Goal: Task Accomplishment & Management: Use online tool/utility

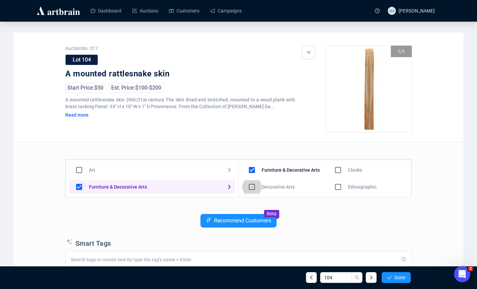
click at [254, 186] on input "checkbox" at bounding box center [252, 187] width 20 height 20
checkbox input "true"
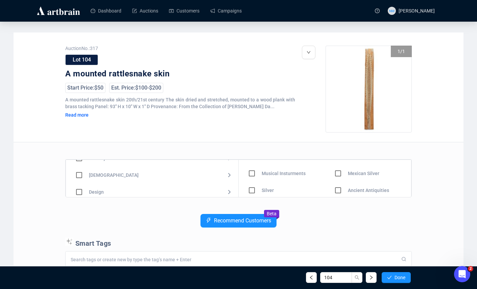
scroll to position [49, 0]
click at [79, 173] on input "checkbox" at bounding box center [79, 172] width 20 height 20
checkbox input "true"
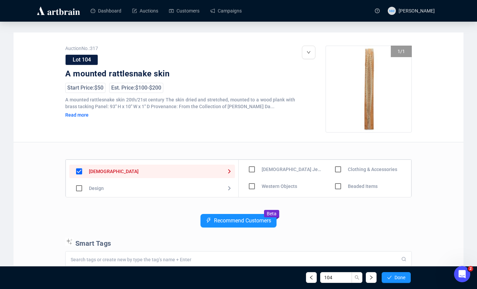
scroll to position [18, 0]
click at [255, 183] on input "checkbox" at bounding box center [252, 186] width 20 height 20
checkbox input "true"
click at [387, 269] on div "104 Done" at bounding box center [238, 277] width 355 height 23
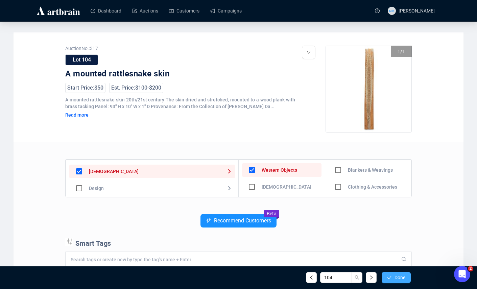
click at [388, 275] on span "button" at bounding box center [389, 277] width 5 height 5
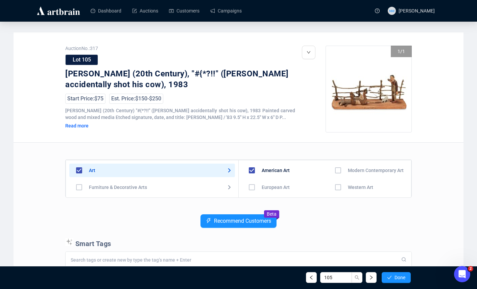
click at [131, 212] on div "Art Furniture & Decorative Arts Jewelry & Watches [DEMOGRAPHIC_DATA] Design Mot…" at bounding box center [238, 289] width 347 height 292
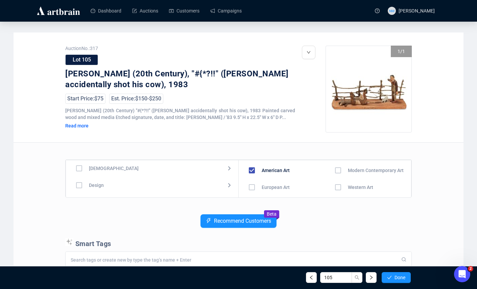
scroll to position [52, 0]
click at [80, 169] on input "checkbox" at bounding box center [79, 169] width 20 height 20
checkbox input "true"
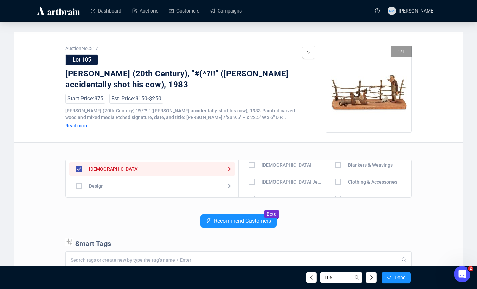
scroll to position [13, 0]
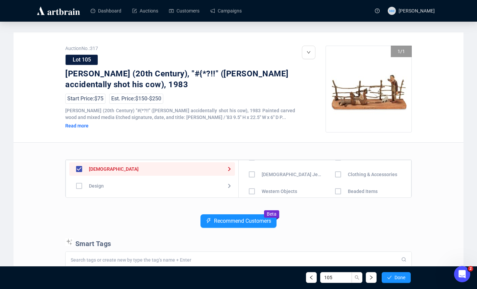
click at [251, 193] on input "checkbox" at bounding box center [252, 192] width 20 height 20
checkbox input "true"
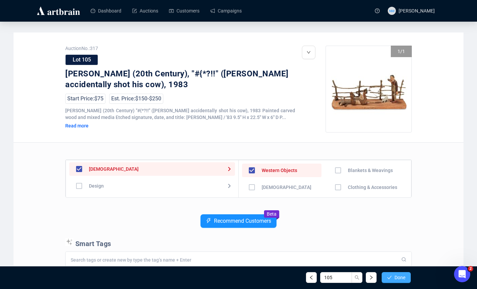
click at [395, 280] on span "Done" at bounding box center [400, 277] width 11 height 5
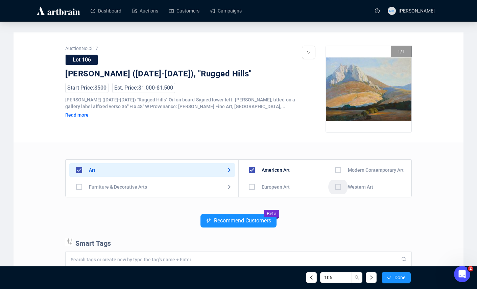
click at [335, 186] on input "checkbox" at bounding box center [339, 187] width 20 height 20
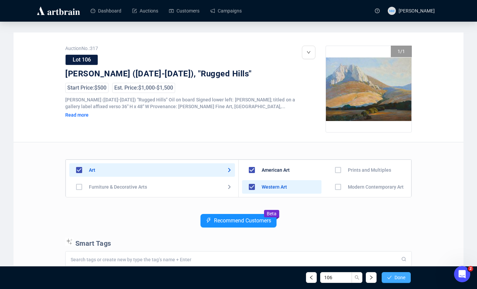
click at [393, 278] on button "Done" at bounding box center [396, 277] width 29 height 11
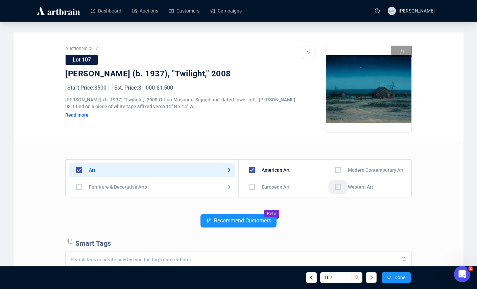
click at [337, 187] on input "checkbox" at bounding box center [339, 187] width 20 height 20
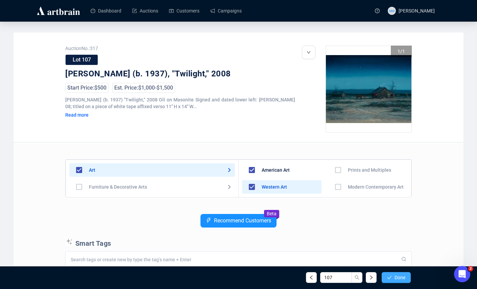
click at [393, 280] on button "Done" at bounding box center [396, 277] width 29 height 11
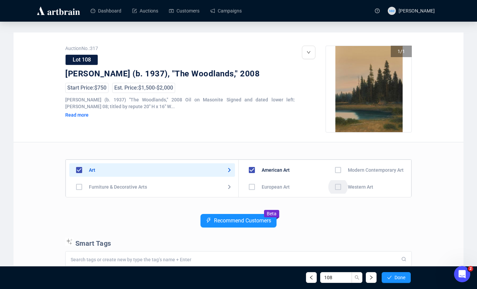
click at [336, 188] on input "checkbox" at bounding box center [339, 187] width 20 height 20
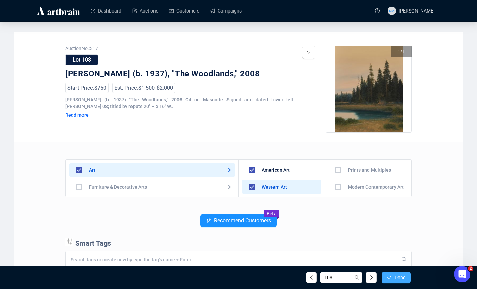
click at [392, 279] on button "Done" at bounding box center [396, 277] width 29 height 11
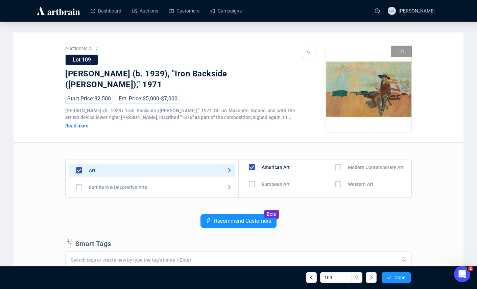
scroll to position [4, 0]
click at [335, 183] on input "checkbox" at bounding box center [339, 184] width 20 height 20
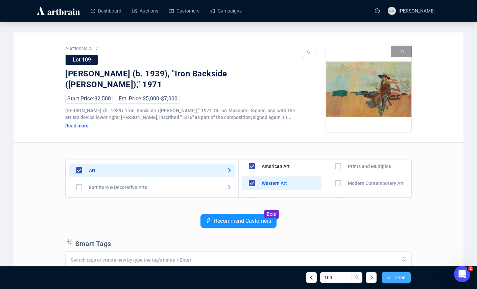
click at [397, 282] on button "Done" at bounding box center [396, 277] width 29 height 11
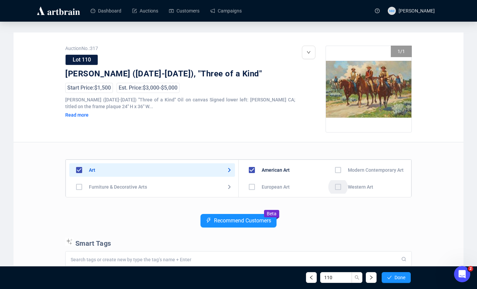
click at [336, 185] on input "checkbox" at bounding box center [339, 187] width 20 height 20
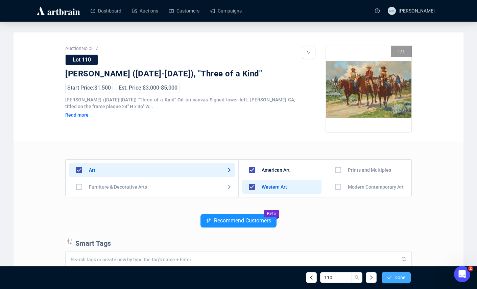
click at [396, 279] on span "Done" at bounding box center [400, 277] width 11 height 5
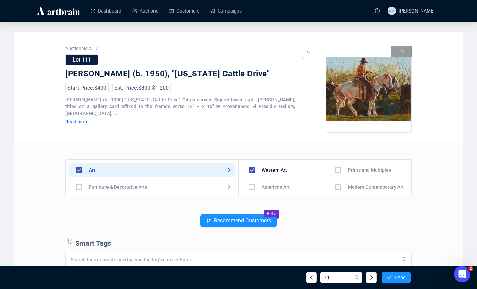
scroll to position [5, 0]
click at [255, 180] on input "checkbox" at bounding box center [252, 182] width 20 height 20
checkbox input "true"
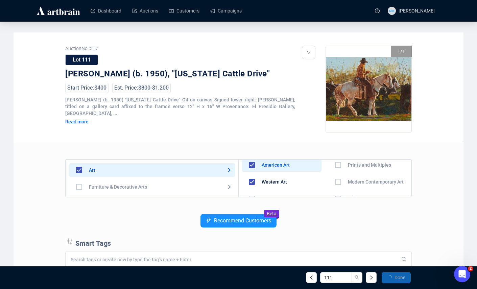
scroll to position [0, 0]
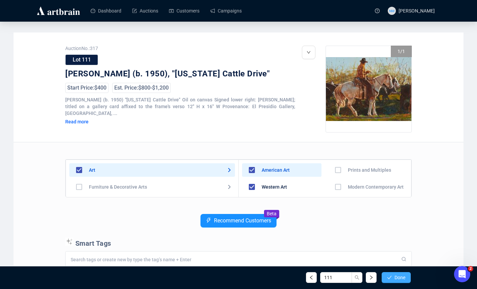
click at [407, 276] on button "Done" at bounding box center [396, 277] width 29 height 11
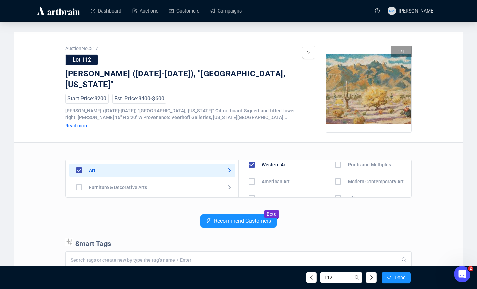
scroll to position [7, 0]
click at [252, 182] on input "checkbox" at bounding box center [252, 181] width 20 height 20
checkbox input "true"
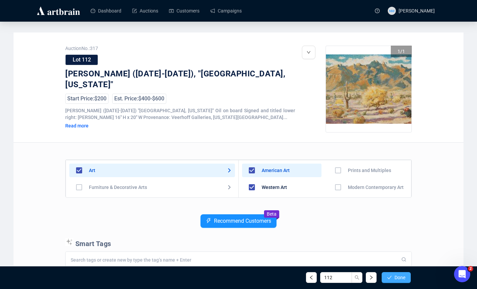
click at [389, 283] on button "Done" at bounding box center [396, 277] width 29 height 11
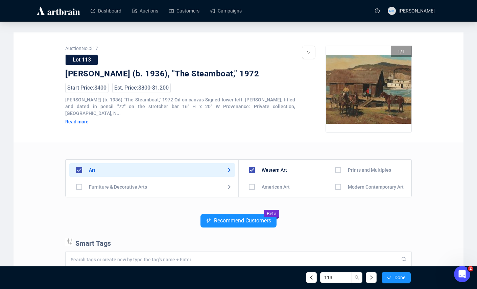
click at [250, 189] on input "checkbox" at bounding box center [252, 187] width 20 height 20
checkbox input "true"
click at [391, 278] on button "Done" at bounding box center [396, 277] width 29 height 11
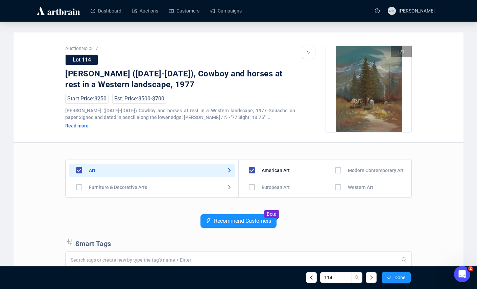
click at [338, 189] on input "checkbox" at bounding box center [339, 188] width 20 height 20
click at [396, 278] on span "Done" at bounding box center [400, 277] width 11 height 5
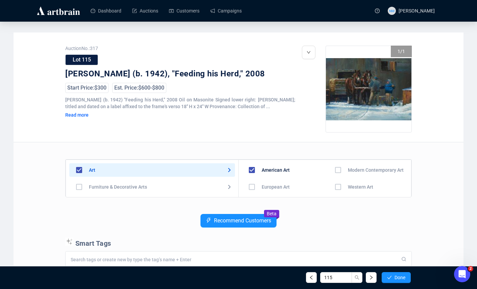
click at [337, 185] on input "checkbox" at bounding box center [339, 187] width 20 height 20
click at [390, 280] on icon "check" at bounding box center [389, 277] width 5 height 5
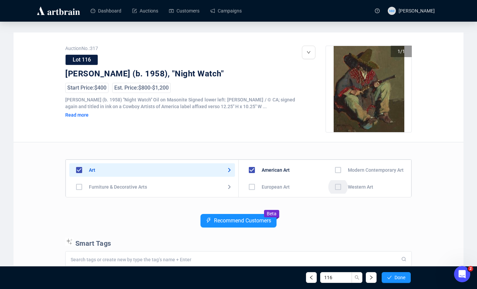
click at [335, 185] on input "checkbox" at bounding box center [339, 187] width 20 height 20
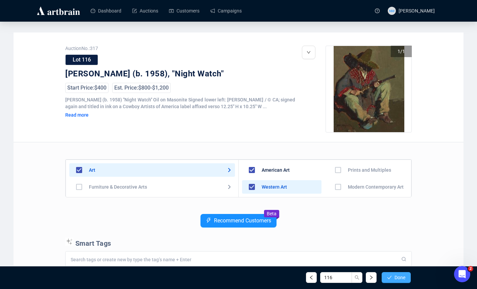
click at [388, 276] on icon "check" at bounding box center [389, 277] width 5 height 5
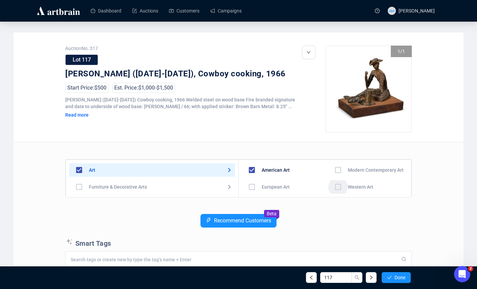
click at [335, 187] on input "checkbox" at bounding box center [339, 187] width 20 height 20
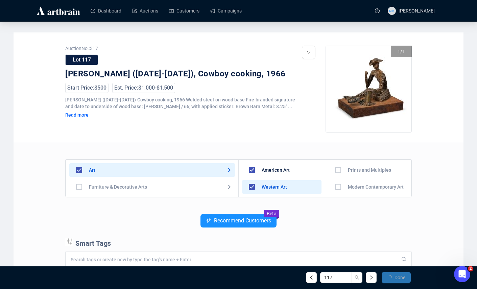
click at [395, 279] on span "Done" at bounding box center [400, 277] width 11 height 5
click at [399, 278] on span "Done" at bounding box center [400, 277] width 11 height 5
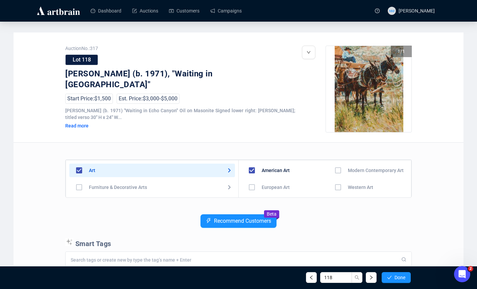
click at [333, 188] on input "checkbox" at bounding box center [339, 188] width 20 height 20
click at [396, 280] on span "Done" at bounding box center [400, 277] width 11 height 5
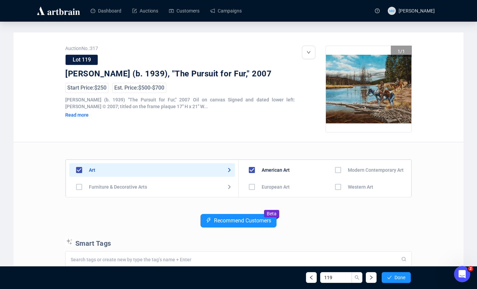
click at [336, 189] on input "checkbox" at bounding box center [339, 187] width 20 height 20
click at [401, 280] on span "Done" at bounding box center [400, 277] width 11 height 5
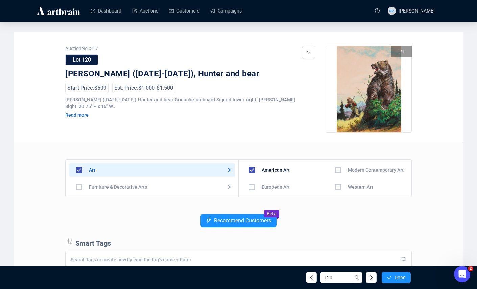
click at [334, 186] on input "checkbox" at bounding box center [339, 187] width 20 height 20
click at [391, 274] on button "Done" at bounding box center [396, 277] width 29 height 11
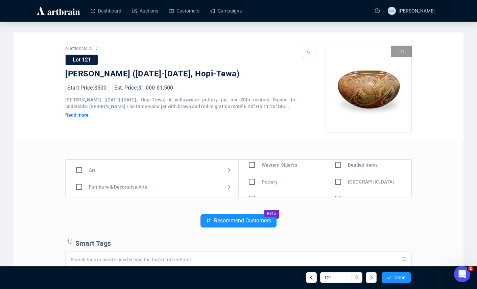
click at [254, 181] on input "checkbox" at bounding box center [252, 182] width 20 height 20
checkbox input "true"
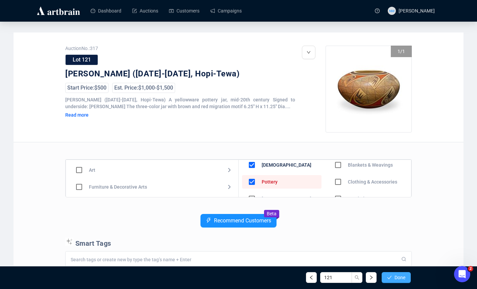
click at [388, 280] on icon "check" at bounding box center [389, 277] width 5 height 5
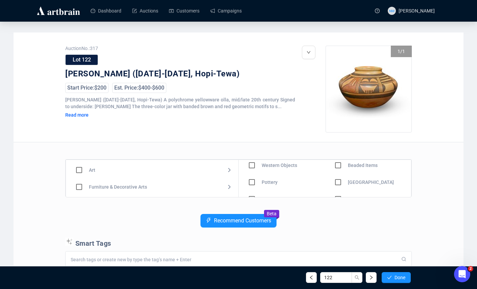
click at [252, 182] on input "checkbox" at bounding box center [252, 183] width 20 height 20
checkbox input "true"
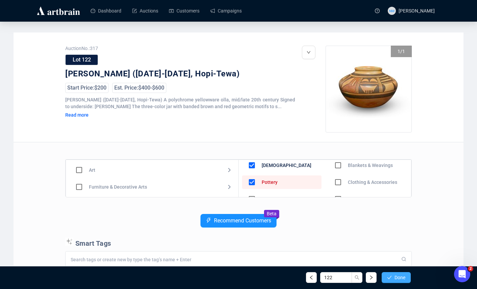
click at [391, 276] on button "Done" at bounding box center [396, 277] width 29 height 11
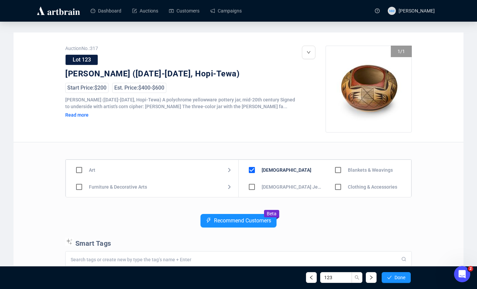
scroll to position [47, 0]
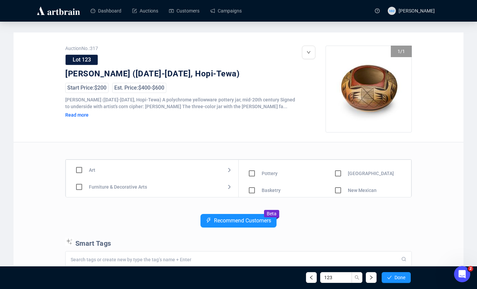
click at [253, 173] on input "checkbox" at bounding box center [252, 174] width 20 height 20
checkbox input "true"
click at [395, 276] on span "Done" at bounding box center [400, 277] width 11 height 5
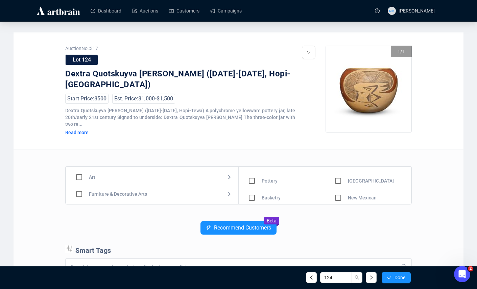
scroll to position [47, 0]
click at [252, 174] on input "checkbox" at bounding box center [252, 181] width 20 height 20
checkbox input "true"
click at [395, 277] on span "Done" at bounding box center [400, 277] width 11 height 5
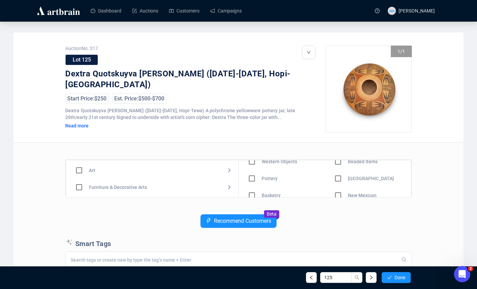
scroll to position [47, 0]
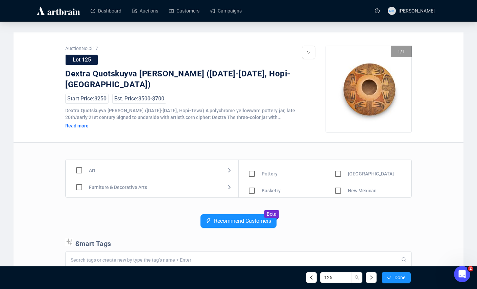
click at [253, 175] on input "checkbox" at bounding box center [252, 174] width 20 height 20
checkbox input "true"
click at [392, 280] on button "Done" at bounding box center [396, 277] width 29 height 11
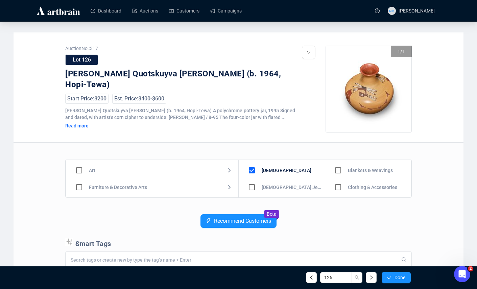
scroll to position [47, 0]
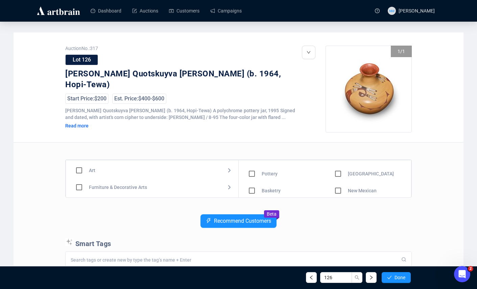
click at [254, 174] on input "checkbox" at bounding box center [252, 174] width 20 height 20
checkbox input "true"
click at [390, 279] on icon "check" at bounding box center [389, 277] width 5 height 5
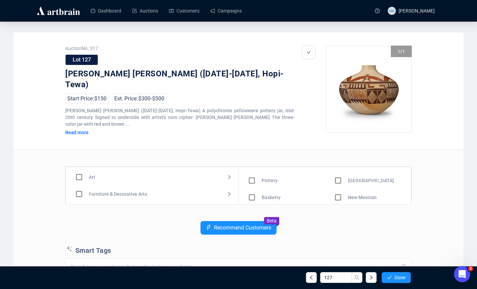
click at [252, 175] on input "checkbox" at bounding box center [252, 181] width 20 height 20
checkbox input "true"
click at [392, 278] on button "Done" at bounding box center [396, 277] width 29 height 11
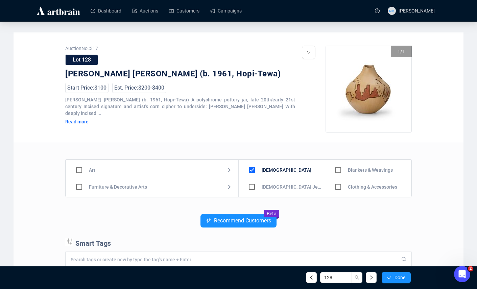
scroll to position [47, 0]
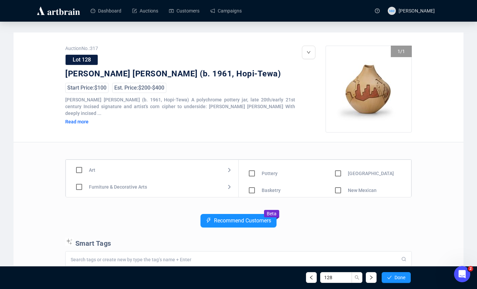
click at [248, 175] on input "checkbox" at bounding box center [252, 174] width 20 height 20
checkbox input "true"
click at [402, 282] on button "Done" at bounding box center [396, 277] width 29 height 11
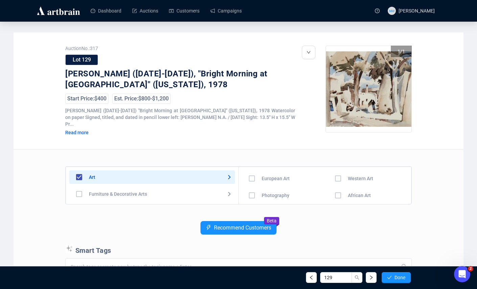
scroll to position [15, 0]
click at [337, 174] on input "checkbox" at bounding box center [339, 180] width 20 height 20
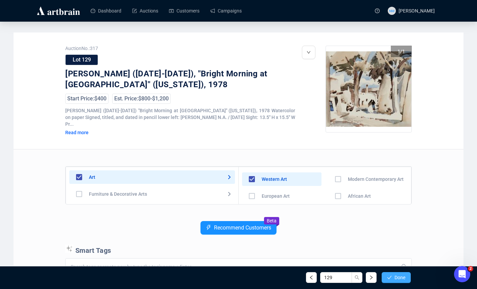
click at [396, 277] on span "Done" at bounding box center [400, 277] width 11 height 5
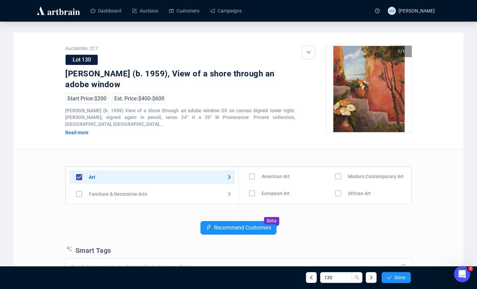
scroll to position [17, 0]
click at [252, 172] on input "checkbox" at bounding box center [252, 177] width 20 height 20
checkbox input "true"
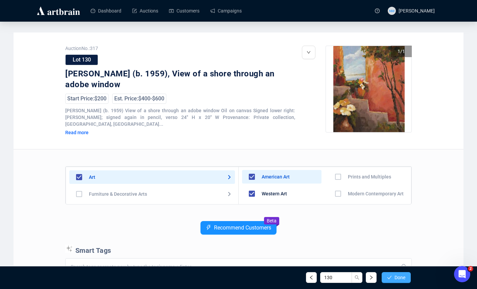
click at [392, 278] on button "Done" at bounding box center [396, 277] width 29 height 11
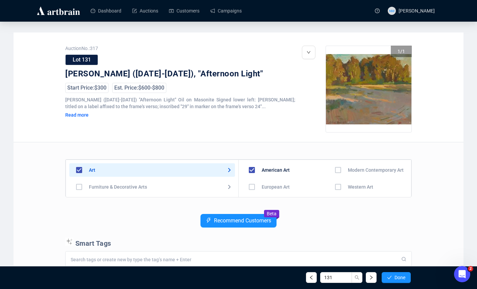
click at [336, 187] on input "checkbox" at bounding box center [339, 187] width 20 height 20
click at [392, 277] on button "Done" at bounding box center [396, 277] width 29 height 11
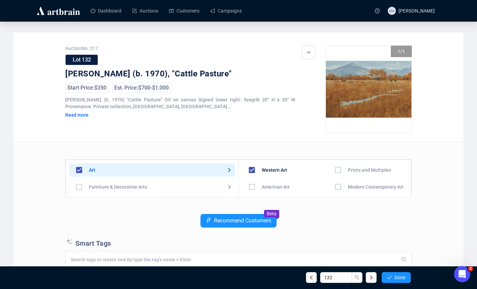
click at [254, 189] on input "checkbox" at bounding box center [252, 187] width 20 height 20
checkbox input "true"
click at [397, 278] on span "Done" at bounding box center [400, 277] width 11 height 5
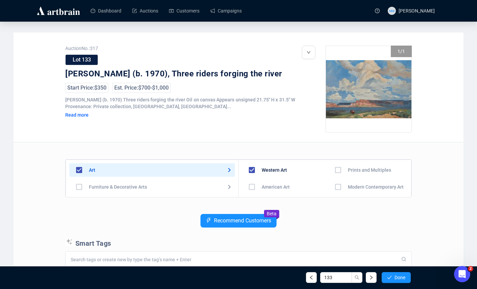
click at [251, 188] on input "checkbox" at bounding box center [252, 187] width 20 height 20
checkbox input "true"
click at [389, 282] on button "Done" at bounding box center [396, 277] width 29 height 11
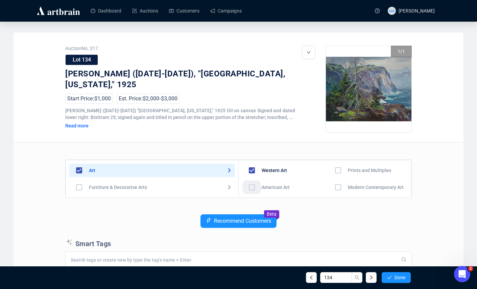
click at [253, 185] on input "checkbox" at bounding box center [252, 188] width 20 height 20
checkbox input "true"
click at [390, 276] on icon "check" at bounding box center [389, 277] width 5 height 5
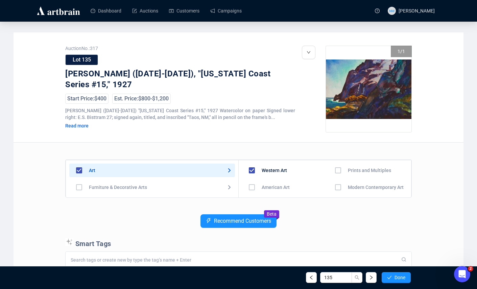
click at [372, 219] on div "Recommend Customers Beta" at bounding box center [238, 227] width 347 height 24
click at [253, 187] on input "checkbox" at bounding box center [252, 188] width 20 height 20
checkbox input "true"
click at [396, 276] on span "Done" at bounding box center [400, 277] width 11 height 5
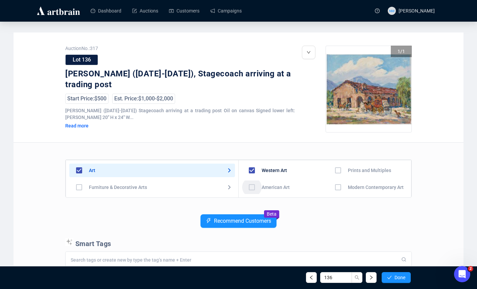
click at [249, 189] on input "checkbox" at bounding box center [252, 188] width 20 height 20
checkbox input "true"
click at [397, 276] on span "Done" at bounding box center [400, 277] width 11 height 5
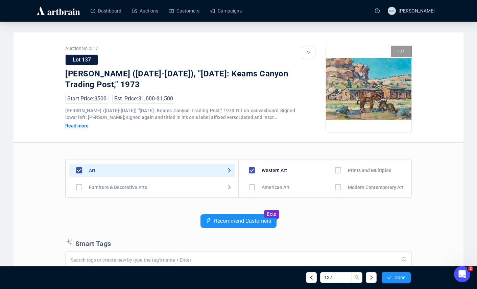
click at [253, 186] on input "checkbox" at bounding box center [252, 188] width 20 height 20
checkbox input "true"
click at [401, 280] on button "Done" at bounding box center [396, 277] width 29 height 11
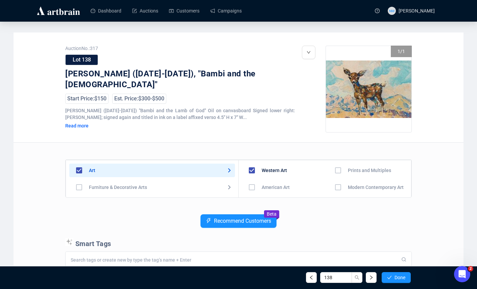
click at [252, 186] on input "checkbox" at bounding box center [252, 188] width 20 height 20
checkbox input "true"
click at [398, 278] on span "Done" at bounding box center [400, 277] width 11 height 5
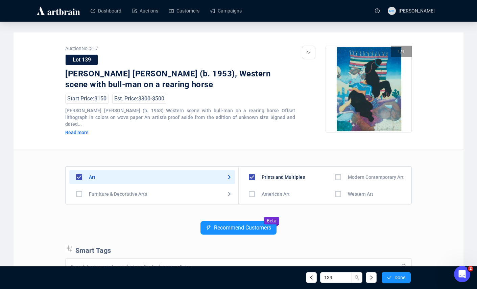
click at [253, 190] on input "checkbox" at bounding box center [252, 194] width 20 height 20
checkbox input "true"
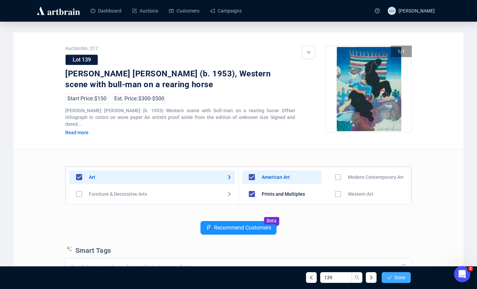
click at [406, 280] on button "Done" at bounding box center [396, 277] width 29 height 11
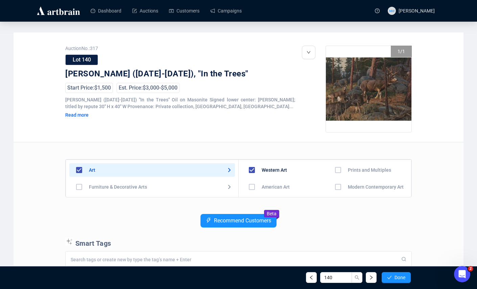
click at [254, 188] on input "checkbox" at bounding box center [252, 187] width 20 height 20
checkbox input "true"
click at [399, 276] on span "Done" at bounding box center [400, 277] width 11 height 5
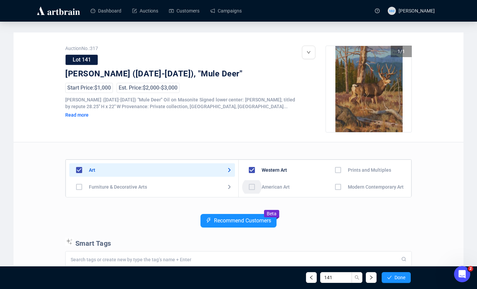
click at [250, 186] on input "checkbox" at bounding box center [252, 187] width 20 height 20
checkbox input "true"
click at [382, 273] on button "Done" at bounding box center [396, 277] width 29 height 11
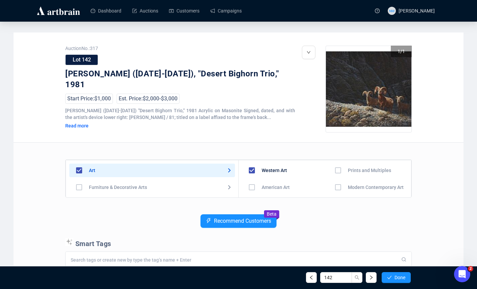
click at [251, 189] on input "checkbox" at bounding box center [252, 188] width 20 height 20
checkbox input "true"
click at [407, 276] on button "Done" at bounding box center [396, 277] width 29 height 11
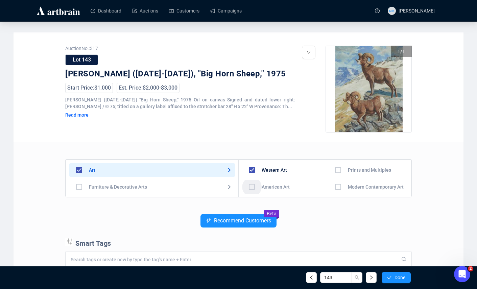
click at [255, 189] on input "checkbox" at bounding box center [252, 187] width 20 height 20
checkbox input "true"
click at [401, 282] on button "Done" at bounding box center [396, 277] width 29 height 11
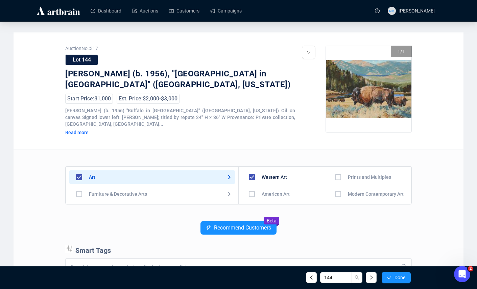
click at [254, 189] on input "checkbox" at bounding box center [252, 194] width 20 height 20
checkbox input "true"
click at [401, 277] on span "Done" at bounding box center [400, 277] width 11 height 5
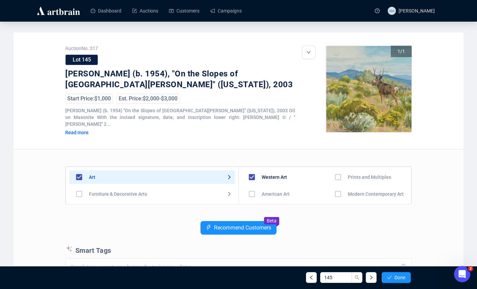
click at [252, 189] on input "checkbox" at bounding box center [252, 194] width 20 height 20
checkbox input "true"
click at [395, 277] on span "Done" at bounding box center [400, 277] width 11 height 5
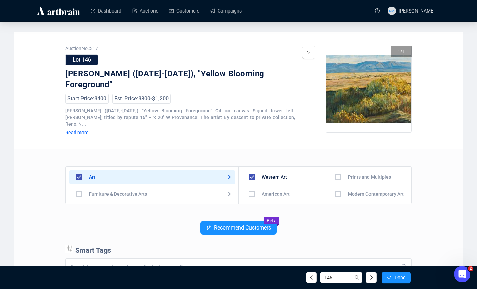
click at [249, 187] on input "checkbox" at bounding box center [252, 194] width 20 height 20
checkbox input "true"
click at [398, 280] on span "Done" at bounding box center [400, 277] width 11 height 5
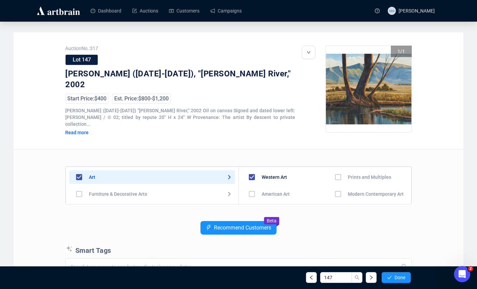
click at [250, 189] on input "checkbox" at bounding box center [252, 194] width 20 height 20
checkbox input "true"
click at [402, 276] on span "Done" at bounding box center [400, 277] width 11 height 5
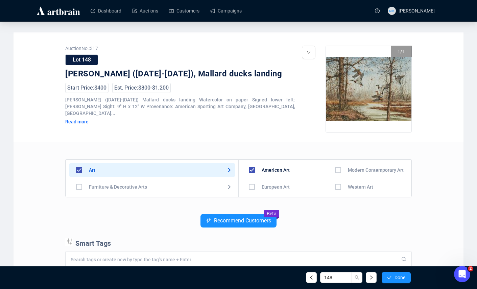
click at [251, 185] on input "checkbox" at bounding box center [252, 187] width 20 height 20
checkbox input "true"
click at [401, 274] on button "Done" at bounding box center [396, 277] width 29 height 11
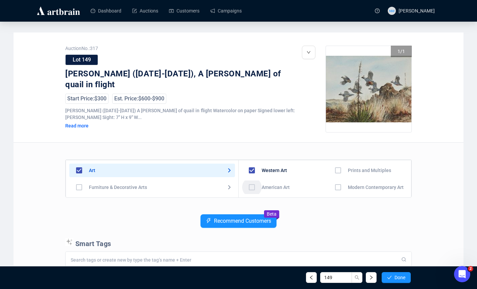
click at [254, 188] on input "checkbox" at bounding box center [252, 188] width 20 height 20
checkbox input "true"
click at [387, 274] on button "Done" at bounding box center [396, 277] width 29 height 11
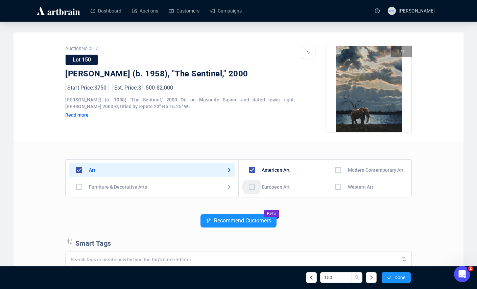
click at [253, 188] on input "checkbox" at bounding box center [252, 187] width 20 height 20
checkbox input "true"
click at [395, 275] on span "Done" at bounding box center [400, 277] width 11 height 5
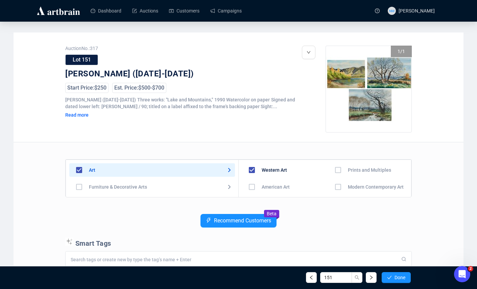
click at [251, 185] on input "checkbox" at bounding box center [252, 187] width 20 height 20
checkbox input "true"
click at [389, 276] on icon "check" at bounding box center [389, 277] width 5 height 5
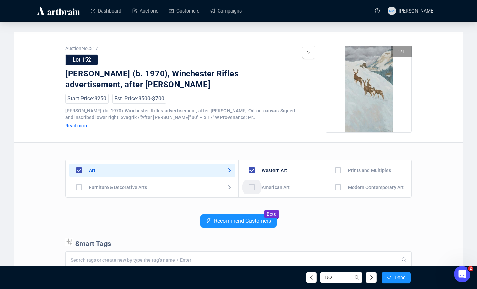
click at [251, 185] on input "checkbox" at bounding box center [252, 188] width 20 height 20
checkbox input "true"
click at [392, 264] on div at bounding box center [239, 260] width 346 height 16
click at [396, 277] on span "Done" at bounding box center [400, 277] width 11 height 5
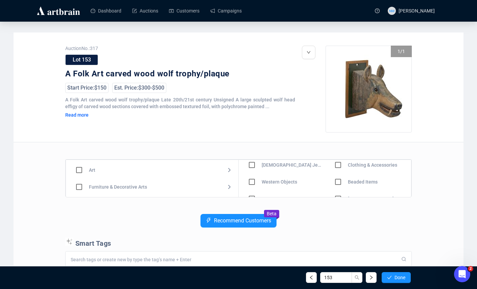
click at [255, 182] on input "checkbox" at bounding box center [252, 182] width 20 height 20
checkbox input "true"
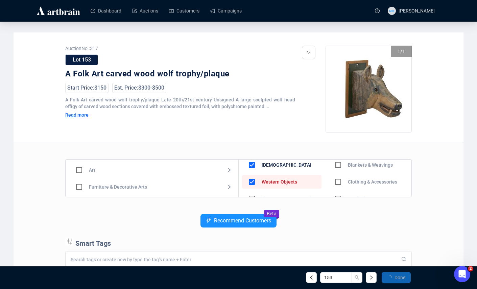
click at [81, 190] on input "checkbox" at bounding box center [79, 187] width 20 height 20
checkbox input "true"
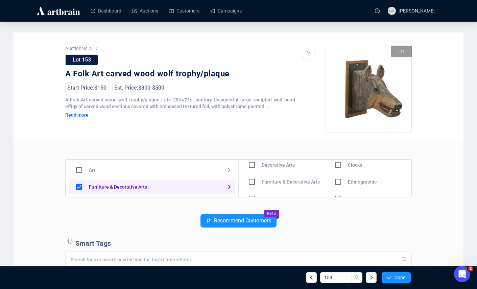
click at [253, 166] on input "checkbox" at bounding box center [252, 165] width 20 height 20
checkbox input "true"
click at [397, 279] on span "Done" at bounding box center [400, 277] width 11 height 5
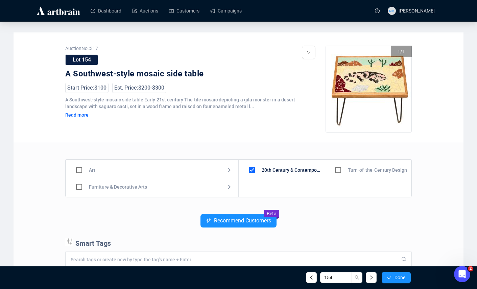
click at [78, 189] on input "checkbox" at bounding box center [79, 187] width 20 height 20
checkbox input "true"
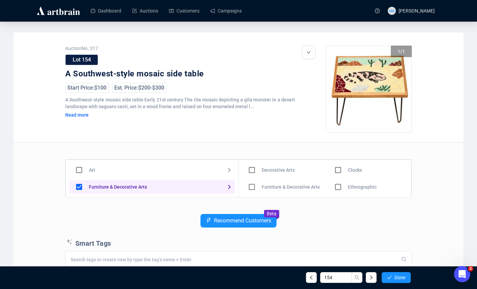
click at [251, 188] on input "checkbox" at bounding box center [252, 187] width 20 height 20
checkbox input "true"
click at [395, 277] on span "Done" at bounding box center [400, 277] width 11 height 5
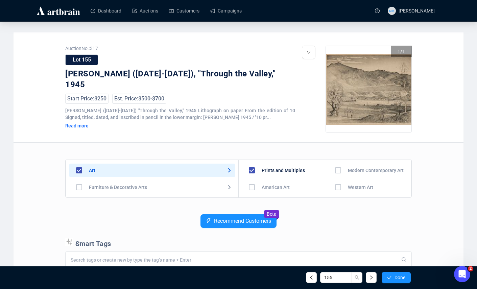
click at [252, 187] on input "checkbox" at bounding box center [252, 188] width 20 height 20
checkbox input "true"
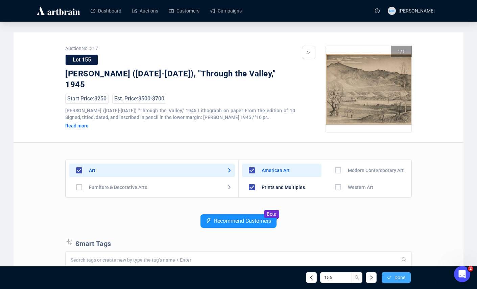
click at [396, 277] on span "Done" at bounding box center [400, 277] width 11 height 5
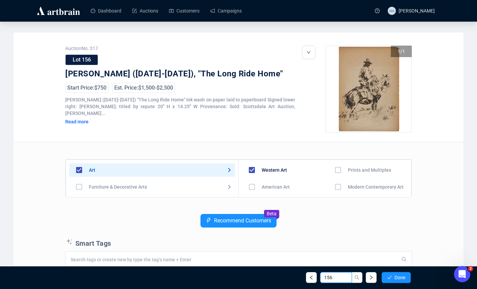
click at [335, 276] on input "156" at bounding box center [336, 277] width 32 height 11
type input "155"
click at [357, 279] on icon "search" at bounding box center [357, 277] width 5 height 5
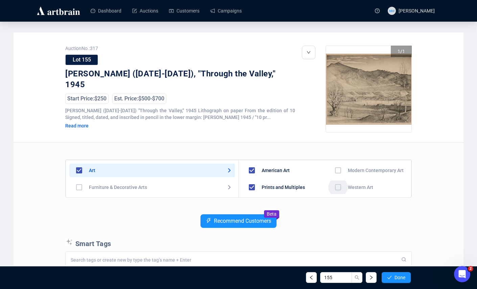
click at [335, 188] on input "checkbox" at bounding box center [339, 188] width 20 height 20
click at [396, 275] on span "Done" at bounding box center [400, 277] width 11 height 5
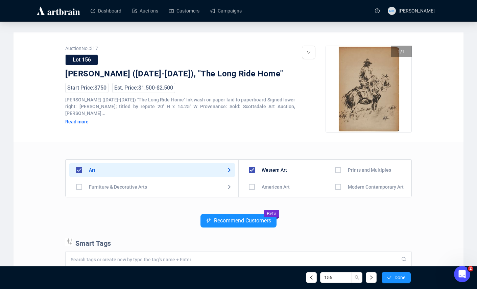
click at [253, 186] on input "checkbox" at bounding box center [252, 187] width 20 height 20
checkbox input "true"
click at [333, 168] on input "checkbox" at bounding box center [339, 170] width 20 height 20
click at [395, 278] on span "Done" at bounding box center [400, 277] width 11 height 5
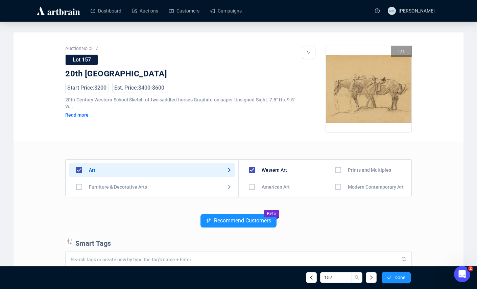
click at [250, 191] on input "checkbox" at bounding box center [252, 187] width 20 height 20
checkbox input "true"
click at [398, 276] on span "Done" at bounding box center [400, 277] width 11 height 5
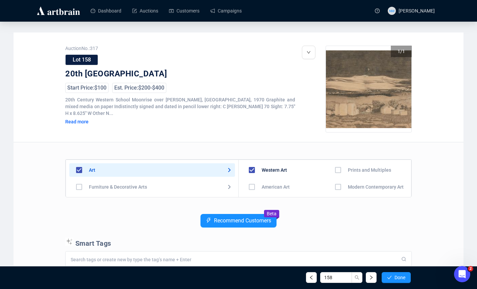
click at [255, 186] on input "checkbox" at bounding box center [252, 187] width 20 height 20
checkbox input "true"
click at [405, 282] on button "Done" at bounding box center [396, 277] width 29 height 11
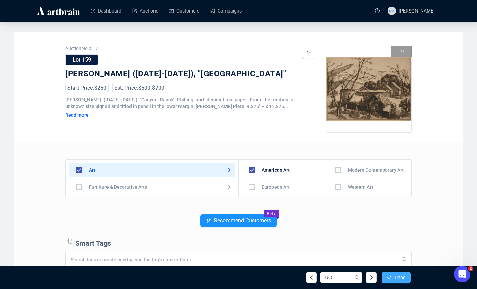
click at [395, 278] on span "Done" at bounding box center [400, 277] width 11 height 5
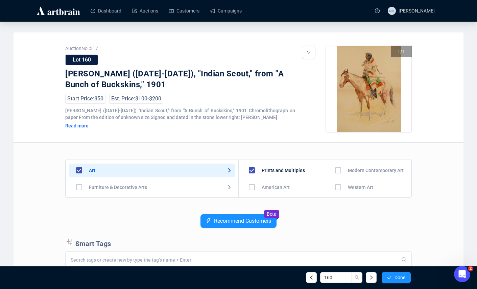
click at [327, 225] on div "Recommend Customers Beta" at bounding box center [238, 227] width 347 height 24
click at [252, 186] on input "checkbox" at bounding box center [252, 188] width 20 height 20
checkbox input "true"
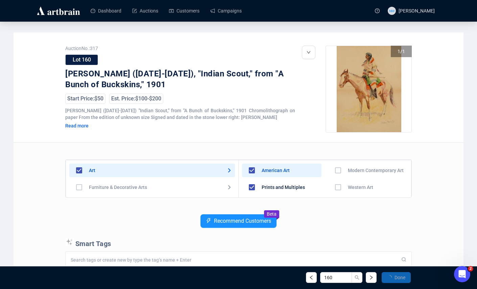
click at [336, 188] on input "checkbox" at bounding box center [339, 188] width 20 height 20
click at [392, 279] on button "Done" at bounding box center [396, 277] width 29 height 11
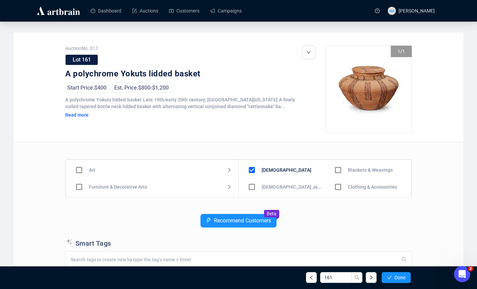
click at [337, 172] on input "checkbox" at bounding box center [339, 170] width 20 height 20
click at [251, 189] on input "checkbox" at bounding box center [252, 187] width 20 height 20
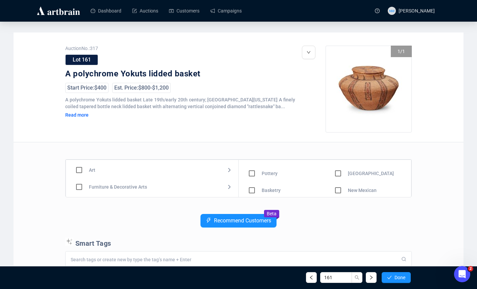
click at [253, 189] on input "checkbox" at bounding box center [252, 191] width 20 height 20
checkbox input "true"
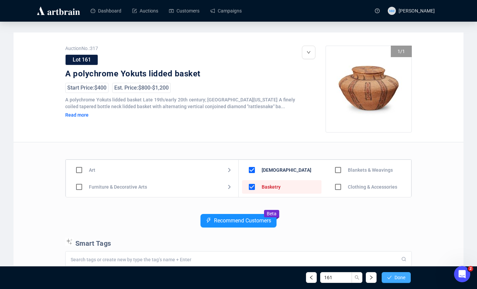
click at [400, 280] on span "Done" at bounding box center [400, 277] width 11 height 5
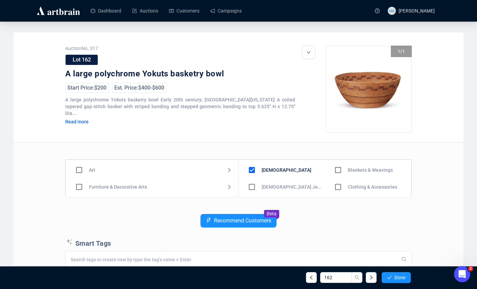
scroll to position [47, 0]
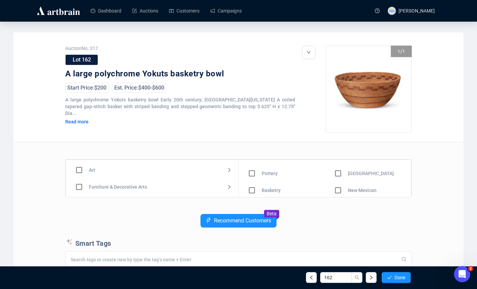
click at [253, 189] on input "checkbox" at bounding box center [252, 191] width 20 height 20
checkbox input "true"
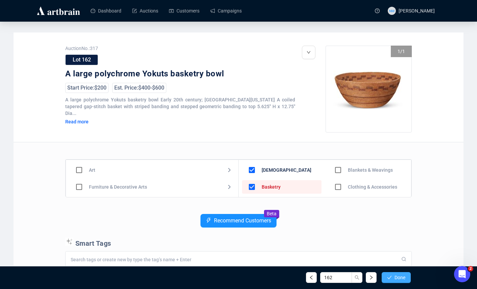
click at [392, 275] on button "Done" at bounding box center [396, 277] width 29 height 11
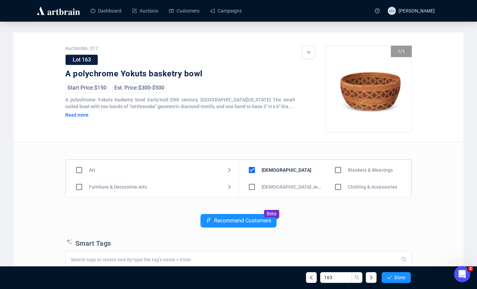
scroll to position [47, 0]
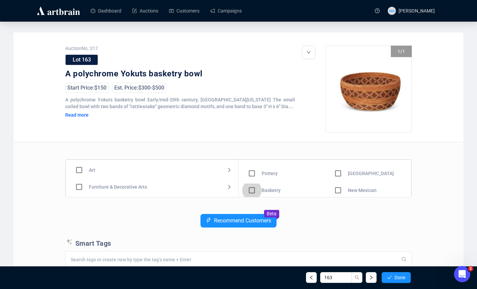
click at [253, 190] on input "checkbox" at bounding box center [252, 191] width 20 height 20
checkbox input "true"
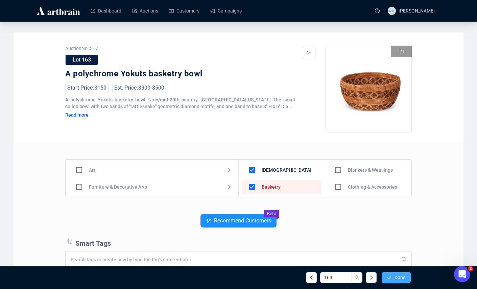
click at [390, 277] on icon "check" at bounding box center [389, 277] width 5 height 5
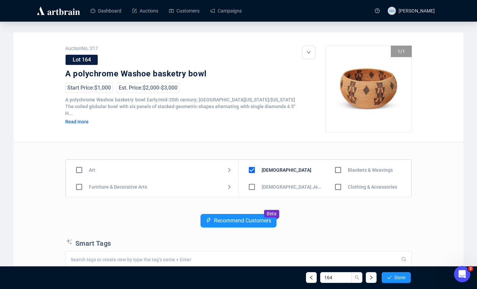
scroll to position [47, 0]
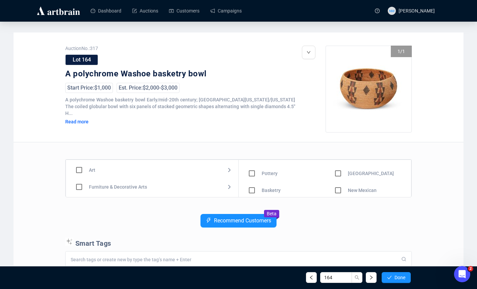
click at [252, 189] on input "checkbox" at bounding box center [252, 191] width 20 height 20
checkbox input "true"
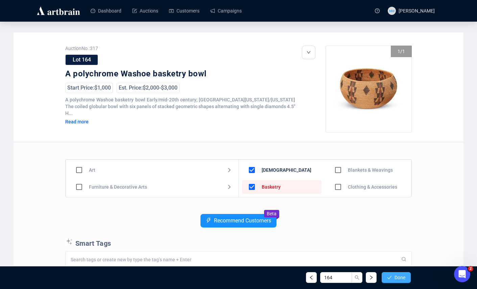
click at [393, 277] on button "Done" at bounding box center [396, 277] width 29 height 11
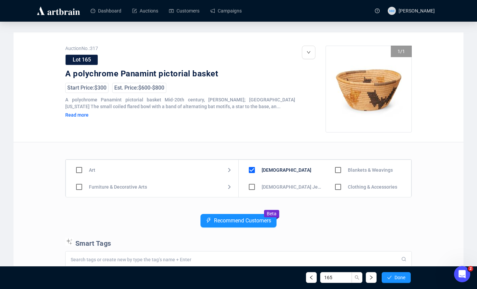
scroll to position [47, 0]
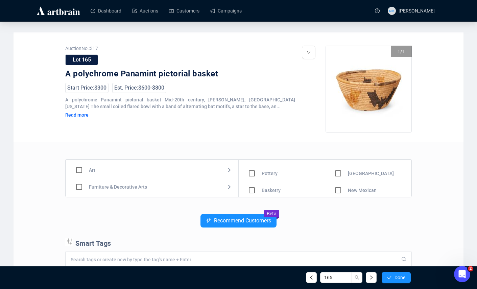
click at [250, 190] on input "checkbox" at bounding box center [252, 191] width 20 height 20
checkbox input "true"
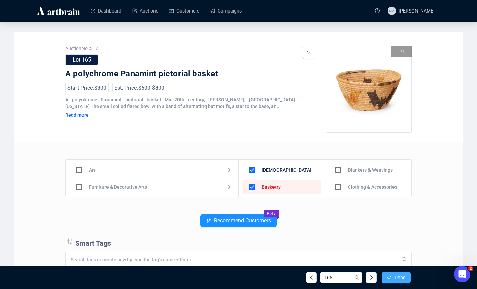
click at [398, 279] on span "Done" at bounding box center [400, 277] width 11 height 5
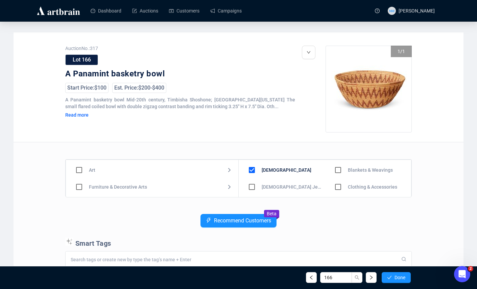
scroll to position [47, 0]
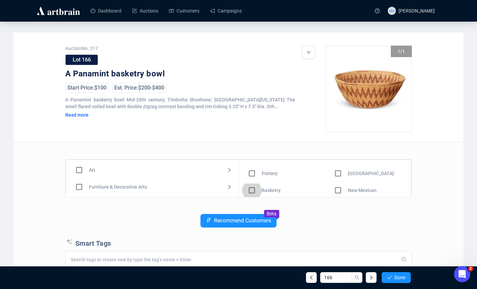
click at [253, 187] on input "checkbox" at bounding box center [252, 191] width 20 height 20
checkbox input "true"
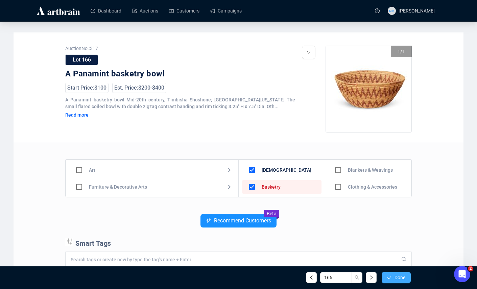
click at [401, 275] on span "Done" at bounding box center [400, 277] width 11 height 5
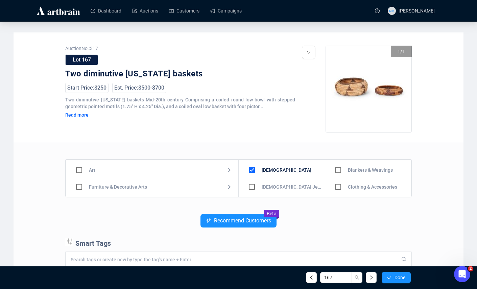
scroll to position [47, 0]
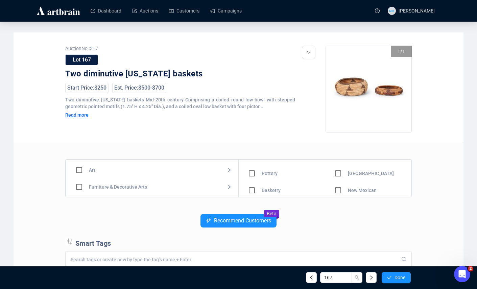
click at [253, 189] on input "checkbox" at bounding box center [252, 191] width 20 height 20
checkbox input "true"
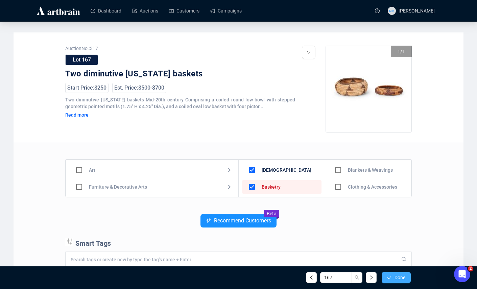
click at [396, 278] on span "Done" at bounding box center [400, 277] width 11 height 5
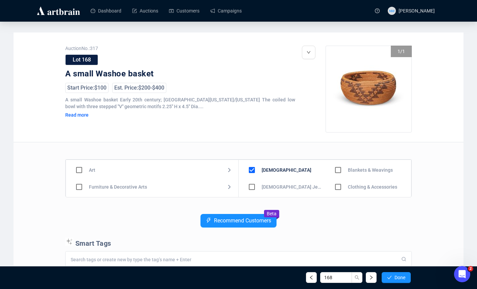
scroll to position [47, 0]
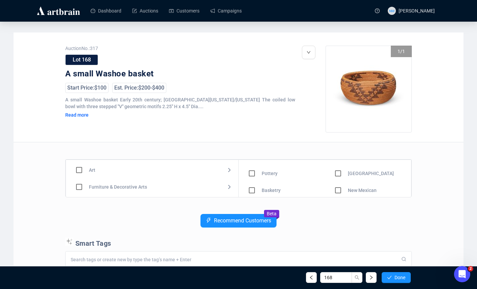
click at [252, 191] on input "checkbox" at bounding box center [252, 191] width 20 height 20
checkbox input "true"
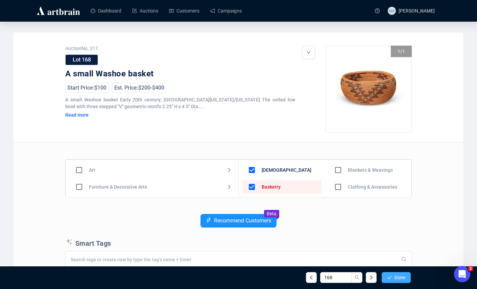
click at [396, 280] on span "Done" at bounding box center [400, 277] width 11 height 5
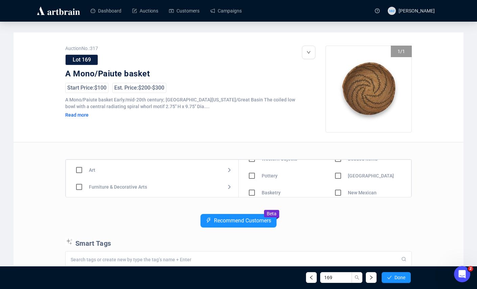
scroll to position [47, 0]
click at [253, 192] on input "checkbox" at bounding box center [252, 191] width 20 height 20
checkbox input "true"
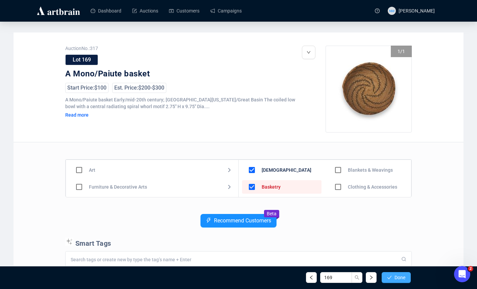
click at [397, 277] on span "Done" at bounding box center [400, 277] width 11 height 5
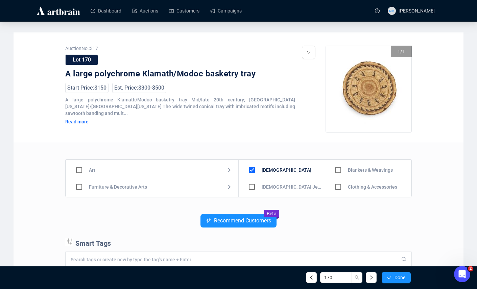
scroll to position [47, 0]
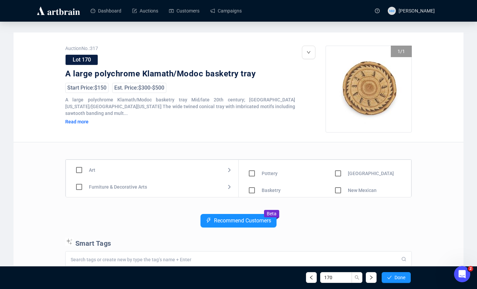
click at [251, 187] on input "checkbox" at bounding box center [252, 191] width 20 height 20
checkbox input "true"
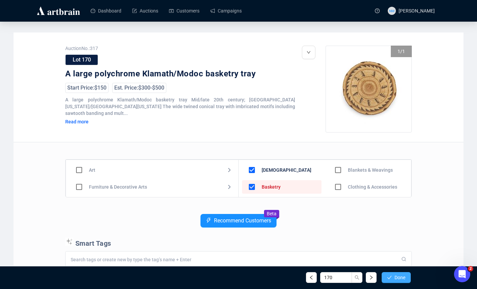
click at [392, 280] on button "Done" at bounding box center [396, 277] width 29 height 11
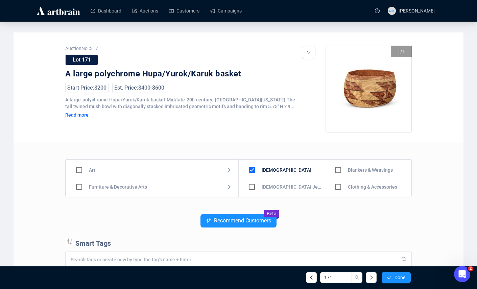
scroll to position [47, 0]
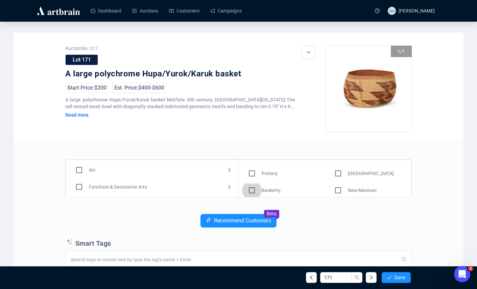
click at [250, 189] on input "checkbox" at bounding box center [252, 191] width 20 height 20
checkbox input "true"
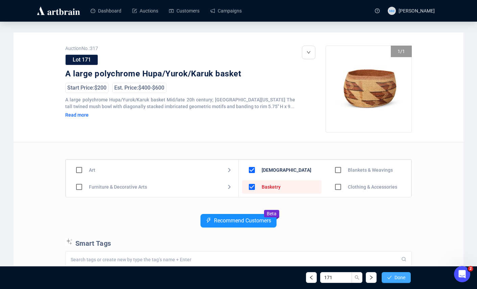
click at [398, 275] on span "Done" at bounding box center [400, 277] width 11 height 5
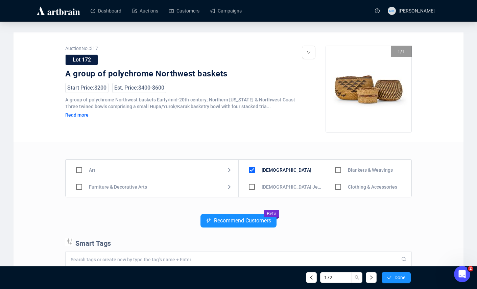
scroll to position [47, 0]
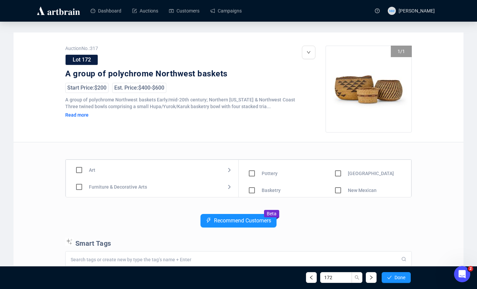
click at [252, 189] on input "checkbox" at bounding box center [252, 191] width 20 height 20
checkbox input "true"
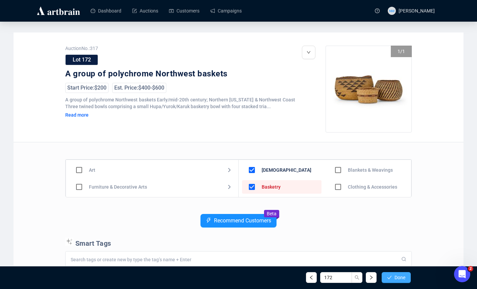
click at [392, 280] on button "Done" at bounding box center [396, 277] width 29 height 11
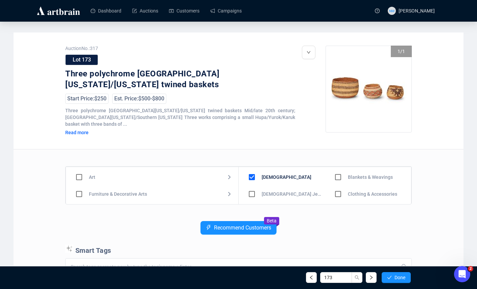
scroll to position [47, 0]
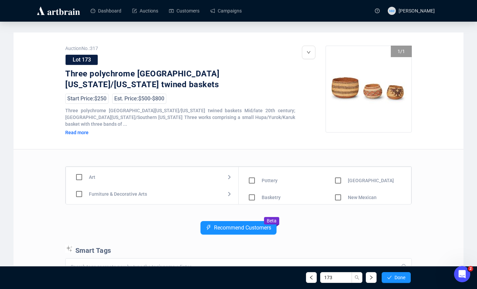
click at [255, 197] on input "checkbox" at bounding box center [252, 198] width 20 height 20
checkbox input "true"
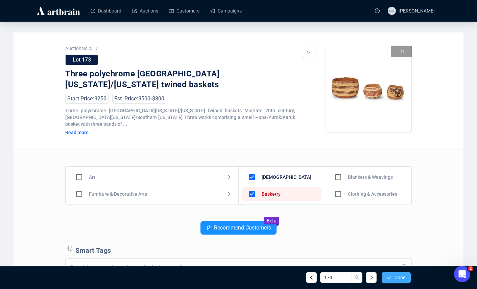
click at [395, 281] on button "Done" at bounding box center [396, 277] width 29 height 11
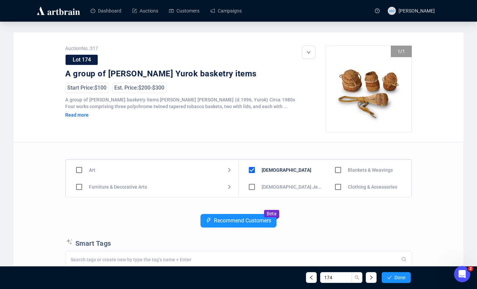
scroll to position [47, 0]
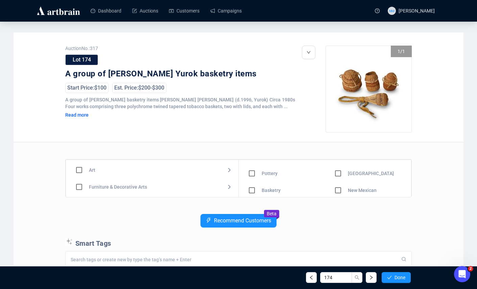
click at [252, 192] on input "checkbox" at bounding box center [252, 191] width 20 height 20
checkbox input "true"
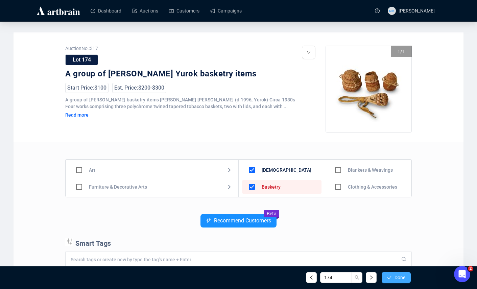
click at [396, 278] on span "Done" at bounding box center [400, 277] width 11 height 5
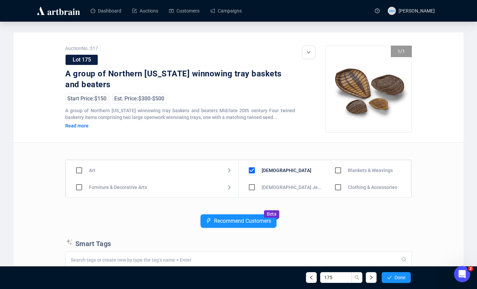
scroll to position [47, 0]
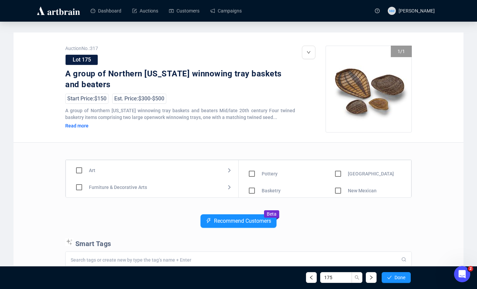
click at [253, 192] on input "checkbox" at bounding box center [252, 191] width 20 height 20
checkbox input "true"
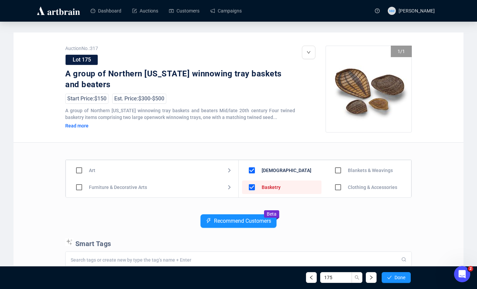
click at [396, 285] on div "175 Done" at bounding box center [238, 277] width 355 height 23
click at [396, 282] on button "Done" at bounding box center [396, 277] width 29 height 11
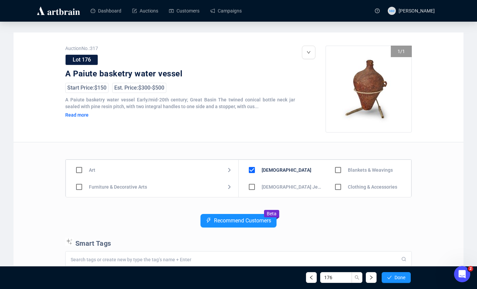
scroll to position [47, 0]
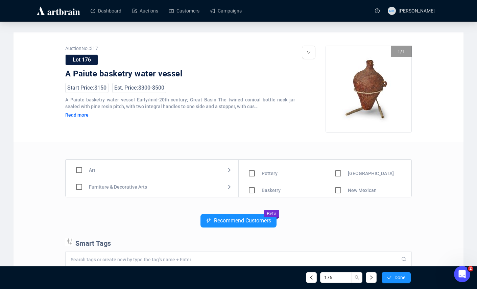
click at [256, 188] on input "checkbox" at bounding box center [252, 191] width 20 height 20
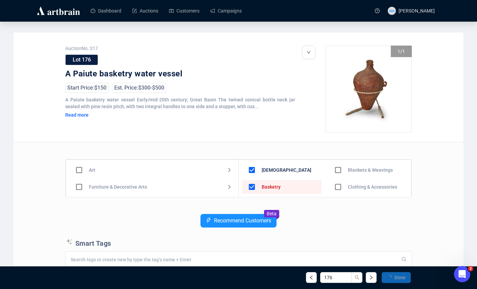
checkbox input "false"
click at [394, 276] on button "Done" at bounding box center [396, 277] width 29 height 11
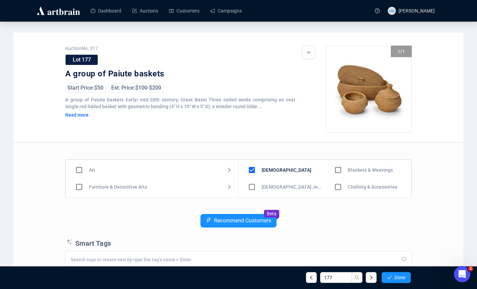
scroll to position [47, 0]
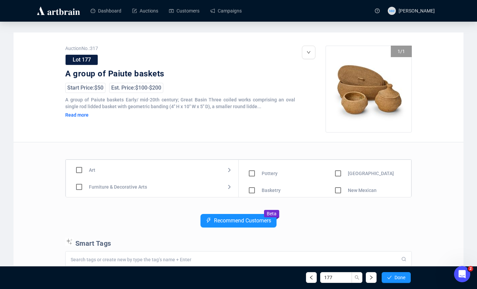
click at [251, 189] on input "checkbox" at bounding box center [252, 191] width 20 height 20
checkbox input "true"
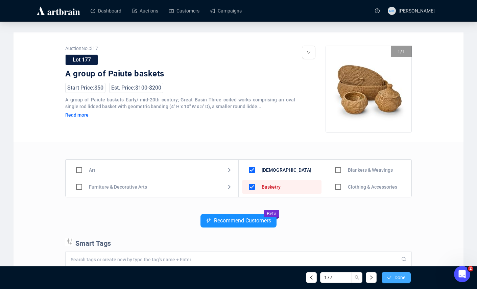
click at [388, 275] on icon "check" at bounding box center [389, 277] width 5 height 5
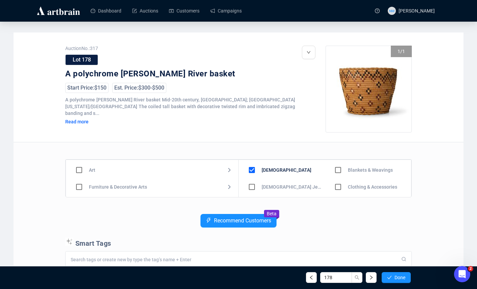
scroll to position [47, 0]
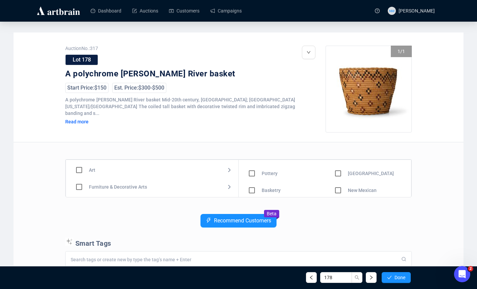
click at [251, 189] on input "checkbox" at bounding box center [252, 191] width 20 height 20
checkbox input "true"
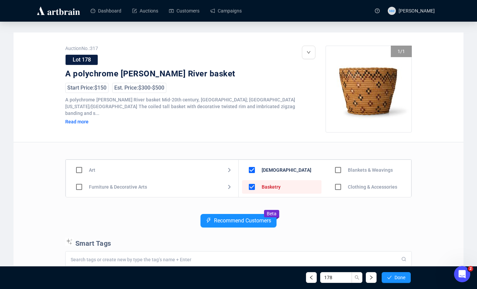
click at [337, 224] on div "Recommend Customers Beta" at bounding box center [238, 226] width 347 height 24
click at [395, 278] on span "Done" at bounding box center [400, 277] width 11 height 5
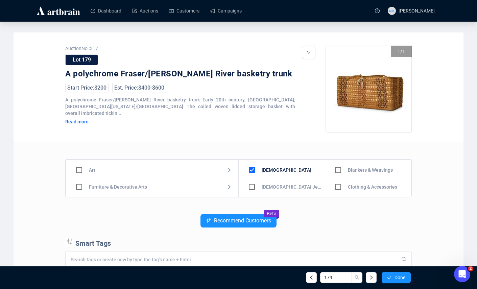
scroll to position [47, 0]
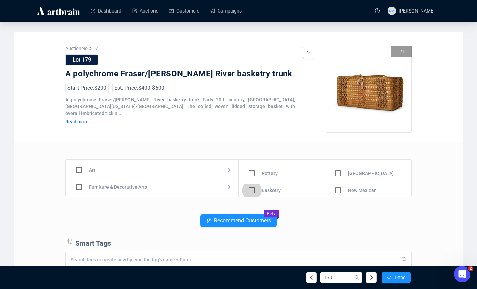
click at [251, 192] on input "checkbox" at bounding box center [252, 191] width 20 height 20
checkbox input "true"
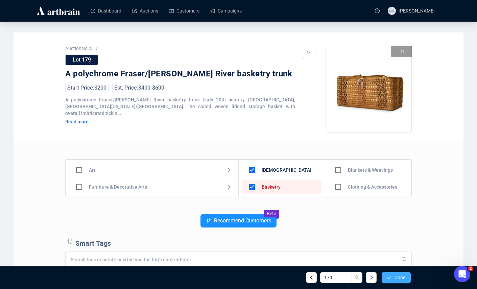
click at [389, 276] on icon "check" at bounding box center [389, 277] width 5 height 5
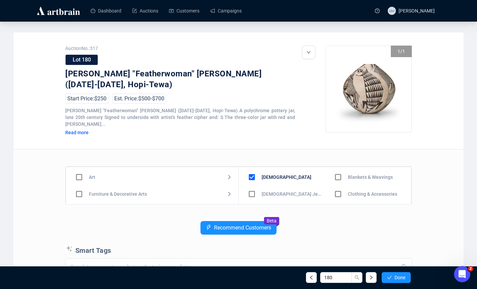
scroll to position [47, 0]
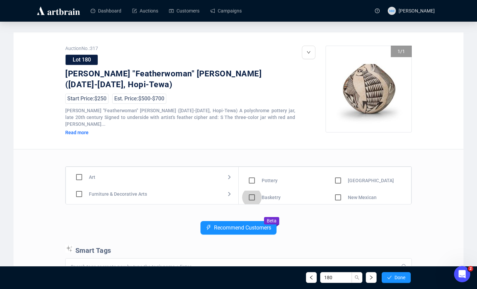
click at [251, 190] on input "checkbox" at bounding box center [252, 198] width 20 height 20
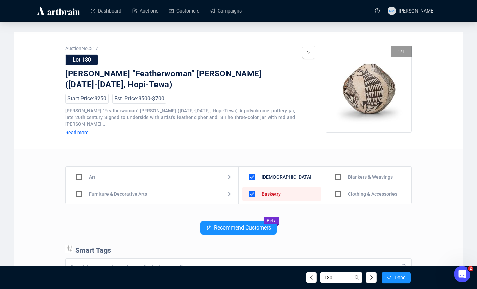
click at [347, 221] on div "Recommend Customers Beta" at bounding box center [238, 233] width 347 height 24
click at [253, 189] on input "checkbox" at bounding box center [252, 194] width 20 height 20
checkbox input "false"
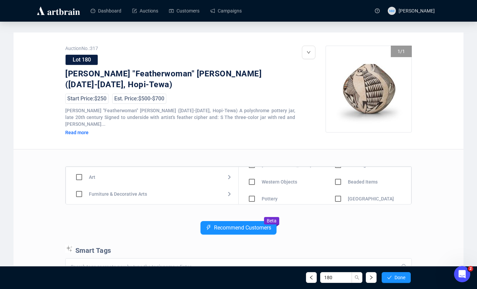
click at [411, 182] on div "Art Furniture & Decorative Arts Jewelry & Watches [DEMOGRAPHIC_DATA] Design Mot…" at bounding box center [239, 186] width 346 height 38
drag, startPoint x: 411, startPoint y: 182, endPoint x: 413, endPoint y: 199, distance: 17.0
click at [413, 199] on div "Auction No.: 317 Lot 180 [PERSON_NAME] "Featherwoman" Naha ([DATE]-[DATE], Hopi…" at bounding box center [239, 236] width 450 height 409
click at [257, 175] on input "checkbox" at bounding box center [252, 181] width 20 height 20
checkbox input "true"
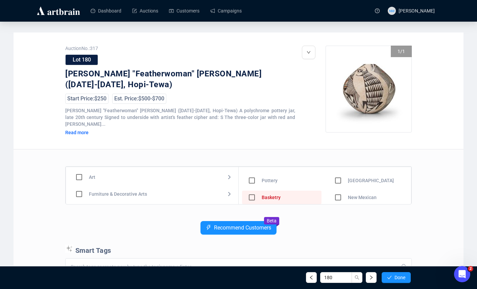
scroll to position [14, 0]
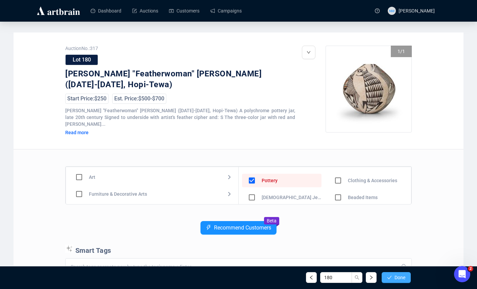
click at [404, 273] on button "Done" at bounding box center [396, 277] width 29 height 11
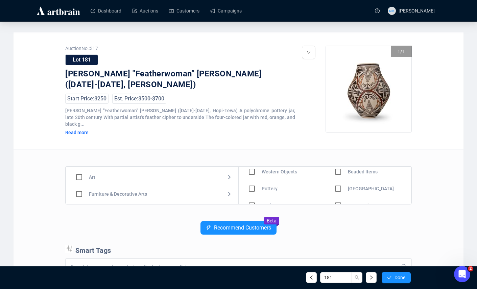
scroll to position [47, 0]
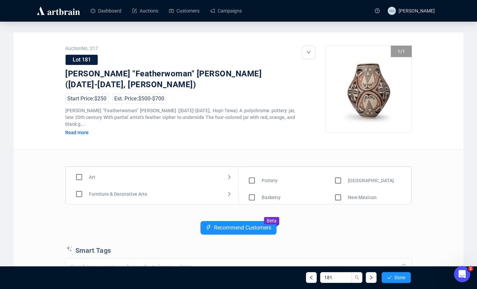
click at [252, 174] on input "checkbox" at bounding box center [252, 181] width 20 height 20
checkbox input "true"
click at [393, 276] on button "Done" at bounding box center [396, 277] width 29 height 11
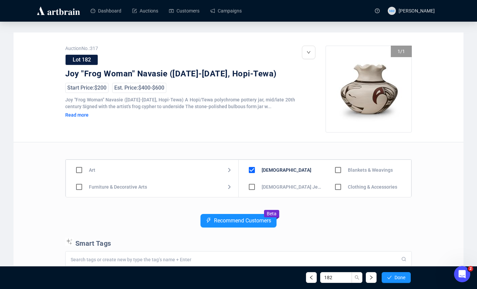
scroll to position [47, 0]
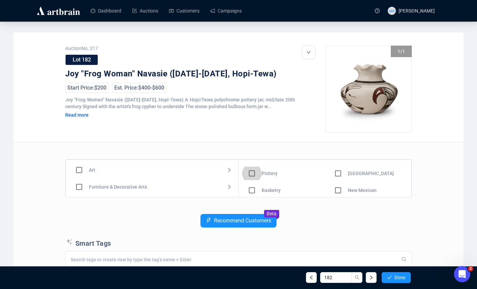
click at [250, 176] on input "checkbox" at bounding box center [252, 174] width 20 height 20
checkbox input "true"
click at [396, 276] on span "Done" at bounding box center [400, 277] width 11 height 5
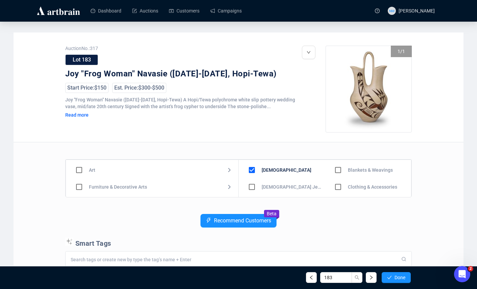
scroll to position [47, 0]
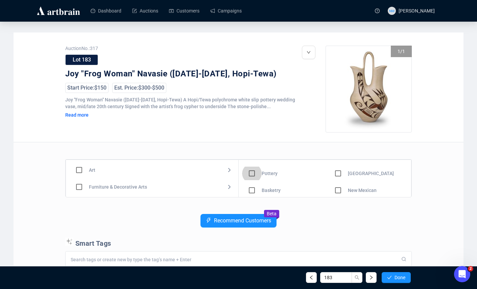
click at [254, 176] on input "checkbox" at bounding box center [252, 174] width 20 height 20
checkbox input "true"
click at [395, 274] on button "Done" at bounding box center [396, 277] width 29 height 11
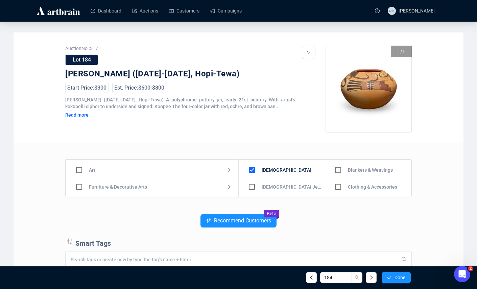
scroll to position [47, 0]
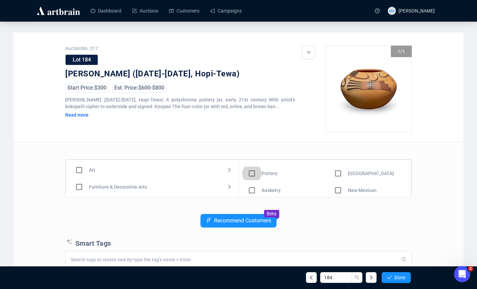
click at [250, 177] on input "checkbox" at bounding box center [252, 174] width 20 height 20
checkbox input "true"
click at [396, 282] on button "Done" at bounding box center [396, 277] width 29 height 11
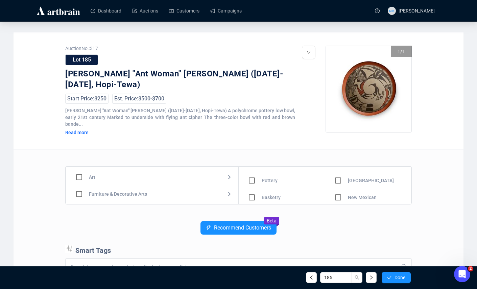
click at [252, 173] on input "checkbox" at bounding box center [252, 181] width 20 height 20
checkbox input "true"
click at [395, 278] on span "Done" at bounding box center [400, 277] width 11 height 5
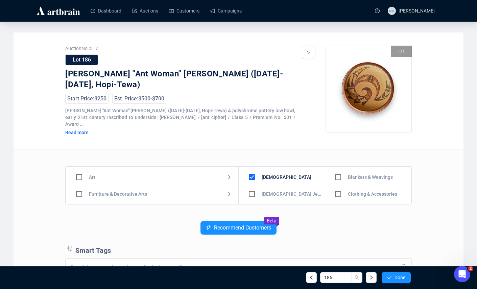
scroll to position [47, 0]
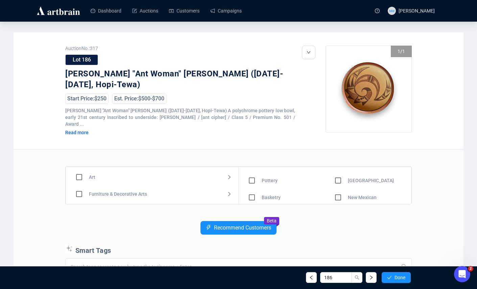
click at [251, 171] on input "checkbox" at bounding box center [252, 181] width 20 height 20
checkbox input "true"
click at [398, 278] on span "Done" at bounding box center [400, 277] width 11 height 5
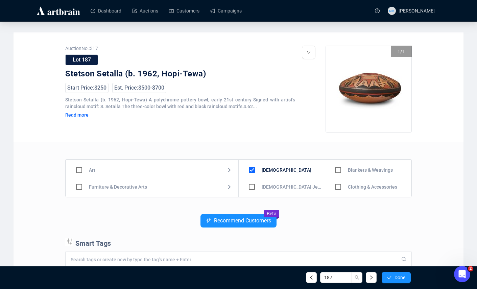
scroll to position [47, 0]
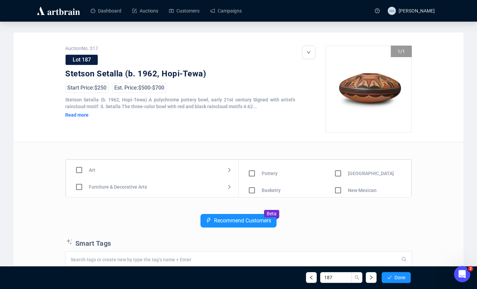
click at [250, 176] on input "checkbox" at bounding box center [252, 174] width 20 height 20
checkbox input "true"
click at [399, 275] on span "Done" at bounding box center [400, 277] width 11 height 5
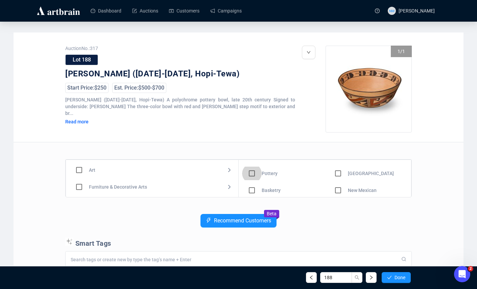
click at [255, 172] on input "checkbox" at bounding box center [252, 174] width 20 height 20
checkbox input "true"
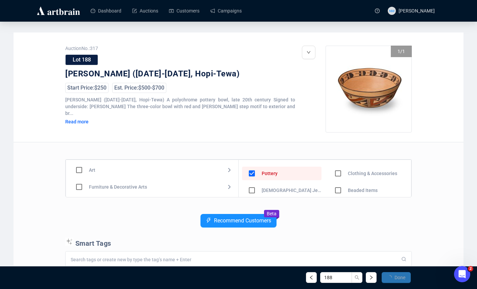
click at [398, 277] on span "Done" at bounding box center [400, 277] width 11 height 5
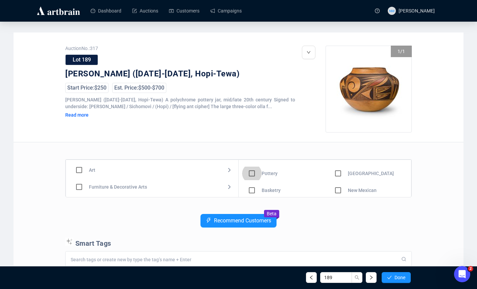
click at [252, 178] on input "checkbox" at bounding box center [252, 174] width 20 height 20
checkbox input "true"
click at [397, 277] on span "Done" at bounding box center [400, 277] width 11 height 5
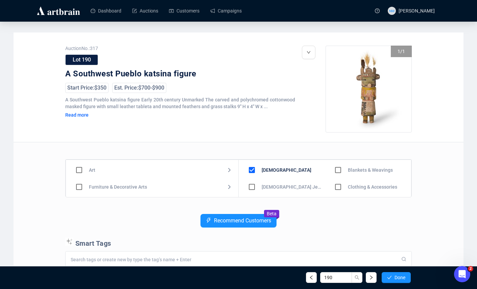
scroll to position [47, 0]
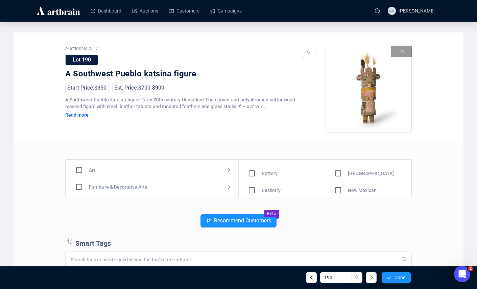
click at [253, 177] on input "checkbox" at bounding box center [252, 174] width 20 height 20
click at [254, 173] on input "checkbox" at bounding box center [252, 174] width 20 height 20
checkbox input "false"
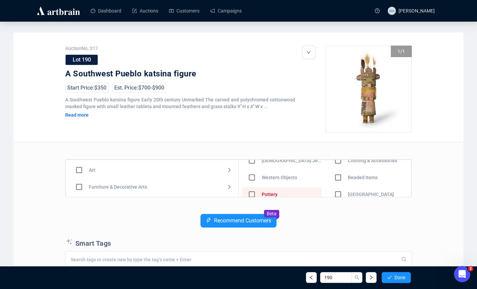
scroll to position [0, 0]
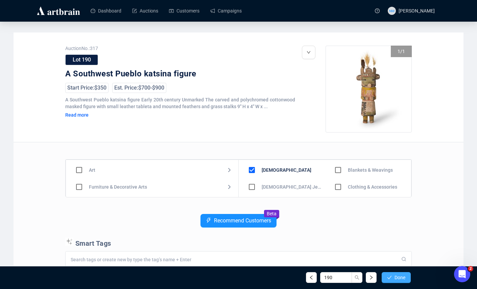
click at [402, 280] on span "Done" at bounding box center [400, 277] width 11 height 5
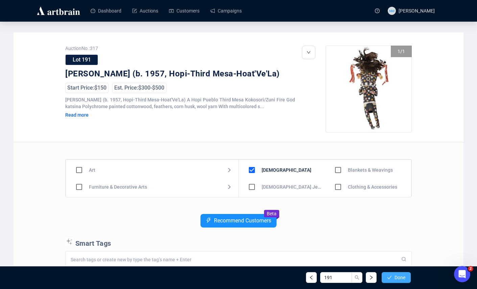
click at [400, 276] on span "Done" at bounding box center [400, 277] width 11 height 5
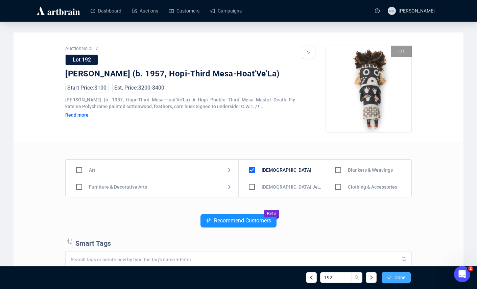
click at [391, 273] on button "Done" at bounding box center [396, 277] width 29 height 11
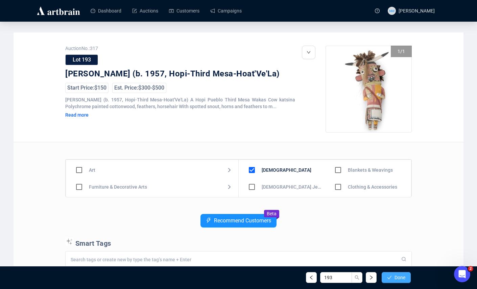
click at [391, 275] on icon "check" at bounding box center [389, 277] width 5 height 5
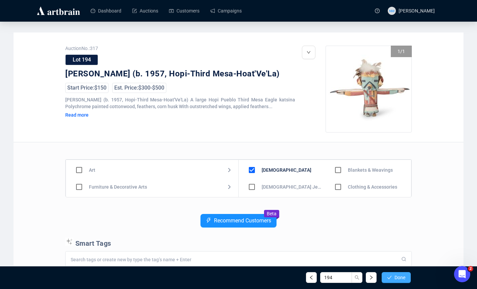
click at [391, 275] on icon "check" at bounding box center [389, 277] width 5 height 5
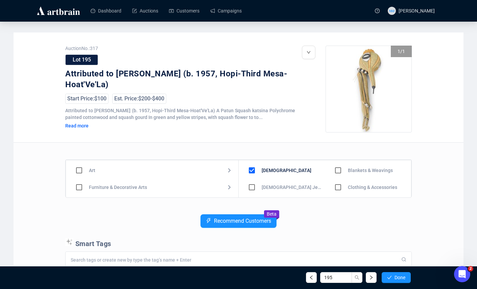
click at [391, 275] on icon "check" at bounding box center [389, 277] width 5 height 5
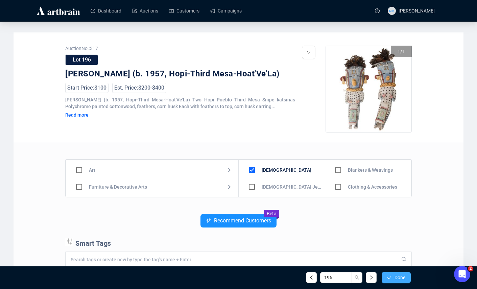
click at [391, 275] on icon "check" at bounding box center [389, 277] width 5 height 5
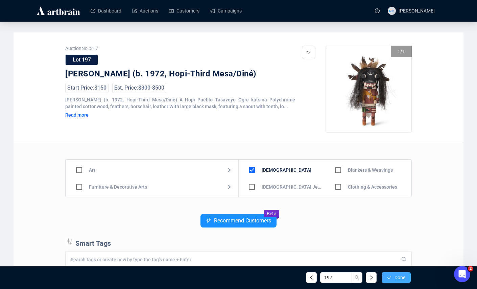
click at [397, 278] on span "Done" at bounding box center [400, 277] width 11 height 5
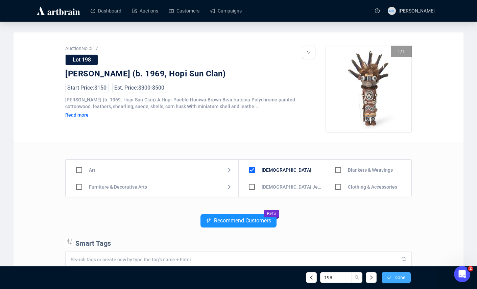
click at [397, 278] on span "Done" at bounding box center [400, 277] width 11 height 5
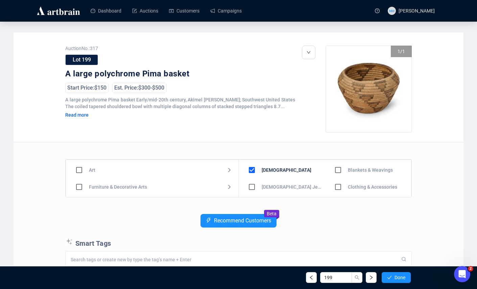
click at [397, 278] on span "Done" at bounding box center [400, 277] width 11 height 5
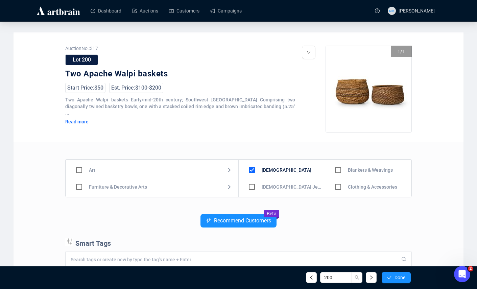
scroll to position [47, 0]
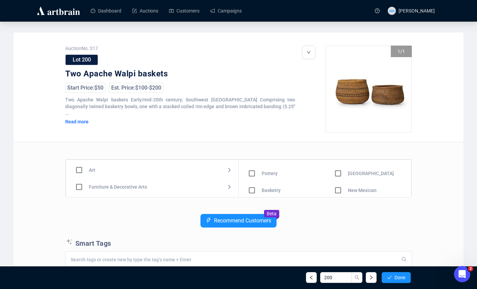
click at [253, 189] on input "checkbox" at bounding box center [252, 191] width 20 height 20
checkbox input "true"
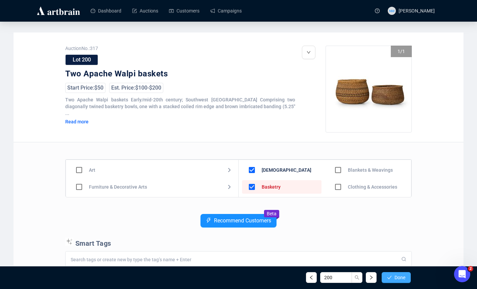
click at [393, 278] on button "Done" at bounding box center [396, 277] width 29 height 11
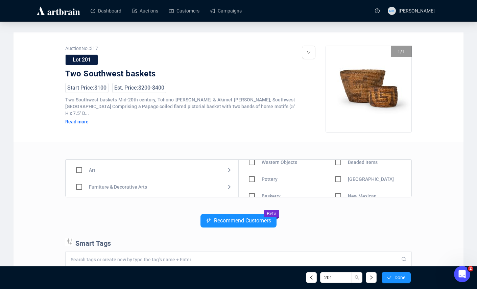
scroll to position [47, 0]
click at [250, 190] on input "checkbox" at bounding box center [252, 191] width 20 height 20
checkbox input "true"
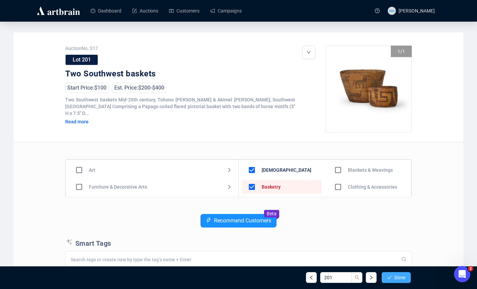
click at [401, 275] on span "Done" at bounding box center [400, 277] width 11 height 5
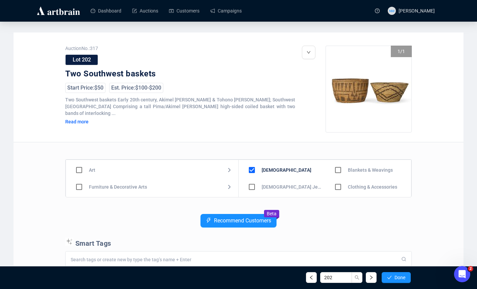
scroll to position [47, 0]
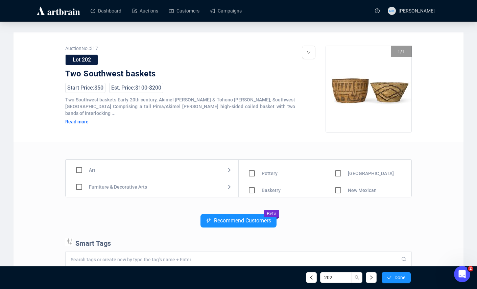
click at [248, 187] on input "checkbox" at bounding box center [252, 191] width 20 height 20
checkbox input "true"
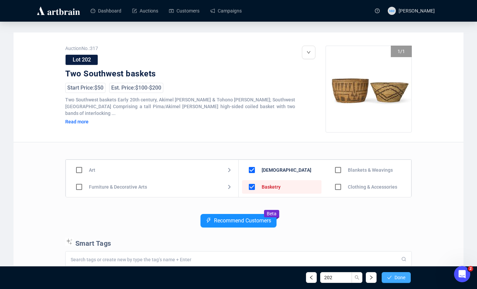
click at [399, 277] on span "Done" at bounding box center [400, 277] width 11 height 5
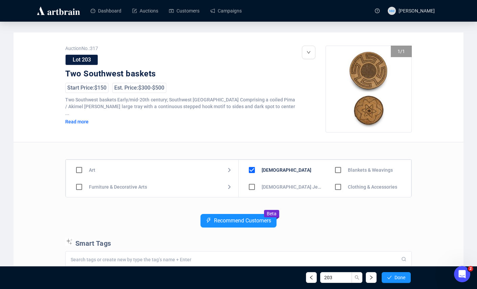
scroll to position [47, 0]
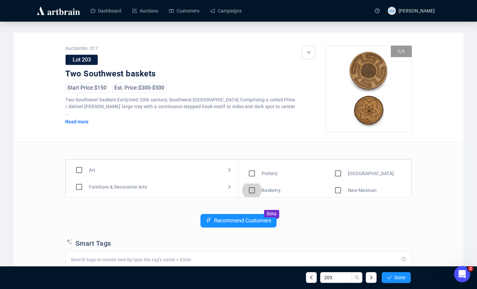
click at [250, 188] on input "checkbox" at bounding box center [252, 191] width 20 height 20
checkbox input "true"
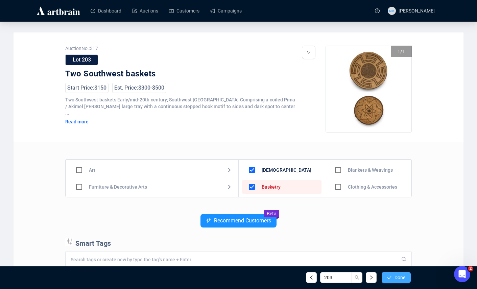
click at [392, 279] on button "Done" at bounding box center [396, 277] width 29 height 11
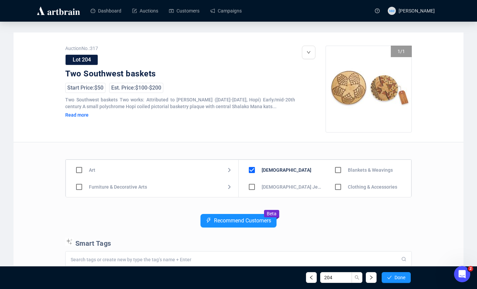
scroll to position [47, 0]
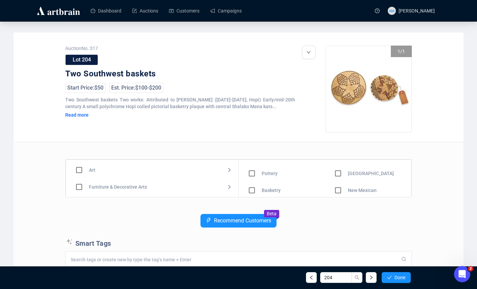
click at [253, 191] on input "checkbox" at bounding box center [252, 191] width 20 height 20
checkbox input "true"
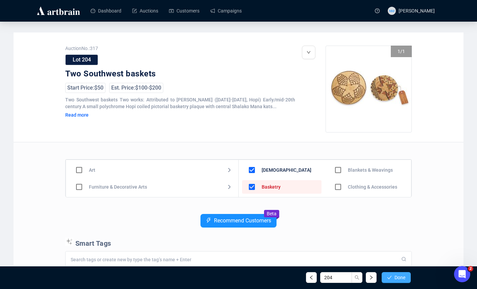
click at [395, 273] on button "Done" at bounding box center [396, 277] width 29 height 11
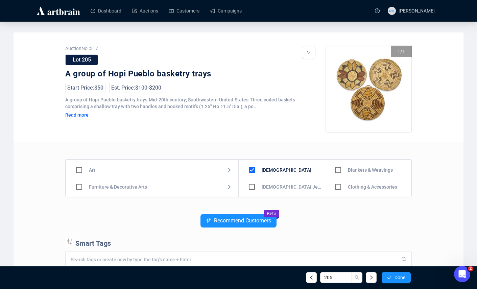
scroll to position [47, 0]
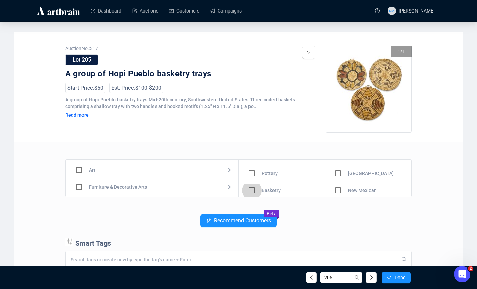
click at [252, 192] on input "checkbox" at bounding box center [252, 191] width 20 height 20
checkbox input "true"
click at [398, 273] on button "Done" at bounding box center [396, 277] width 29 height 11
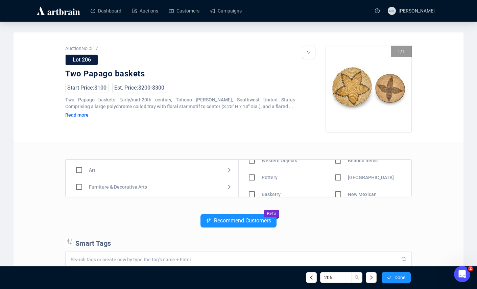
scroll to position [47, 0]
click at [255, 195] on input "checkbox" at bounding box center [252, 191] width 20 height 20
checkbox input "true"
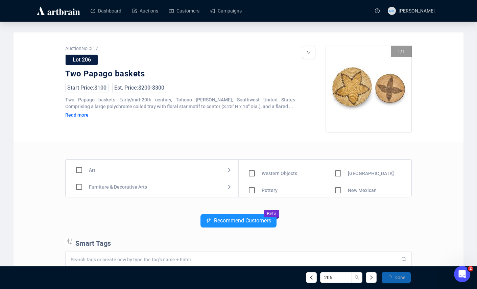
scroll to position [0, 0]
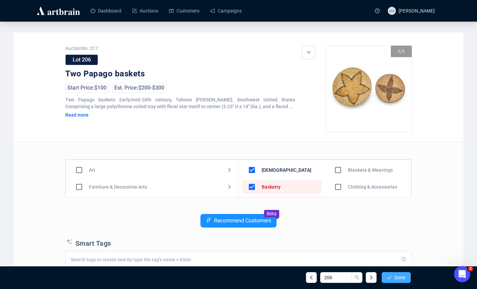
click at [405, 273] on button "Done" at bounding box center [396, 277] width 29 height 11
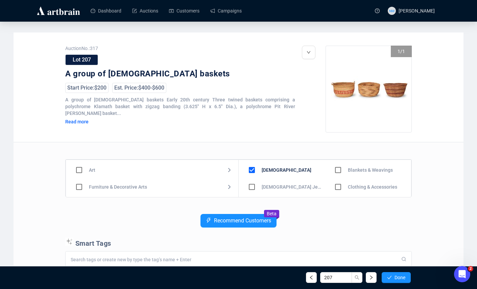
scroll to position [47, 0]
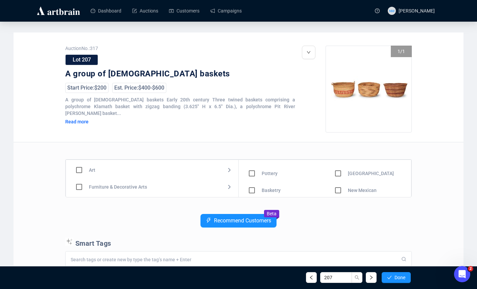
click at [252, 193] on input "checkbox" at bounding box center [252, 191] width 20 height 20
checkbox input "true"
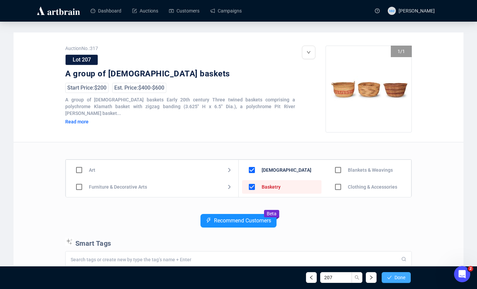
click at [404, 282] on button "Done" at bounding box center [396, 277] width 29 height 11
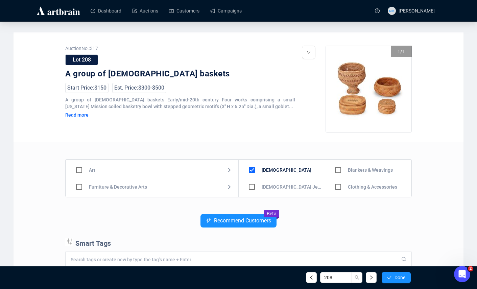
scroll to position [47, 0]
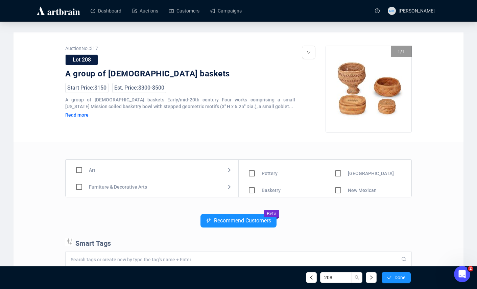
click at [253, 189] on input "checkbox" at bounding box center [252, 191] width 20 height 20
checkbox input "true"
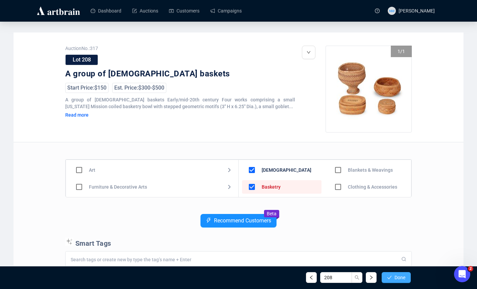
click at [399, 276] on span "Done" at bounding box center [400, 277] width 11 height 5
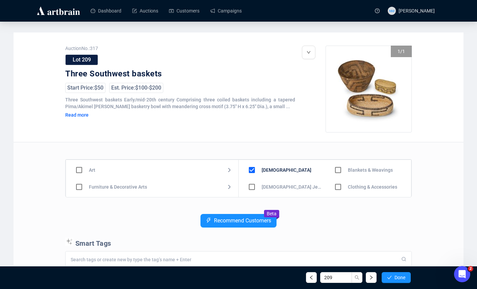
scroll to position [47, 0]
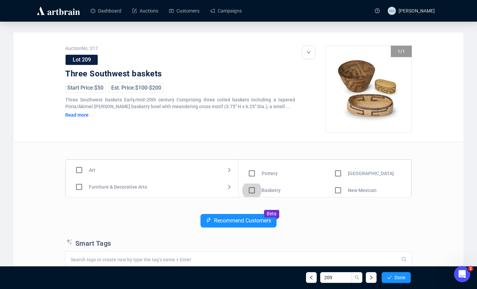
click at [252, 192] on input "checkbox" at bounding box center [252, 191] width 20 height 20
checkbox input "true"
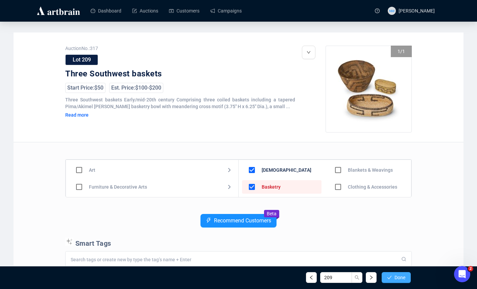
click at [402, 279] on span "Done" at bounding box center [400, 277] width 11 height 5
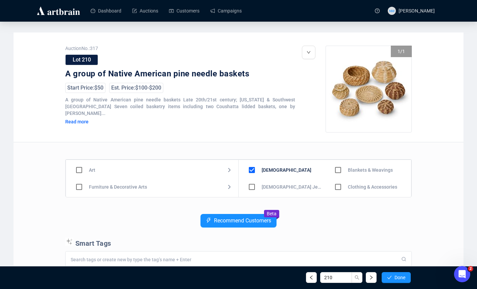
scroll to position [47, 0]
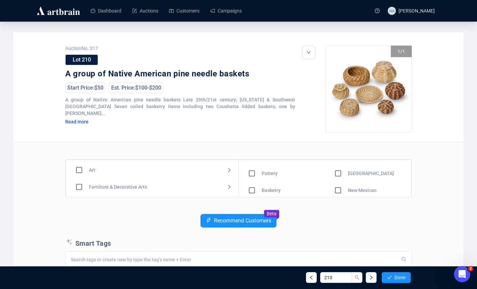
click at [253, 193] on input "checkbox" at bounding box center [252, 191] width 20 height 20
checkbox input "true"
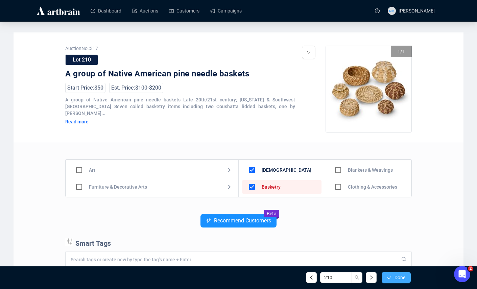
click at [399, 281] on button "Done" at bounding box center [396, 277] width 29 height 11
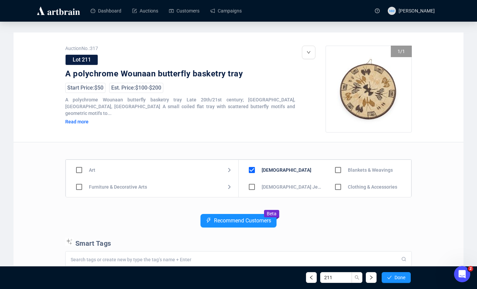
scroll to position [47, 0]
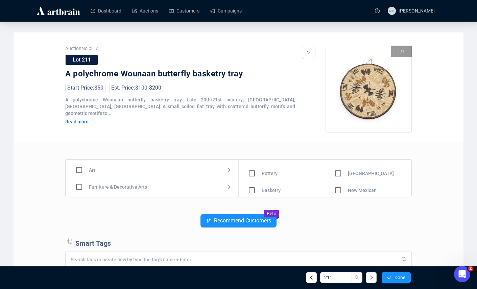
click at [251, 190] on input "checkbox" at bounding box center [252, 191] width 20 height 20
checkbox input "true"
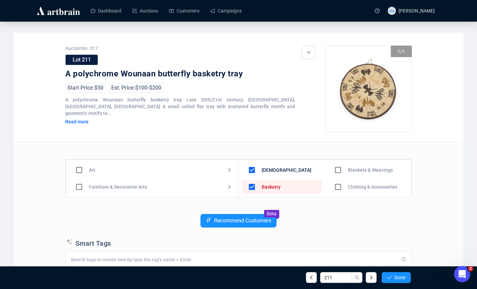
click at [389, 271] on div "211 Done" at bounding box center [238, 277] width 355 height 23
click at [389, 275] on span "button" at bounding box center [389, 277] width 5 height 5
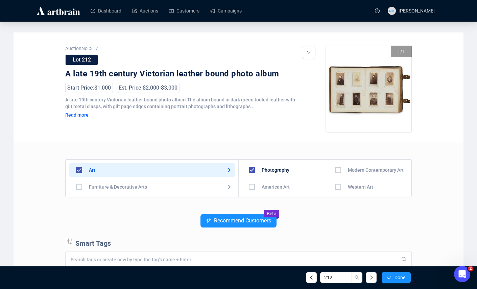
click at [333, 187] on input "checkbox" at bounding box center [339, 187] width 20 height 20
click at [401, 278] on span "Done" at bounding box center [400, 277] width 11 height 5
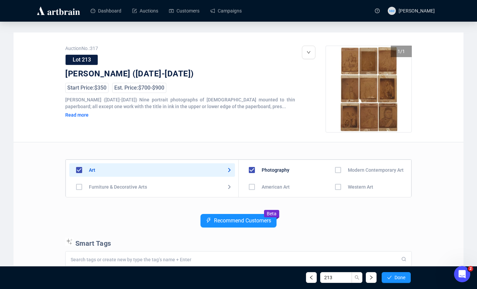
click at [338, 186] on input "checkbox" at bounding box center [339, 187] width 20 height 20
click at [401, 277] on span "Done" at bounding box center [400, 277] width 11 height 5
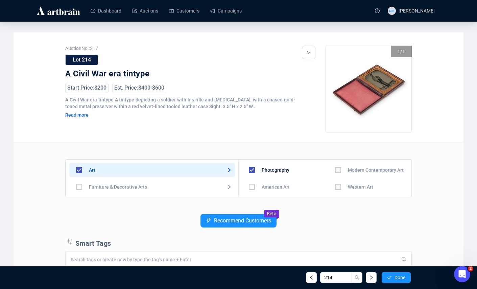
click at [333, 187] on input "checkbox" at bounding box center [339, 187] width 20 height 20
click at [393, 278] on button "Done" at bounding box center [396, 277] width 29 height 11
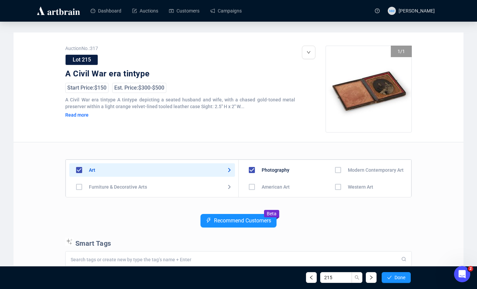
click at [333, 185] on input "checkbox" at bounding box center [339, 187] width 20 height 20
click at [389, 273] on button "Done" at bounding box center [396, 277] width 29 height 11
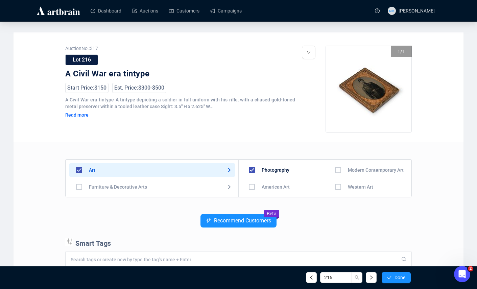
click at [338, 188] on input "checkbox" at bounding box center [339, 187] width 20 height 20
click at [394, 273] on button "Done" at bounding box center [396, 277] width 29 height 11
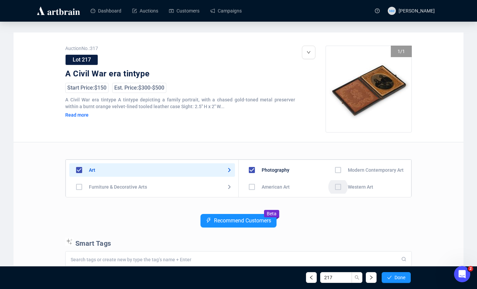
click at [336, 186] on input "checkbox" at bounding box center [339, 187] width 20 height 20
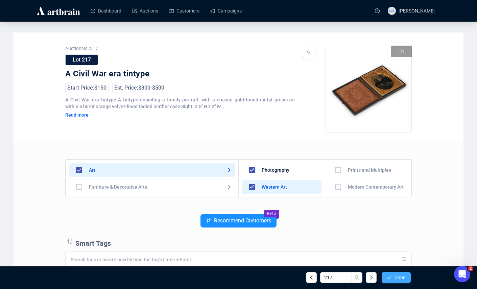
click at [391, 275] on span "button" at bounding box center [389, 277] width 5 height 5
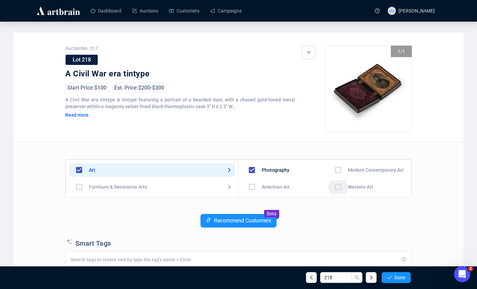
click at [334, 189] on input "checkbox" at bounding box center [339, 187] width 20 height 20
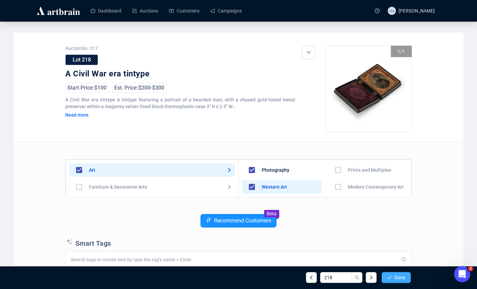
click at [391, 275] on icon "check" at bounding box center [389, 277] width 5 height 5
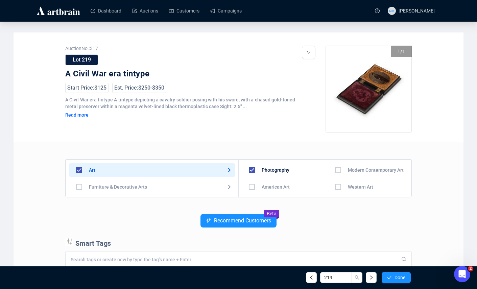
click at [337, 186] on input "checkbox" at bounding box center [339, 187] width 20 height 20
click at [399, 276] on span "Done" at bounding box center [400, 277] width 11 height 5
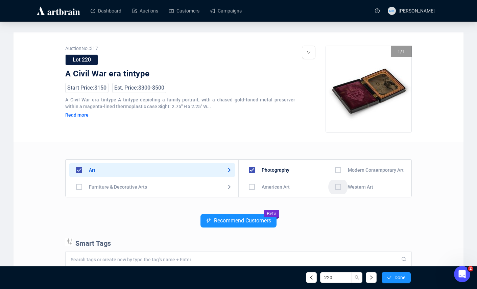
click at [335, 187] on input "checkbox" at bounding box center [339, 187] width 20 height 20
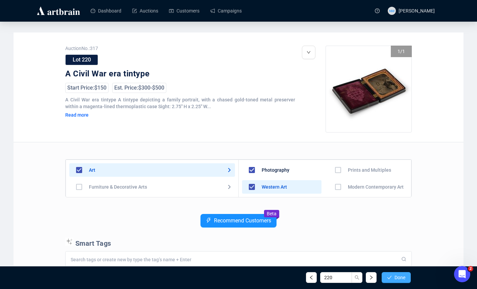
click at [401, 278] on span "Done" at bounding box center [400, 277] width 11 height 5
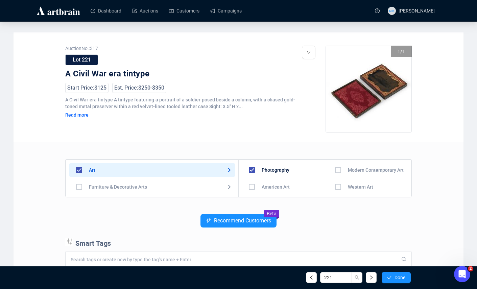
click at [332, 186] on input "checkbox" at bounding box center [339, 187] width 20 height 20
click at [393, 276] on button "Done" at bounding box center [396, 277] width 29 height 11
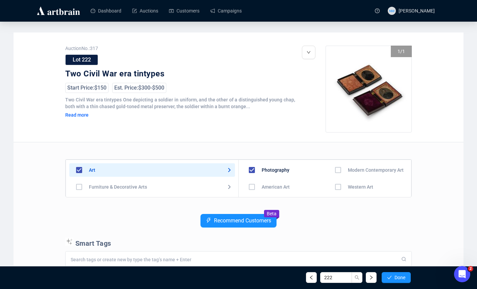
click at [333, 185] on input "checkbox" at bounding box center [339, 187] width 20 height 20
click at [400, 278] on span "Done" at bounding box center [400, 277] width 11 height 5
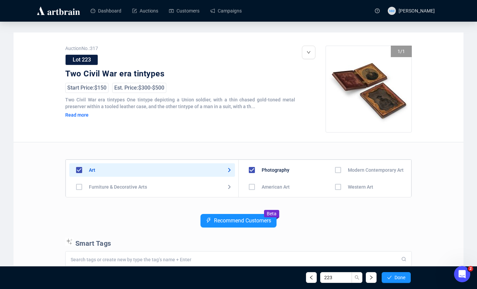
click at [335, 187] on input "checkbox" at bounding box center [339, 187] width 20 height 20
click at [397, 278] on span "Done" at bounding box center [400, 277] width 11 height 5
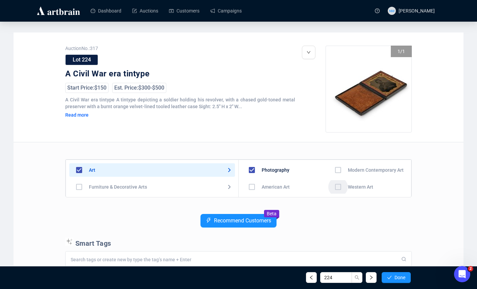
click at [335, 186] on input "checkbox" at bounding box center [339, 187] width 20 height 20
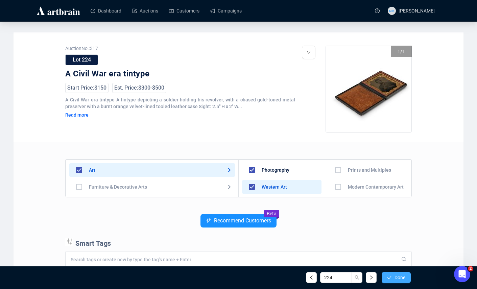
click at [405, 278] on span "Done" at bounding box center [400, 277] width 11 height 5
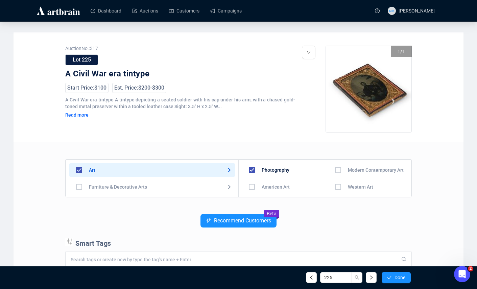
click at [337, 190] on input "checkbox" at bounding box center [339, 187] width 20 height 20
click at [397, 280] on span "Done" at bounding box center [400, 277] width 11 height 5
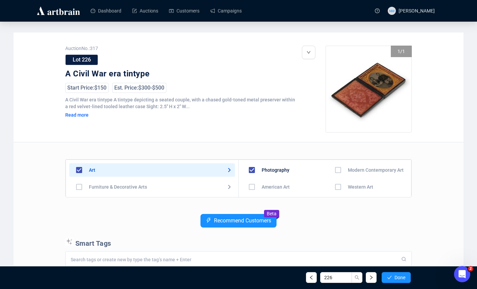
click at [337, 182] on input "checkbox" at bounding box center [339, 187] width 20 height 20
click at [387, 276] on icon "check" at bounding box center [389, 277] width 5 height 5
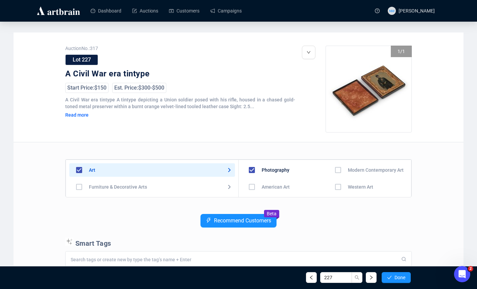
click at [336, 190] on input "checkbox" at bounding box center [339, 187] width 20 height 20
click at [392, 280] on button "Done" at bounding box center [396, 277] width 29 height 11
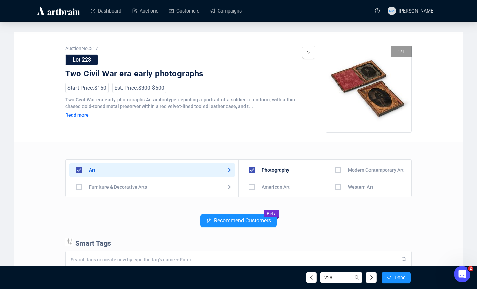
click at [334, 188] on input "checkbox" at bounding box center [339, 187] width 20 height 20
click at [403, 279] on span "Done" at bounding box center [400, 277] width 11 height 5
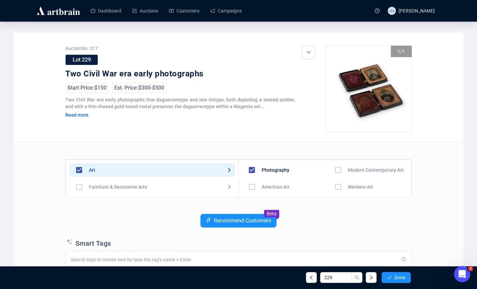
click at [334, 188] on input "checkbox" at bounding box center [339, 187] width 20 height 20
click at [388, 280] on icon "check" at bounding box center [389, 277] width 5 height 5
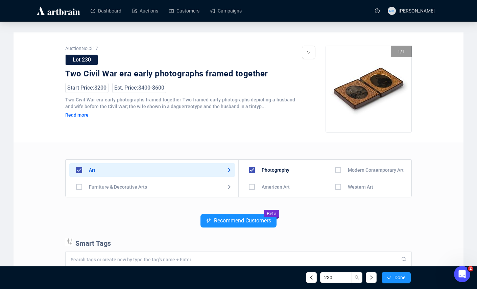
click at [335, 188] on input "checkbox" at bounding box center [339, 187] width 20 height 20
click at [394, 269] on div "230 Done" at bounding box center [238, 277] width 355 height 23
click at [394, 273] on button "Done" at bounding box center [396, 277] width 29 height 11
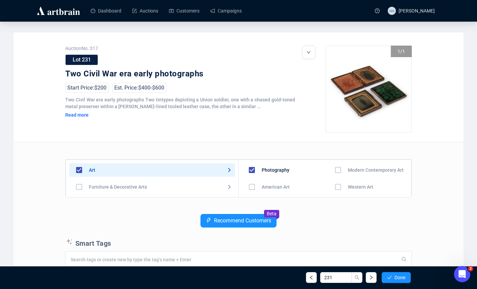
click at [332, 185] on input "checkbox" at bounding box center [339, 187] width 20 height 20
click at [393, 278] on button "Done" at bounding box center [396, 277] width 29 height 11
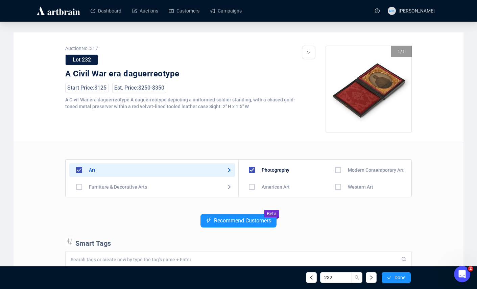
click at [332, 186] on input "checkbox" at bounding box center [339, 187] width 20 height 20
click at [390, 273] on button "Done" at bounding box center [396, 277] width 29 height 11
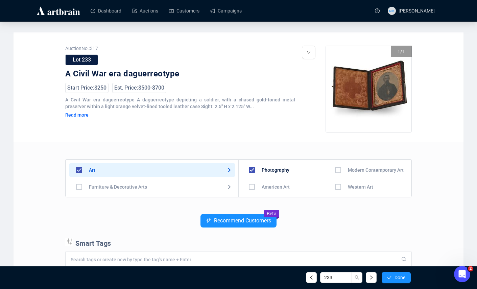
click at [337, 185] on input "checkbox" at bounding box center [339, 187] width 20 height 20
click at [396, 276] on span "Done" at bounding box center [400, 277] width 11 height 5
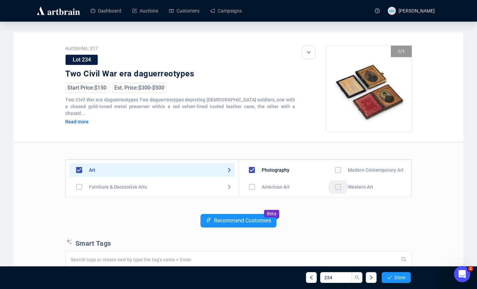
click at [339, 188] on input "checkbox" at bounding box center [339, 187] width 20 height 20
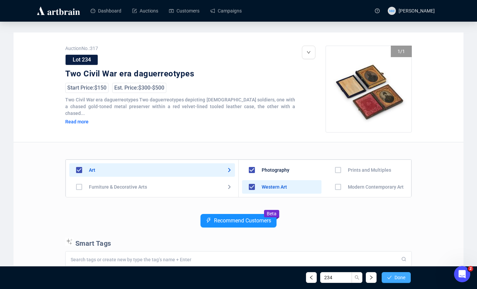
click at [398, 280] on button "Done" at bounding box center [396, 277] width 29 height 11
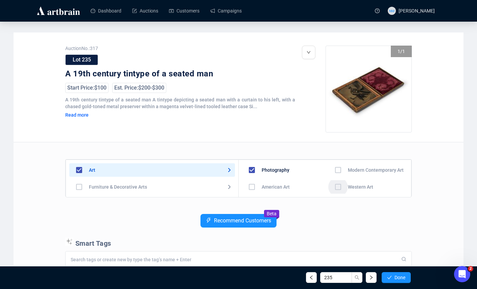
click at [335, 182] on input "checkbox" at bounding box center [339, 187] width 20 height 20
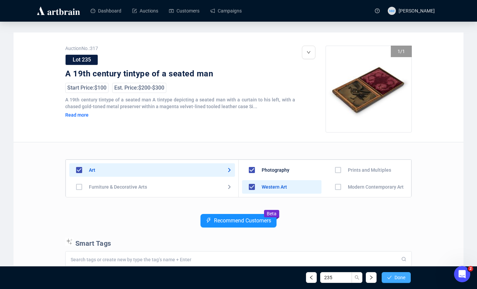
click at [389, 277] on icon "check" at bounding box center [389, 277] width 5 height 5
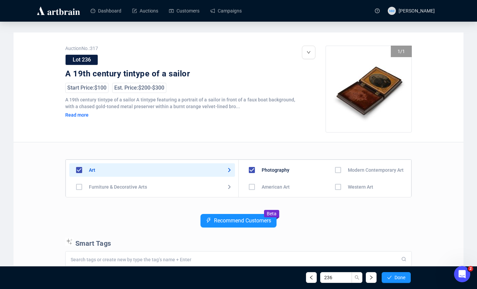
click at [335, 187] on input "checkbox" at bounding box center [339, 187] width 20 height 20
click at [388, 278] on icon "check" at bounding box center [389, 277] width 4 height 3
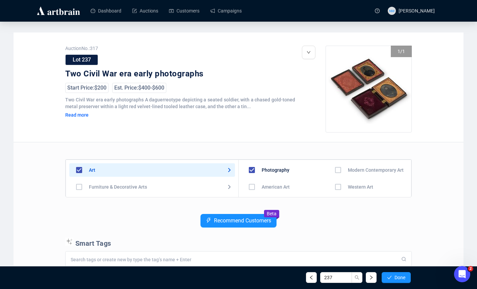
click at [338, 190] on input "checkbox" at bounding box center [339, 187] width 20 height 20
click at [391, 276] on button "Done" at bounding box center [396, 277] width 29 height 11
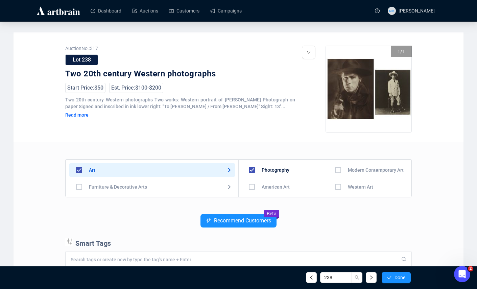
click at [333, 188] on input "checkbox" at bounding box center [339, 187] width 20 height 20
click at [404, 277] on span "Done" at bounding box center [400, 277] width 11 height 5
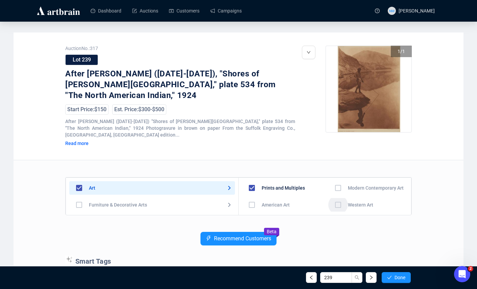
click at [333, 195] on input "checkbox" at bounding box center [339, 205] width 20 height 20
click at [253, 199] on input "checkbox" at bounding box center [252, 209] width 20 height 20
checkbox input "true"
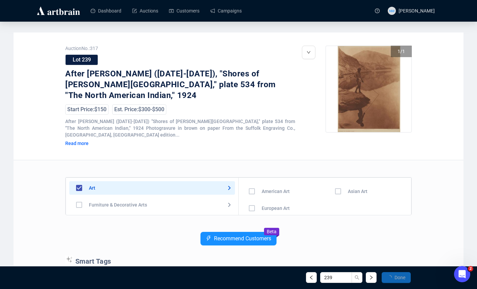
scroll to position [0, 0]
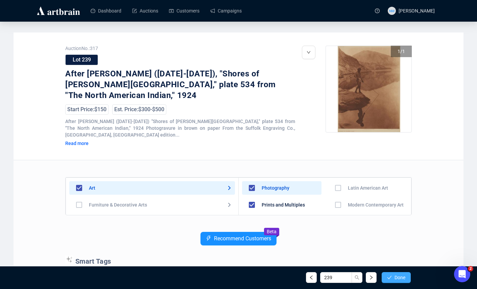
click at [395, 276] on span "Done" at bounding box center [400, 277] width 11 height 5
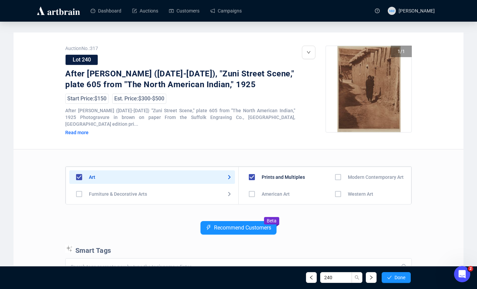
click at [336, 187] on input "checkbox" at bounding box center [339, 194] width 20 height 20
click at [254, 188] on input "checkbox" at bounding box center [252, 198] width 20 height 20
checkbox input "true"
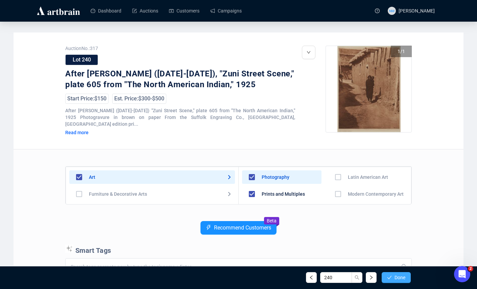
click at [397, 279] on span "Done" at bounding box center [400, 277] width 11 height 5
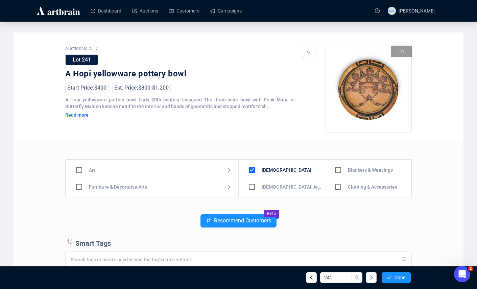
scroll to position [47, 0]
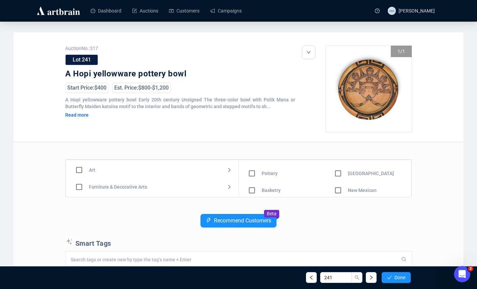
click at [253, 173] on input "checkbox" at bounding box center [252, 174] width 20 height 20
checkbox input "true"
click at [395, 276] on span "Done" at bounding box center [400, 277] width 11 height 5
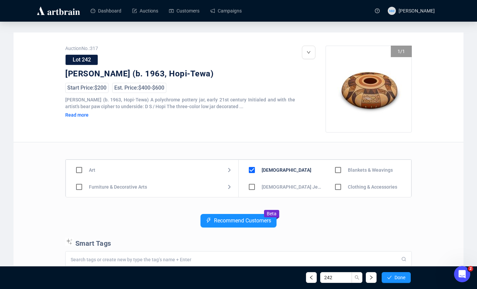
scroll to position [47, 0]
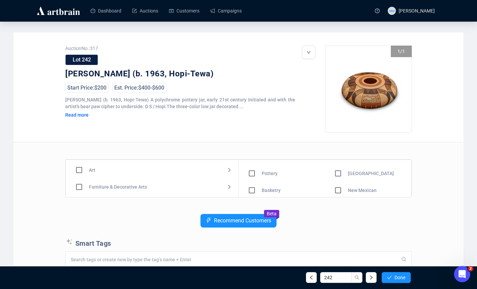
click at [250, 173] on input "checkbox" at bounding box center [252, 174] width 20 height 20
checkbox input "true"
click at [395, 279] on span "Done" at bounding box center [400, 277] width 11 height 5
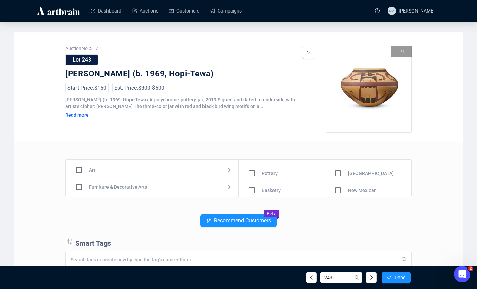
click at [254, 176] on input "checkbox" at bounding box center [252, 174] width 20 height 20
checkbox input "true"
click at [395, 277] on span "Done" at bounding box center [400, 277] width 11 height 5
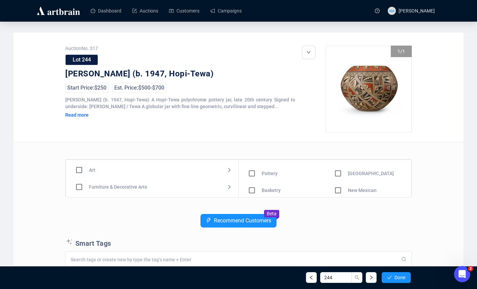
click at [250, 174] on input "checkbox" at bounding box center [252, 174] width 20 height 20
checkbox input "true"
click at [397, 282] on button "Done" at bounding box center [396, 277] width 29 height 11
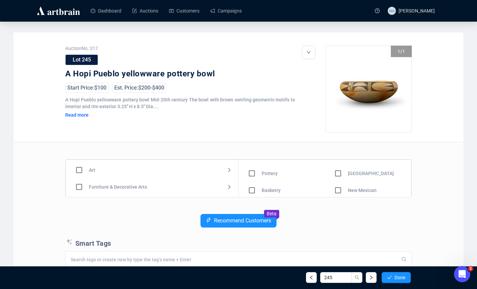
click at [251, 174] on input "checkbox" at bounding box center [252, 174] width 20 height 20
checkbox input "true"
click at [392, 278] on button "Done" at bounding box center [396, 277] width 29 height 11
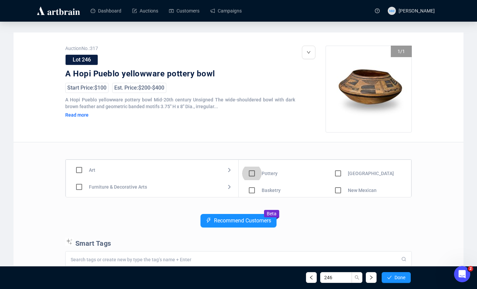
click at [253, 175] on input "checkbox" at bounding box center [252, 174] width 20 height 20
checkbox input "true"
click at [396, 279] on span "Done" at bounding box center [400, 277] width 11 height 5
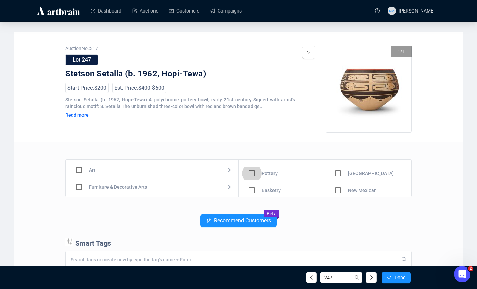
click at [254, 174] on input "checkbox" at bounding box center [252, 174] width 20 height 20
checkbox input "true"
click at [390, 275] on icon "check" at bounding box center [389, 277] width 5 height 5
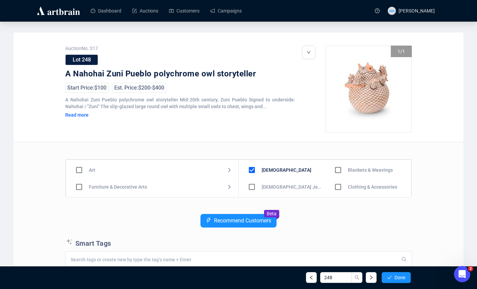
scroll to position [47, 0]
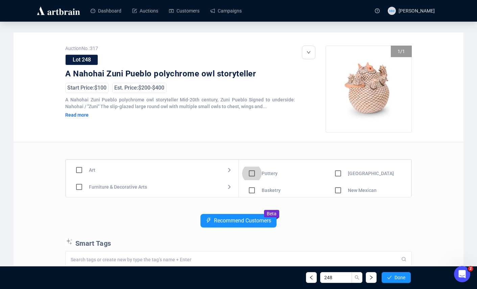
click at [253, 175] on input "checkbox" at bounding box center [252, 174] width 20 height 20
checkbox input "true"
click at [395, 276] on span "Done" at bounding box center [400, 277] width 11 height 5
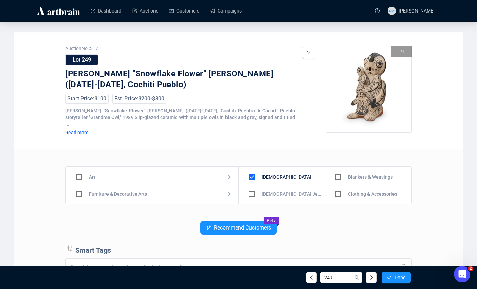
scroll to position [47, 0]
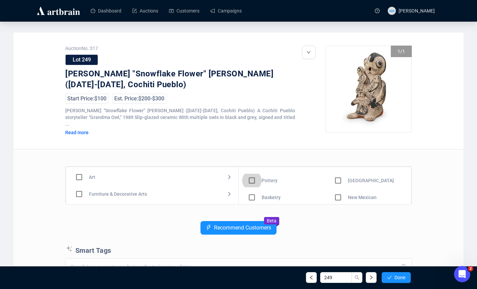
click at [249, 174] on input "checkbox" at bounding box center [252, 181] width 20 height 20
checkbox input "true"
click at [388, 271] on div "249 Done" at bounding box center [238, 277] width 355 height 23
click at [388, 275] on span "button" at bounding box center [389, 277] width 5 height 5
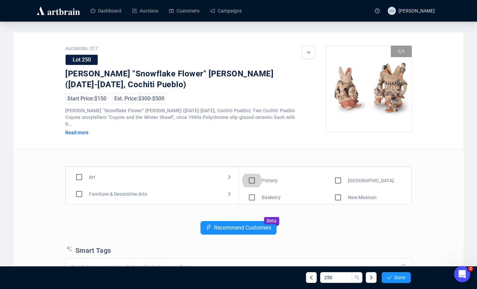
click at [252, 174] on input "checkbox" at bounding box center [252, 181] width 20 height 20
checkbox input "true"
click at [396, 275] on span "Done" at bounding box center [400, 277] width 11 height 5
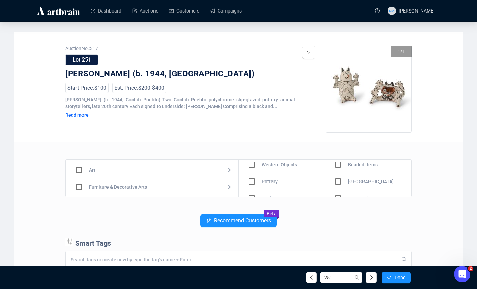
scroll to position [47, 0]
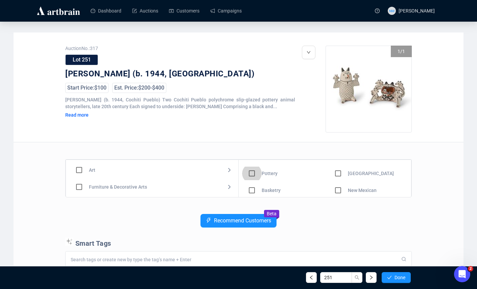
click at [249, 176] on input "checkbox" at bounding box center [252, 174] width 20 height 20
checkbox input "true"
click at [400, 277] on span "Done" at bounding box center [400, 277] width 11 height 5
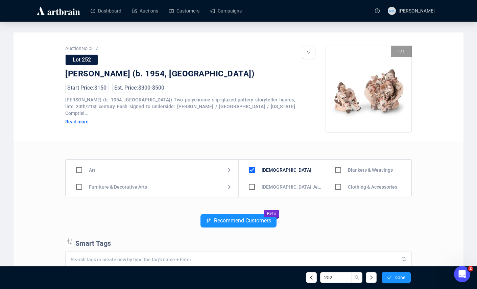
scroll to position [47, 0]
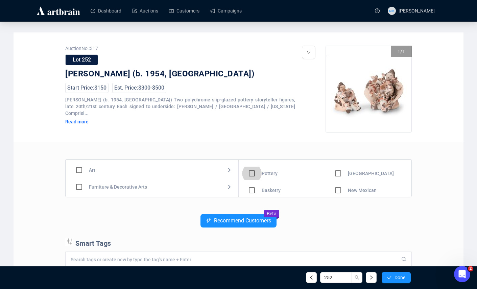
click at [251, 173] on input "checkbox" at bounding box center [252, 174] width 20 height 20
checkbox input "true"
click at [395, 279] on span "Done" at bounding box center [400, 277] width 11 height 5
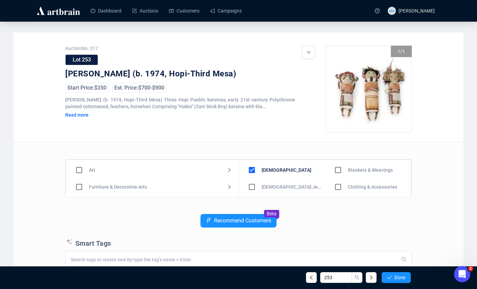
scroll to position [47, 0]
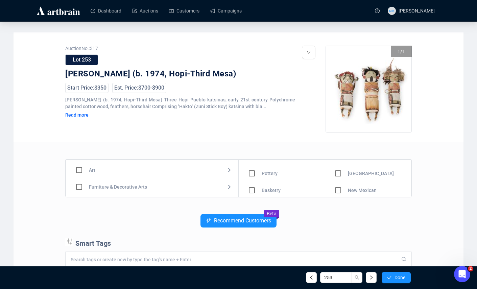
click at [251, 175] on input "checkbox" at bounding box center [252, 174] width 20 height 20
drag, startPoint x: 395, startPoint y: 276, endPoint x: 378, endPoint y: 203, distance: 75.3
click at [378, 203] on div "Auction No.: 317 Lot 253 [PERSON_NAME] (b. 1974, Hopi-Third Mesa) Start Price: …" at bounding box center [239, 233] width 450 height 402
click at [378, 205] on div "Art Furniture & Decorative Arts Jewelry & Watches [DEMOGRAPHIC_DATA] Design Mot…" at bounding box center [238, 288] width 347 height 292
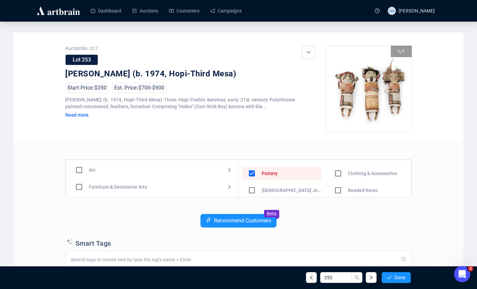
click at [252, 176] on input "checkbox" at bounding box center [252, 174] width 20 height 20
checkbox input "false"
click at [402, 278] on span "Done" at bounding box center [400, 277] width 11 height 5
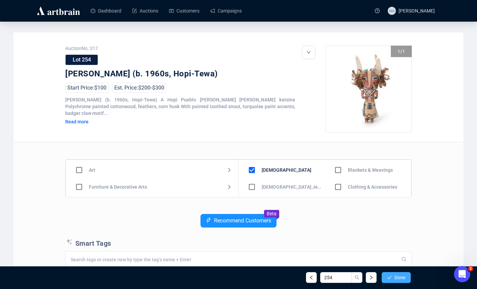
click at [397, 280] on button "Done" at bounding box center [396, 277] width 29 height 11
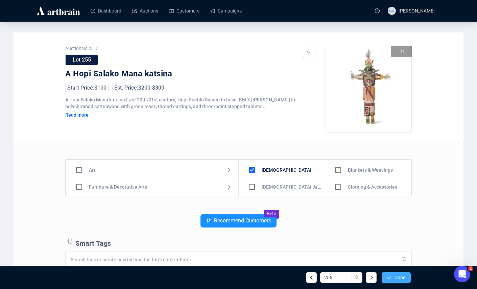
click at [397, 279] on span "Done" at bounding box center [400, 277] width 11 height 5
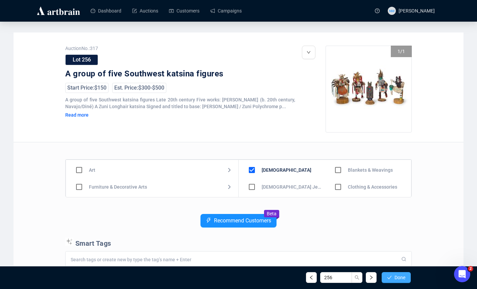
click at [397, 279] on span "Done" at bounding box center [400, 277] width 11 height 5
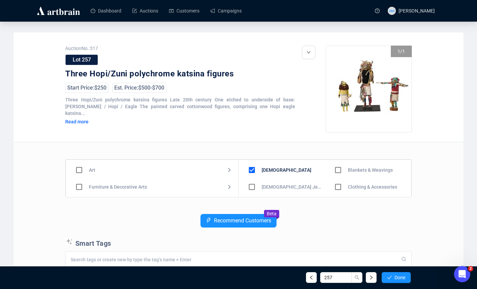
click at [397, 279] on span "Done" at bounding box center [400, 277] width 11 height 5
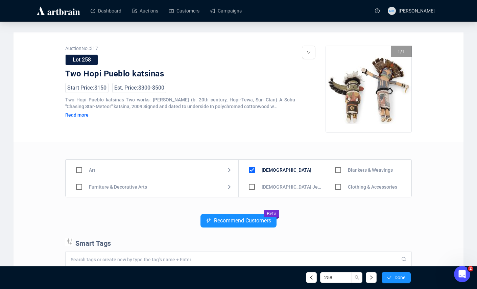
click at [397, 279] on span "Done" at bounding box center [400, 277] width 11 height 5
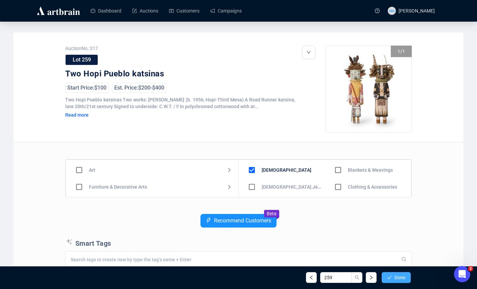
click at [398, 275] on span "Done" at bounding box center [400, 277] width 11 height 5
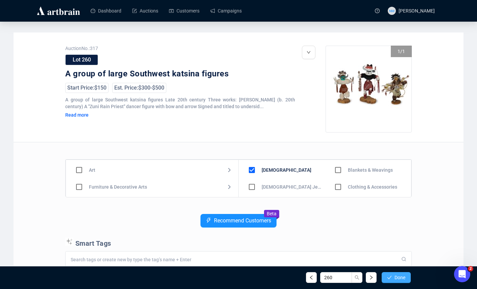
click at [398, 276] on span "Done" at bounding box center [400, 277] width 11 height 5
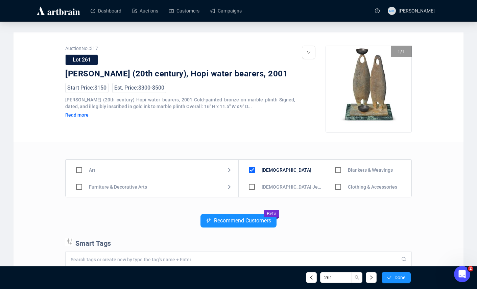
click at [398, 276] on span "Done" at bounding box center [400, 277] width 11 height 5
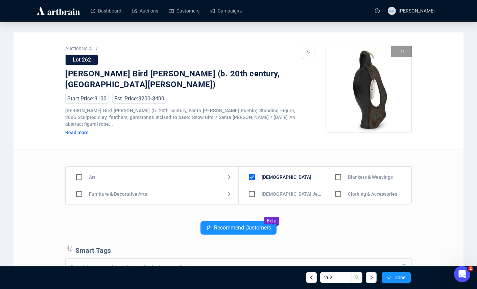
click at [76, 171] on input "checkbox" at bounding box center [79, 177] width 20 height 20
checkbox input "true"
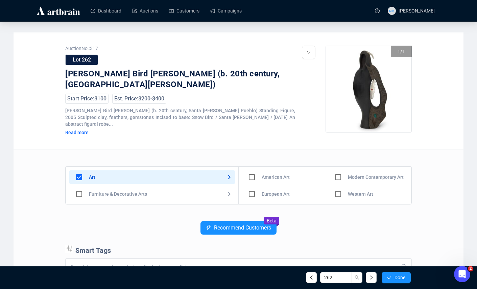
click at [335, 188] on input "checkbox" at bounding box center [339, 194] width 20 height 20
click at [402, 276] on span "Done" at bounding box center [400, 277] width 11 height 5
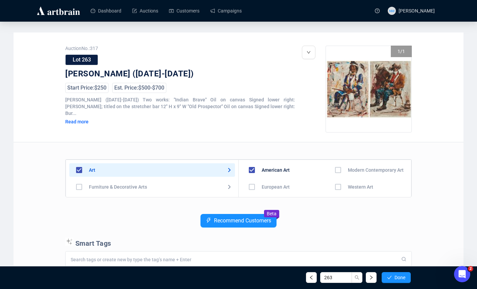
click at [337, 188] on input "checkbox" at bounding box center [339, 187] width 20 height 20
click at [401, 278] on span "Done" at bounding box center [400, 277] width 11 height 5
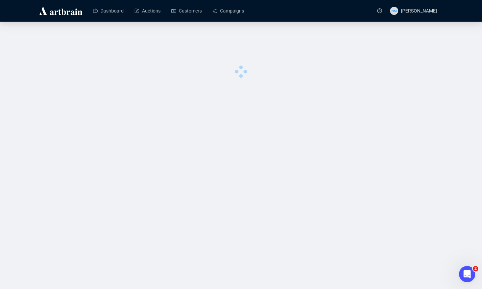
click at [401, 278] on div "Dashboard Auctions Customers Campaigns NM [PERSON_NAME] 0 image was uploaded" at bounding box center [241, 144] width 482 height 289
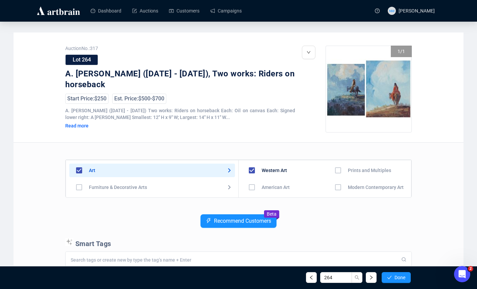
click at [352, 227] on div "Recommend Customers Beta" at bounding box center [238, 227] width 347 height 24
click at [355, 211] on div "Art Furniture & Decorative Arts Jewelry & Watches [DEMOGRAPHIC_DATA] Design Mot…" at bounding box center [238, 289] width 347 height 292
click at [396, 276] on span "Done" at bounding box center [400, 277] width 11 height 5
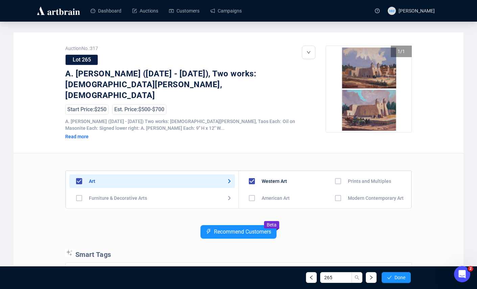
click at [319, 225] on div "Recommend Customers Beta" at bounding box center [238, 237] width 347 height 24
click at [402, 277] on span "Done" at bounding box center [400, 277] width 11 height 5
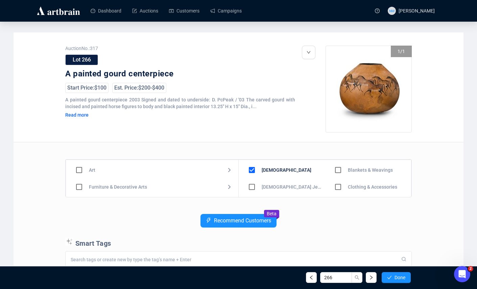
click at [355, 221] on div "Recommend Customers Beta" at bounding box center [238, 226] width 347 height 24
click at [339, 211] on div "Art Furniture & Decorative Arts Jewelry & Watches [DEMOGRAPHIC_DATA] Design Mot…" at bounding box center [238, 288] width 347 height 292
click at [335, 203] on div "Art Furniture & Decorative Arts Jewelry & Watches [DEMOGRAPHIC_DATA] Design Mot…" at bounding box center [238, 288] width 347 height 292
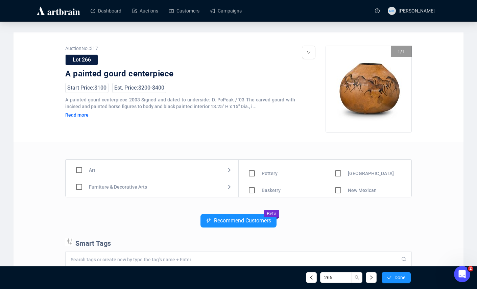
click at [252, 174] on input "checkbox" at bounding box center [252, 174] width 20 height 20
checkbox input "true"
click at [78, 173] on input "checkbox" at bounding box center [79, 170] width 20 height 20
checkbox input "true"
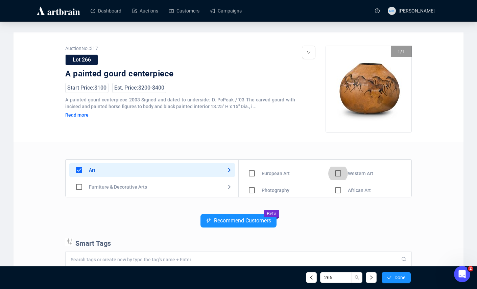
click at [337, 172] on input "checkbox" at bounding box center [339, 174] width 20 height 20
click at [402, 278] on span "Done" at bounding box center [400, 277] width 11 height 5
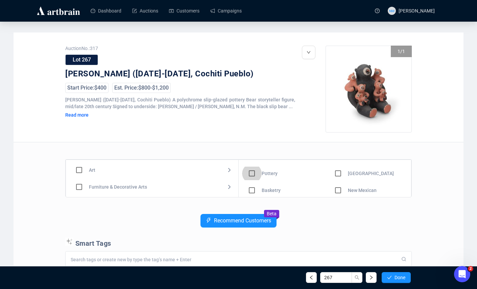
click at [251, 173] on input "checkbox" at bounding box center [252, 174] width 20 height 20
checkbox input "true"
click at [401, 281] on button "Done" at bounding box center [396, 277] width 29 height 11
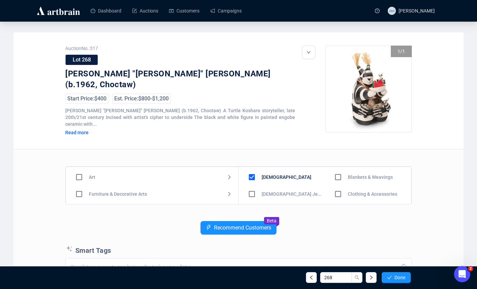
click at [347, 221] on div "Recommend Customers Beta" at bounding box center [238, 233] width 347 height 24
click at [254, 185] on input "checkbox" at bounding box center [252, 193] width 20 height 20
checkbox input "true"
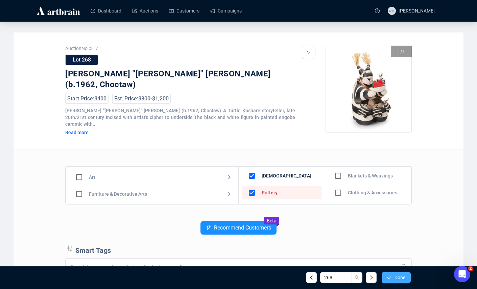
click at [391, 276] on icon "check" at bounding box center [389, 277] width 4 height 3
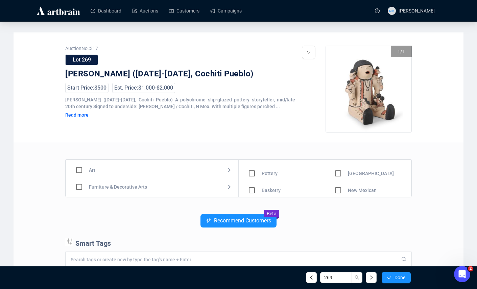
click at [249, 172] on input "checkbox" at bounding box center [252, 174] width 20 height 20
checkbox input "true"
click at [401, 276] on span "Done" at bounding box center [400, 277] width 11 height 5
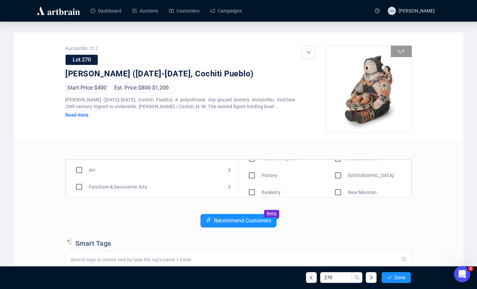
click at [251, 175] on input "checkbox" at bounding box center [252, 176] width 20 height 20
checkbox input "true"
click at [396, 277] on span "Done" at bounding box center [400, 277] width 11 height 5
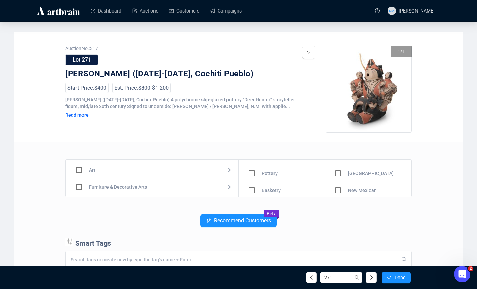
click at [249, 175] on input "checkbox" at bounding box center [252, 174] width 20 height 20
checkbox input "true"
click at [399, 279] on span "Done" at bounding box center [400, 277] width 11 height 5
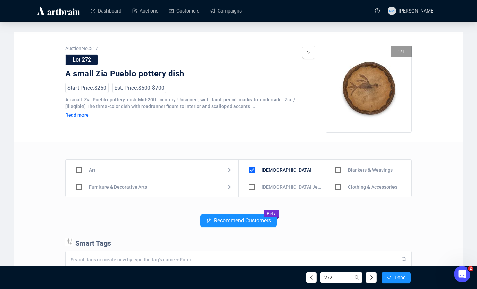
scroll to position [47, 0]
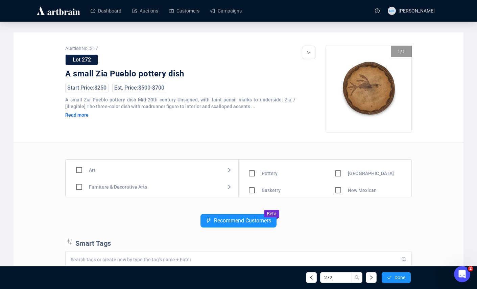
click at [249, 174] on input "checkbox" at bounding box center [252, 174] width 20 height 20
checkbox input "true"
click at [392, 282] on button "Done" at bounding box center [396, 277] width 29 height 11
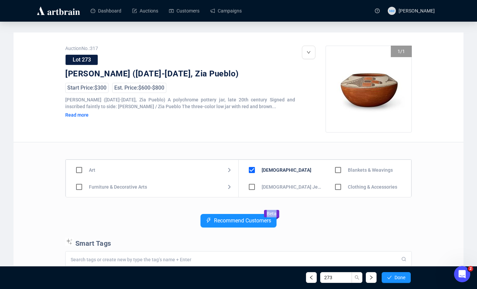
drag, startPoint x: 406, startPoint y: 168, endPoint x: 409, endPoint y: 216, distance: 47.5
click at [409, 215] on div "Art Furniture & Decorative Arts Jewelry & Watches [DEMOGRAPHIC_DATA] Design Mot…" at bounding box center [238, 288] width 347 height 292
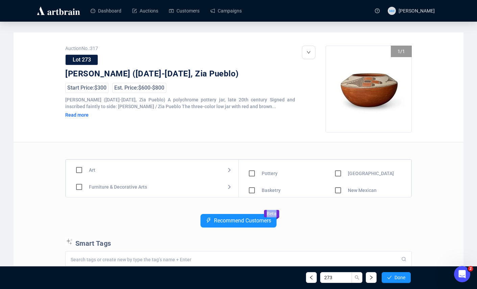
click at [252, 172] on input "checkbox" at bounding box center [252, 174] width 20 height 20
checkbox input "true"
click at [392, 278] on button "Done" at bounding box center [396, 277] width 29 height 11
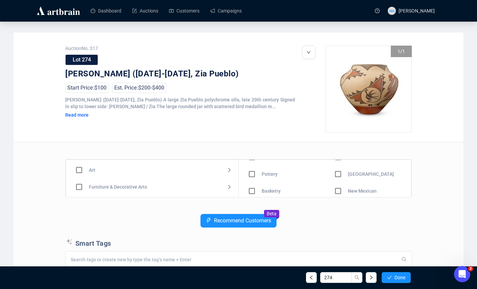
scroll to position [47, 0]
click at [252, 174] on input "checkbox" at bounding box center [252, 174] width 20 height 20
checkbox input "true"
click at [395, 276] on span "Done" at bounding box center [400, 277] width 11 height 5
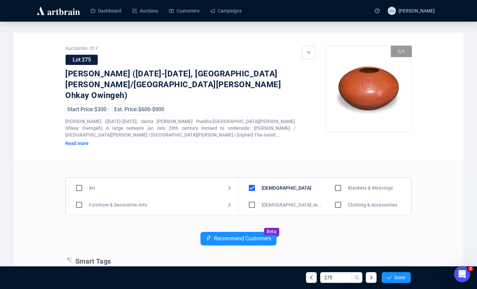
scroll to position [47, 0]
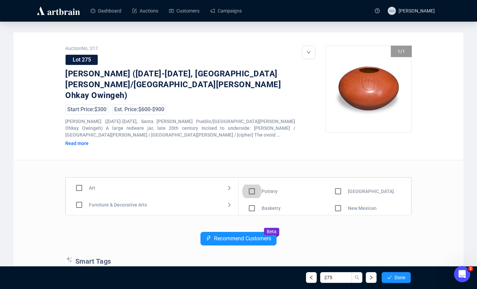
click at [253, 182] on input "checkbox" at bounding box center [252, 192] width 20 height 20
checkbox input "true"
click at [390, 277] on icon "check" at bounding box center [389, 277] width 4 height 3
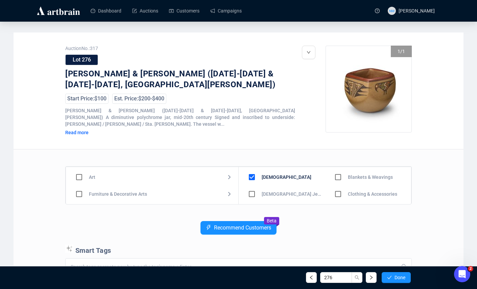
scroll to position [47, 0]
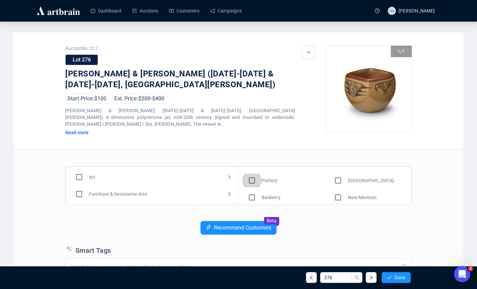
click at [251, 173] on input "checkbox" at bounding box center [252, 181] width 20 height 20
checkbox input "true"
click at [401, 278] on span "Done" at bounding box center [400, 277] width 11 height 5
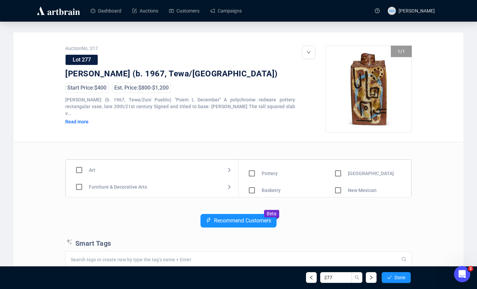
click at [252, 175] on input "checkbox" at bounding box center [252, 174] width 20 height 20
checkbox input "true"
click at [397, 276] on span "Done" at bounding box center [400, 277] width 11 height 5
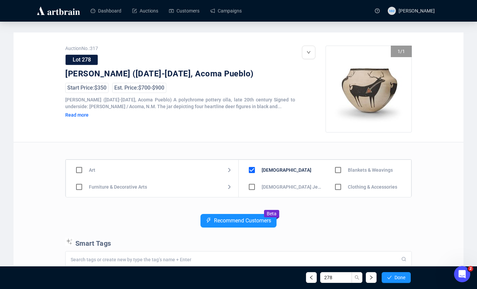
scroll to position [47, 0]
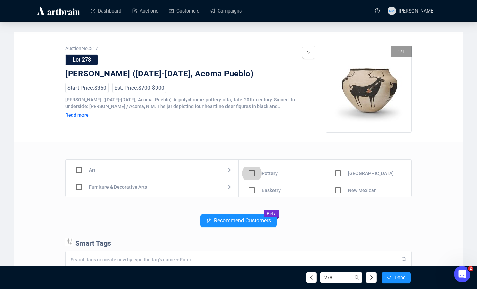
click at [251, 175] on input "checkbox" at bounding box center [252, 174] width 20 height 20
checkbox input "true"
click at [391, 279] on icon "check" at bounding box center [389, 277] width 5 height 5
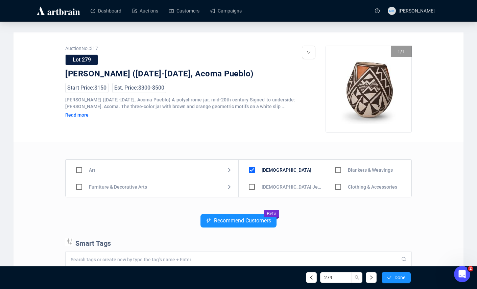
scroll to position [47, 0]
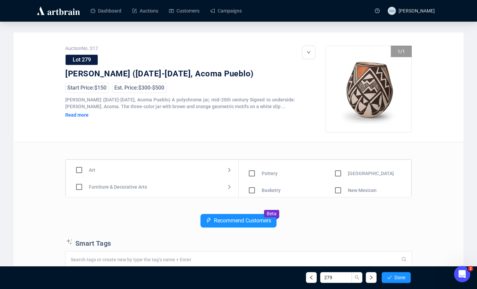
click at [253, 176] on input "checkbox" at bounding box center [252, 174] width 20 height 20
checkbox input "true"
click at [387, 277] on icon "check" at bounding box center [389, 277] width 4 height 3
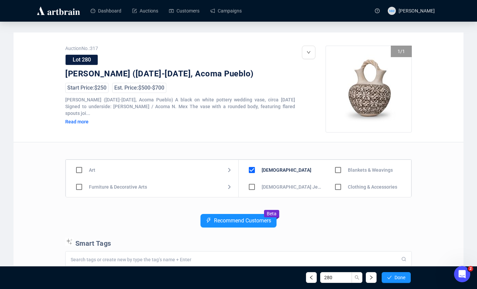
scroll to position [47, 0]
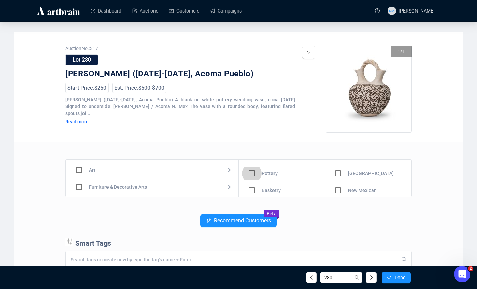
click at [253, 171] on input "checkbox" at bounding box center [252, 174] width 20 height 20
checkbox input "true"
click at [393, 277] on button "Done" at bounding box center [396, 277] width 29 height 11
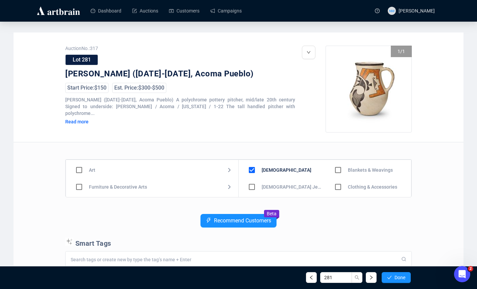
scroll to position [47, 0]
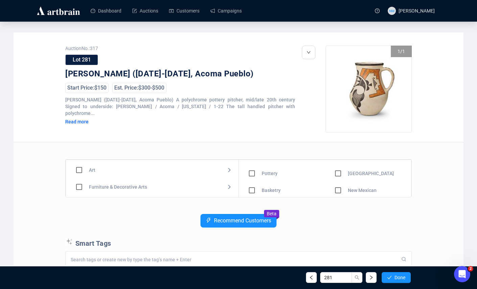
click at [251, 174] on input "checkbox" at bounding box center [252, 174] width 20 height 20
checkbox input "true"
click at [399, 279] on span "Done" at bounding box center [400, 277] width 11 height 5
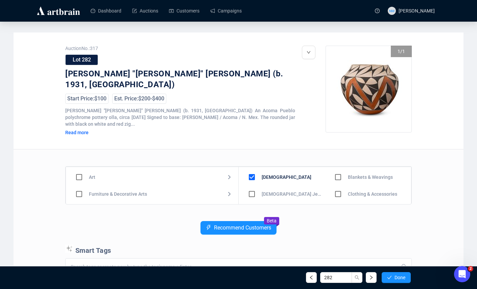
scroll to position [47, 0]
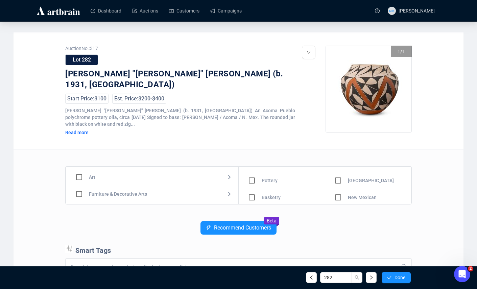
click at [250, 172] on input "checkbox" at bounding box center [252, 181] width 20 height 20
checkbox input "true"
click at [395, 277] on span "Done" at bounding box center [400, 277] width 11 height 5
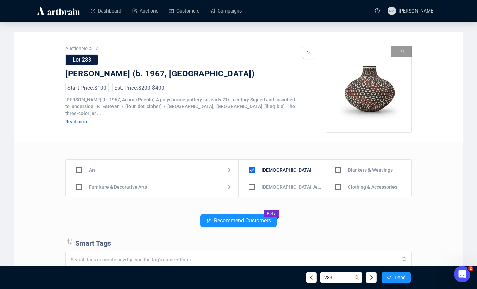
scroll to position [47, 0]
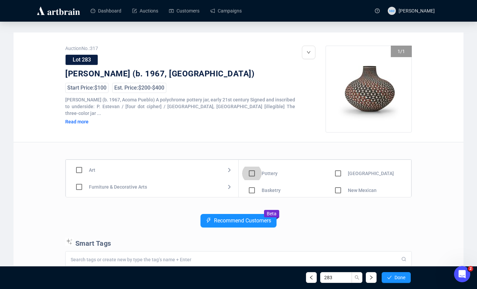
click at [253, 176] on input "checkbox" at bounding box center [252, 174] width 20 height 20
checkbox input "true"
click at [401, 279] on span "Done" at bounding box center [400, 277] width 11 height 5
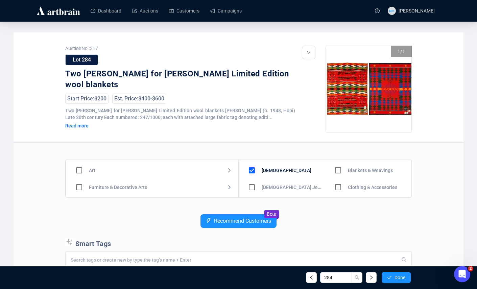
scroll to position [47, 0]
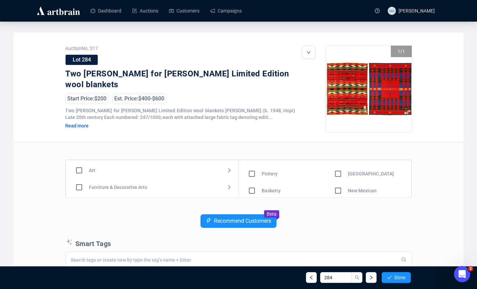
click at [250, 173] on input "checkbox" at bounding box center [252, 174] width 20 height 20
checkbox input "true"
click at [392, 282] on button "Done" at bounding box center [396, 277] width 29 height 11
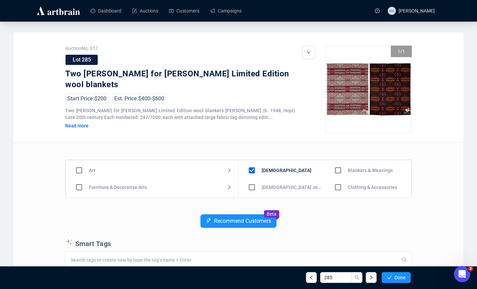
scroll to position [47, 0]
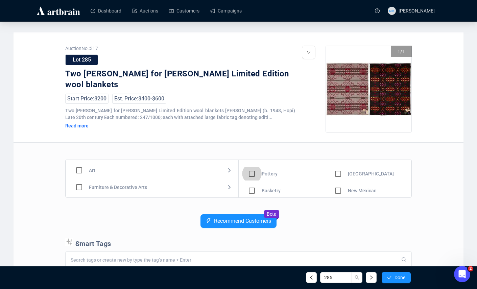
click at [251, 174] on input "checkbox" at bounding box center [252, 174] width 20 height 20
checkbox input "true"
click at [399, 278] on span "Done" at bounding box center [400, 277] width 11 height 5
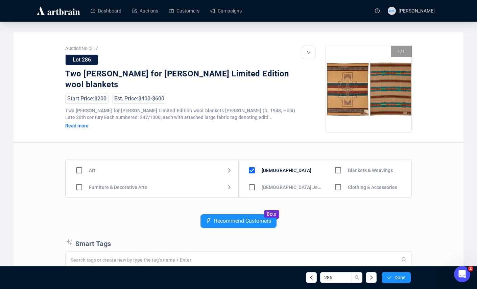
scroll to position [47, 0]
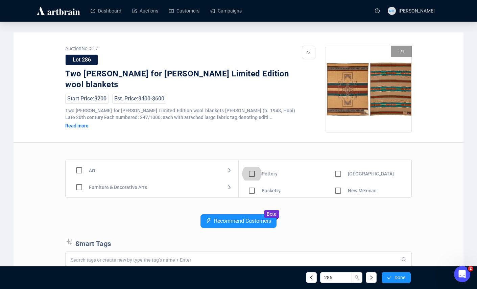
click at [253, 173] on input "checkbox" at bounding box center [252, 174] width 20 height 20
checkbox input "true"
click at [396, 279] on span "Done" at bounding box center [400, 277] width 11 height 5
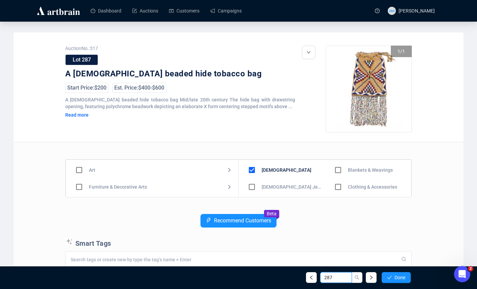
click at [334, 274] on input "287" at bounding box center [336, 277] width 32 height 11
type input "285"
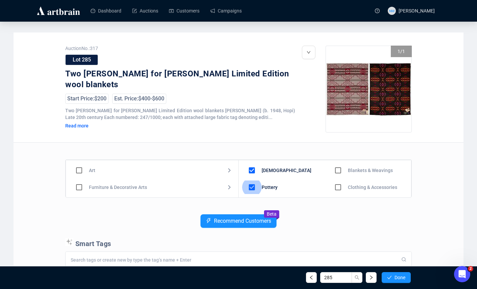
click at [256, 188] on input "checkbox" at bounding box center [252, 188] width 20 height 20
checkbox input "false"
click at [337, 170] on input "checkbox" at bounding box center [339, 171] width 20 height 20
click at [395, 277] on span "Done" at bounding box center [400, 277] width 11 height 5
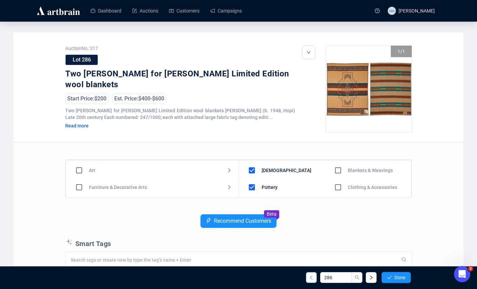
click at [314, 280] on button "button" at bounding box center [311, 277] width 11 height 11
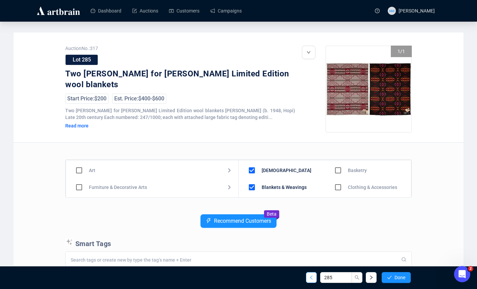
click at [313, 279] on icon "left" at bounding box center [311, 277] width 5 height 5
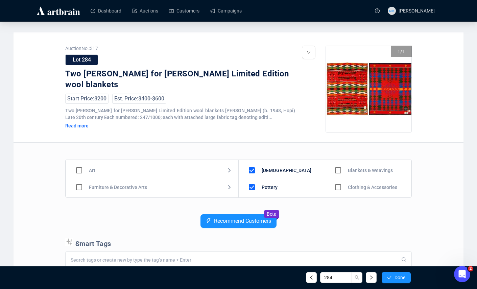
click at [251, 184] on input "checkbox" at bounding box center [252, 188] width 20 height 20
checkbox input "false"
click at [334, 172] on input "checkbox" at bounding box center [339, 171] width 20 height 20
click at [398, 276] on span "Done" at bounding box center [400, 277] width 11 height 5
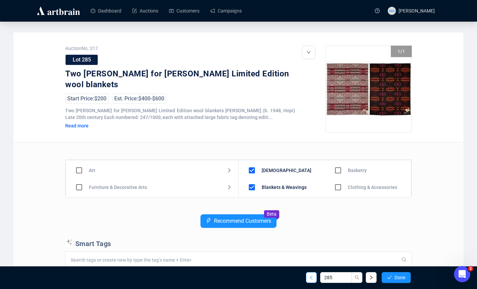
click at [315, 278] on button "button" at bounding box center [311, 277] width 11 height 11
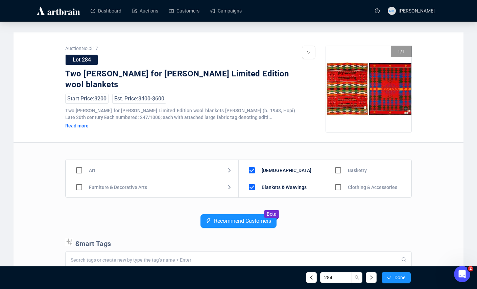
click at [312, 278] on icon "left" at bounding box center [311, 277] width 5 height 5
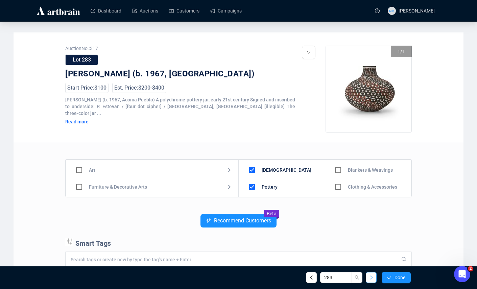
click at [373, 279] on icon "right" at bounding box center [371, 277] width 5 height 5
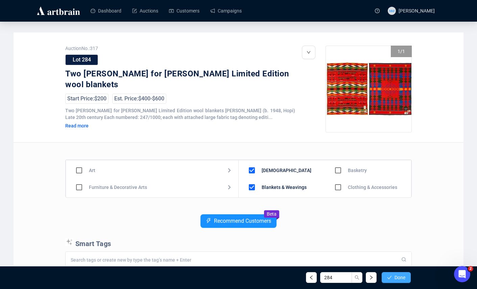
click at [387, 279] on icon "check" at bounding box center [389, 277] width 5 height 5
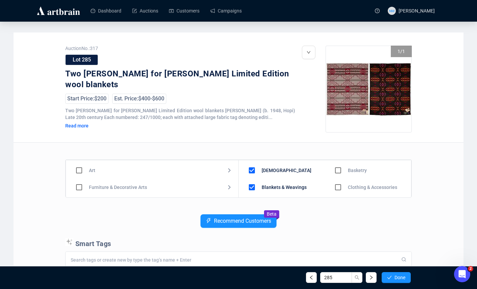
click at [387, 279] on icon "check" at bounding box center [389, 277] width 5 height 5
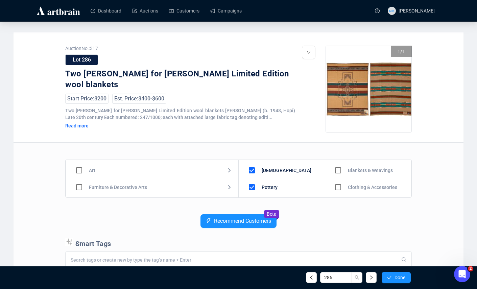
click at [253, 189] on input "checkbox" at bounding box center [252, 188] width 20 height 20
checkbox input "false"
click at [339, 168] on input "checkbox" at bounding box center [339, 171] width 20 height 20
click at [401, 277] on span "Done" at bounding box center [400, 277] width 11 height 5
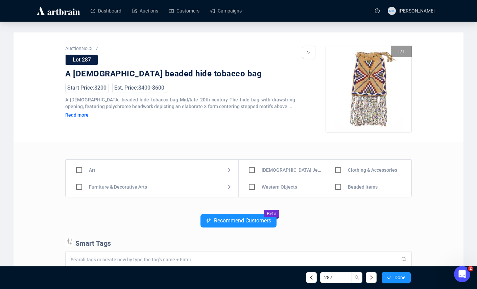
scroll to position [8, 0]
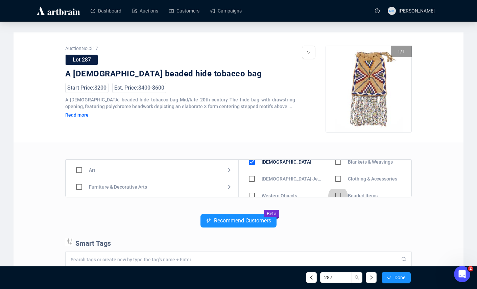
click at [336, 194] on input "checkbox" at bounding box center [339, 196] width 20 height 20
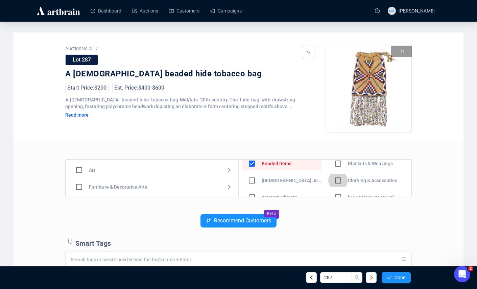
click at [335, 181] on input "checkbox" at bounding box center [339, 181] width 20 height 20
click at [401, 277] on span "Done" at bounding box center [400, 277] width 11 height 5
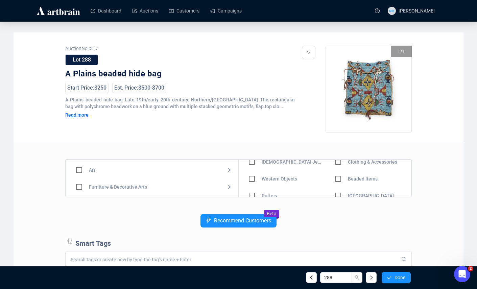
click at [336, 179] on input "checkbox" at bounding box center [339, 179] width 20 height 20
click at [337, 163] on input "checkbox" at bounding box center [339, 162] width 20 height 20
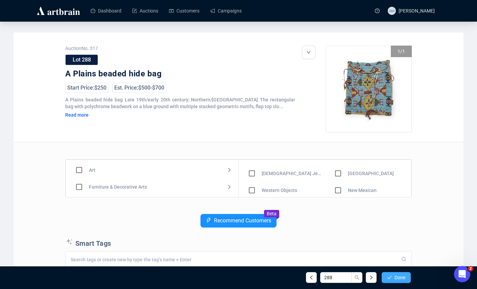
click at [397, 278] on span "Done" at bounding box center [400, 277] width 11 height 5
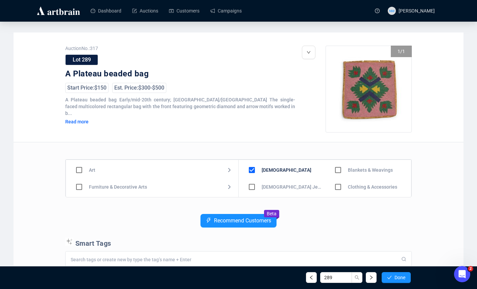
click at [333, 185] on input "checkbox" at bounding box center [339, 187] width 20 height 20
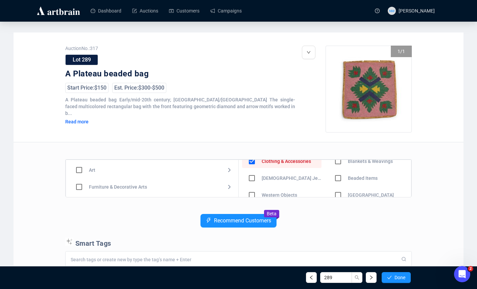
scroll to position [33, 0]
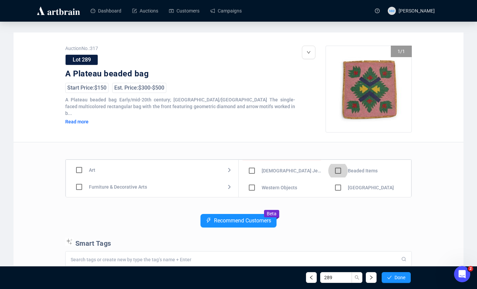
click at [337, 171] on input "checkbox" at bounding box center [339, 171] width 20 height 20
click at [404, 277] on span "Done" at bounding box center [400, 277] width 11 height 5
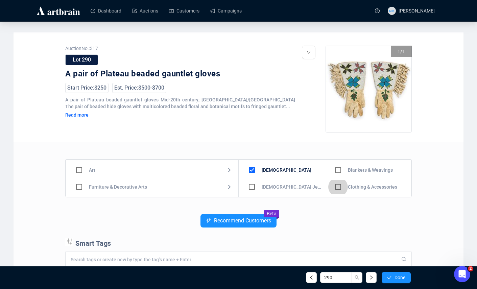
click at [335, 186] on input "checkbox" at bounding box center [339, 187] width 20 height 20
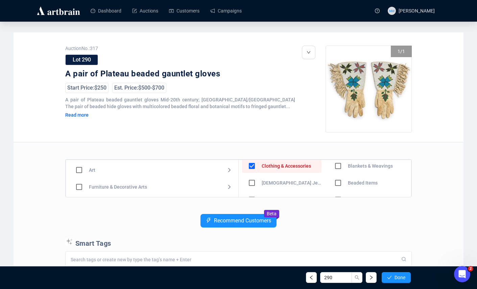
scroll to position [24, 0]
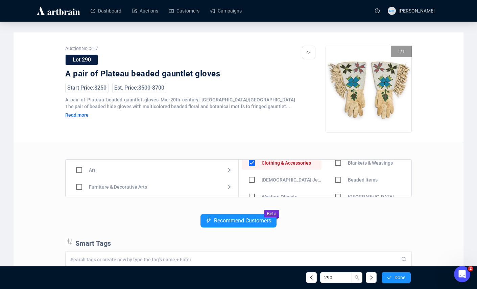
click at [335, 180] on input "checkbox" at bounding box center [339, 180] width 20 height 20
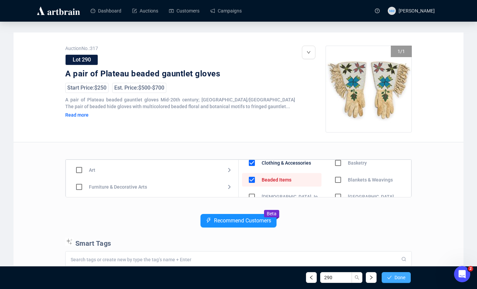
click at [398, 277] on span "Done" at bounding box center [400, 277] width 11 height 5
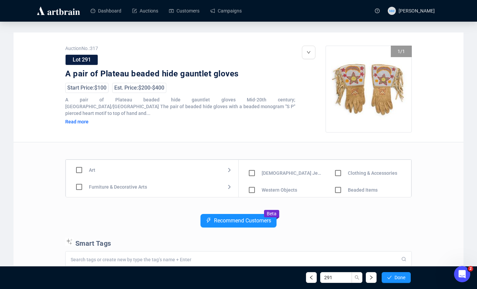
scroll to position [19, 0]
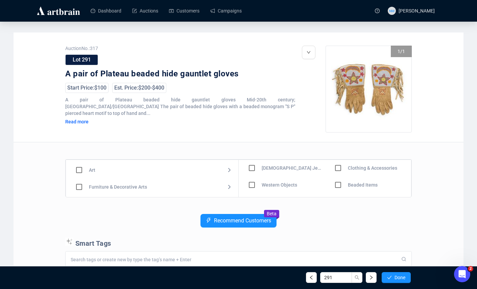
click at [336, 185] on input "checkbox" at bounding box center [339, 185] width 20 height 20
click at [335, 168] on input "checkbox" at bounding box center [339, 168] width 20 height 20
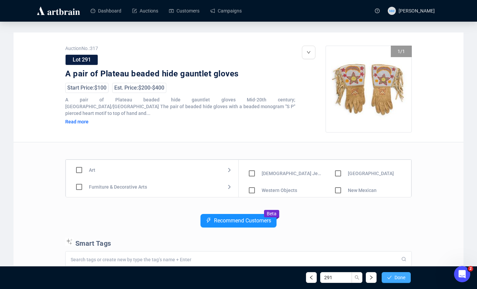
click at [405, 280] on span "Done" at bounding box center [400, 277] width 11 height 5
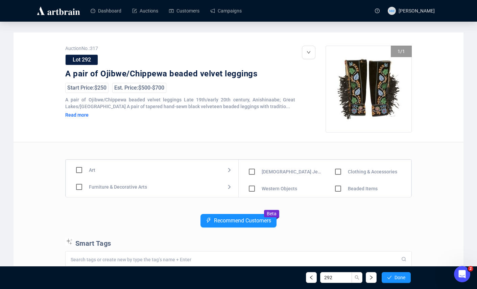
scroll to position [16, 0]
click at [337, 173] on input "checkbox" at bounding box center [339, 172] width 20 height 20
click at [336, 186] on input "checkbox" at bounding box center [339, 189] width 20 height 20
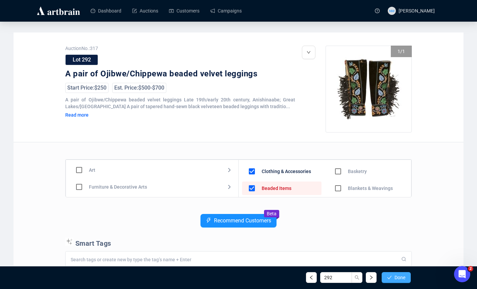
click at [393, 276] on button "Done" at bounding box center [396, 277] width 29 height 11
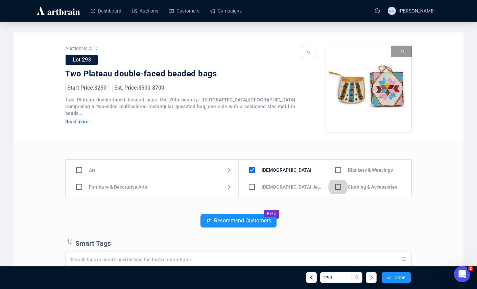
click at [335, 185] on input "checkbox" at bounding box center [339, 187] width 20 height 20
click at [412, 168] on div "Art Furniture & Decorative Arts Jewelry & Watches [DEMOGRAPHIC_DATA] Design Mot…" at bounding box center [238, 178] width 347 height 38
click at [412, 169] on div "Art Furniture & Decorative Arts Jewelry & Watches [DEMOGRAPHIC_DATA] Design Mot…" at bounding box center [238, 178] width 347 height 38
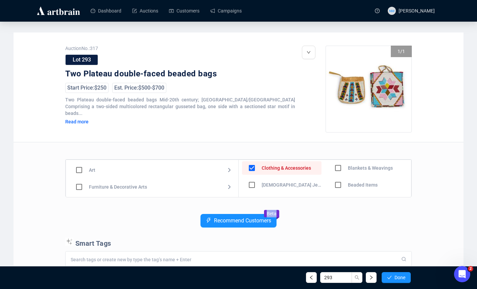
scroll to position [19, 0]
click at [335, 184] on input "checkbox" at bounding box center [339, 185] width 20 height 20
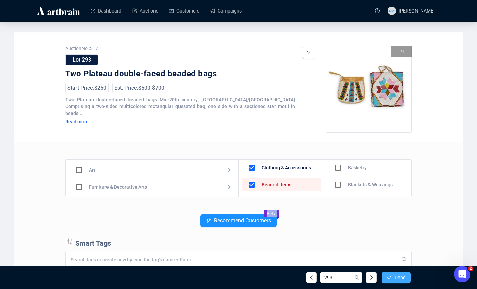
click at [403, 280] on button "Done" at bounding box center [396, 277] width 29 height 11
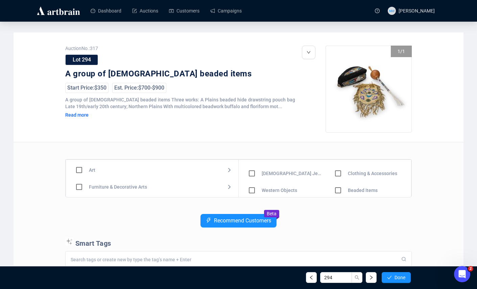
scroll to position [17, 0]
click at [338, 170] on input "checkbox" at bounding box center [339, 171] width 20 height 20
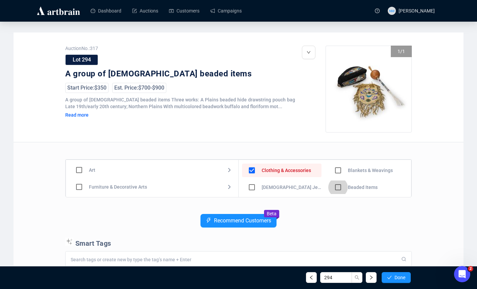
click at [337, 189] on input "checkbox" at bounding box center [339, 188] width 20 height 20
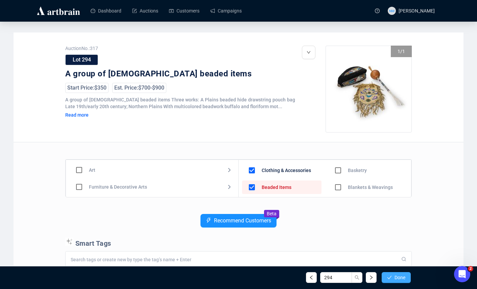
click at [401, 275] on span "Done" at bounding box center [400, 277] width 11 height 5
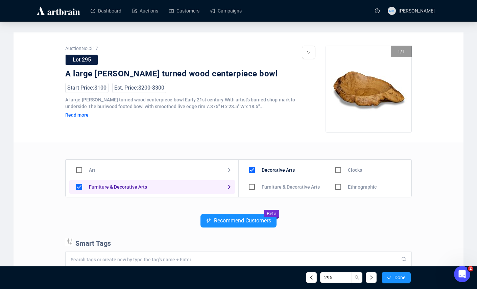
click at [350, 222] on div "Recommend Customers Beta" at bounding box center [238, 226] width 347 height 24
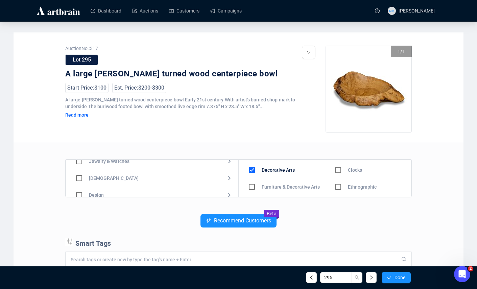
scroll to position [43, 0]
click at [75, 177] on input "checkbox" at bounding box center [79, 178] width 20 height 20
checkbox input "true"
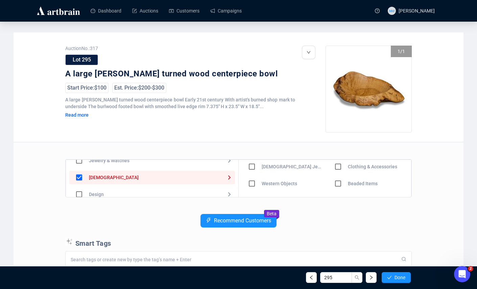
scroll to position [21, 0]
click at [252, 183] on input "checkbox" at bounding box center [252, 184] width 20 height 20
checkbox input "true"
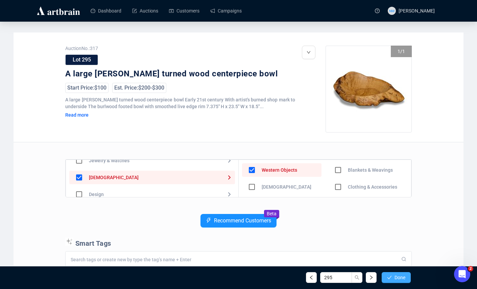
click at [403, 278] on span "Done" at bounding box center [400, 277] width 11 height 5
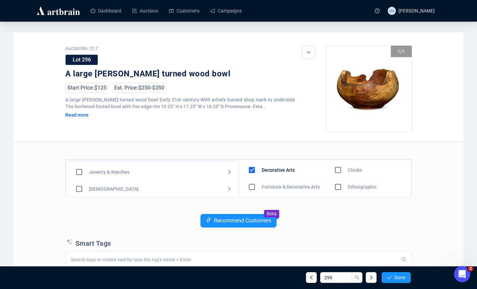
scroll to position [48, 0]
click at [86, 172] on input "checkbox" at bounding box center [79, 173] width 20 height 20
checkbox input "true"
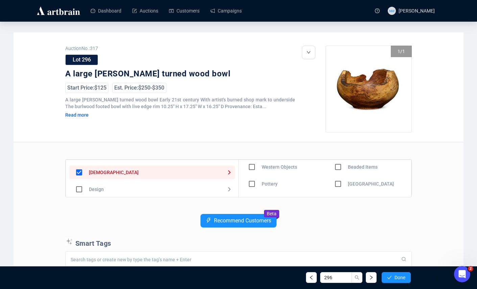
scroll to position [33, 0]
click at [250, 171] on input "checkbox" at bounding box center [252, 171] width 20 height 20
checkbox input "true"
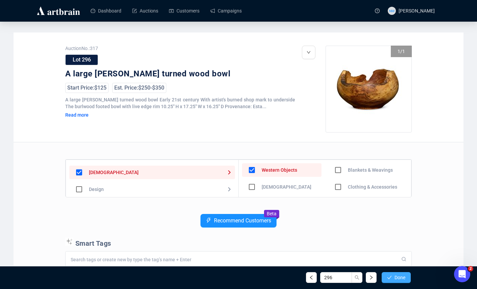
click at [397, 275] on span "Done" at bounding box center [400, 277] width 11 height 5
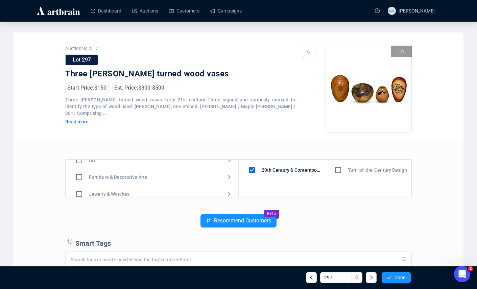
scroll to position [2, 0]
click at [78, 182] on input "checkbox" at bounding box center [79, 185] width 20 height 20
checkbox input "true"
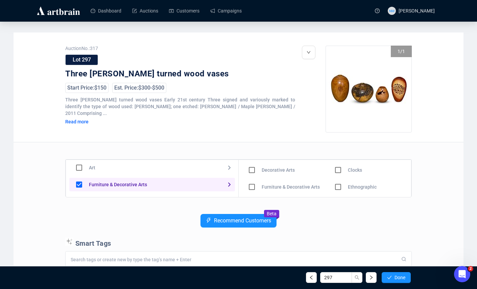
click at [251, 168] on input "checkbox" at bounding box center [252, 170] width 20 height 20
checkbox input "true"
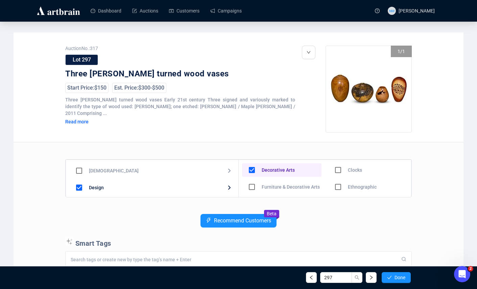
scroll to position [48, 0]
click at [75, 173] on input "checkbox" at bounding box center [79, 173] width 20 height 20
checkbox input "true"
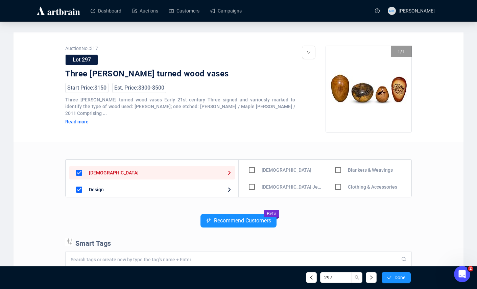
click at [251, 171] on input "checkbox" at bounding box center [252, 170] width 20 height 20
checkbox input "true"
click at [394, 277] on button "Done" at bounding box center [396, 277] width 29 height 11
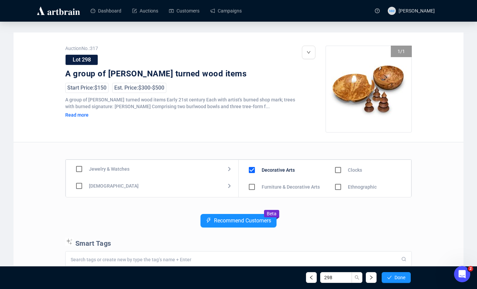
scroll to position [36, 0]
click at [81, 186] on input "checkbox" at bounding box center [79, 186] width 20 height 20
checkbox input "true"
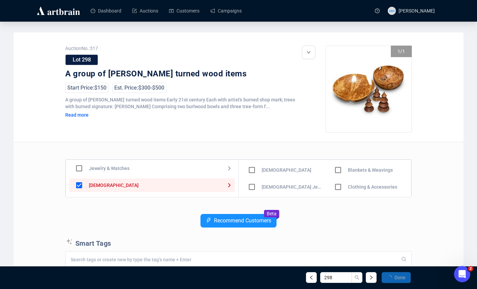
click at [414, 159] on div "Auction No.: 317 Lot 298 A group of [PERSON_NAME] turned wood items Start Price…" at bounding box center [239, 233] width 450 height 402
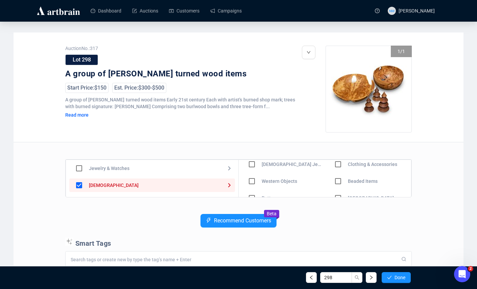
scroll to position [21, 0]
click at [248, 182] on input "checkbox" at bounding box center [252, 183] width 20 height 20
checkbox input "true"
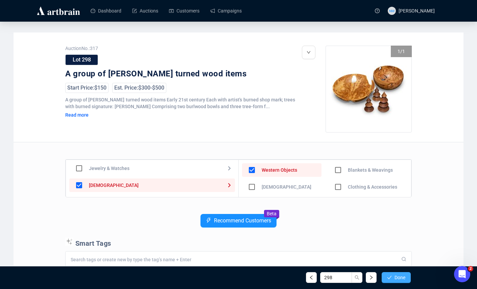
click at [400, 279] on span "Done" at bounding box center [400, 277] width 11 height 5
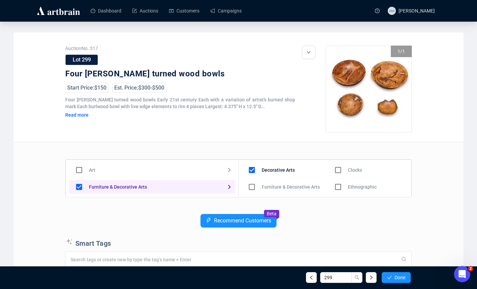
click at [439, 174] on div "Auction No.: 317 Lot 299 Four [PERSON_NAME] turned wood bowls Start Price: $150…" at bounding box center [239, 233] width 450 height 402
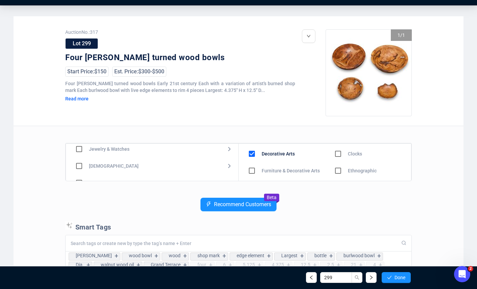
scroll to position [54, 0]
click at [80, 151] on input "checkbox" at bounding box center [79, 151] width 20 height 20
checkbox input "true"
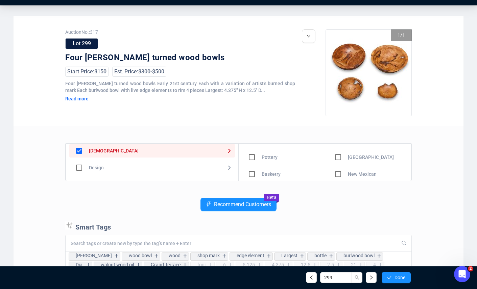
scroll to position [29, 0]
click at [251, 160] on input "checkbox" at bounding box center [252, 159] width 20 height 20
checkbox input "true"
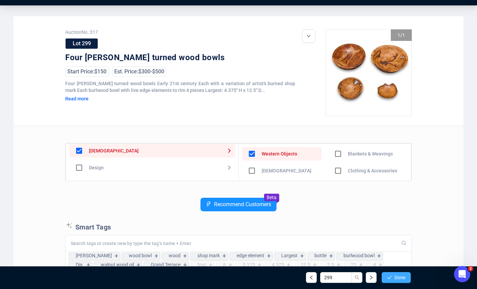
click at [391, 280] on button "Done" at bounding box center [396, 277] width 29 height 11
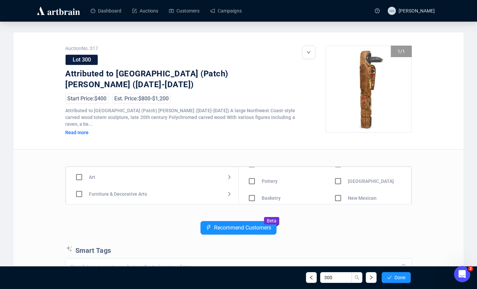
scroll to position [47, 0]
click at [338, 175] on input "checkbox" at bounding box center [339, 181] width 20 height 20
click at [396, 277] on span "Done" at bounding box center [400, 277] width 11 height 5
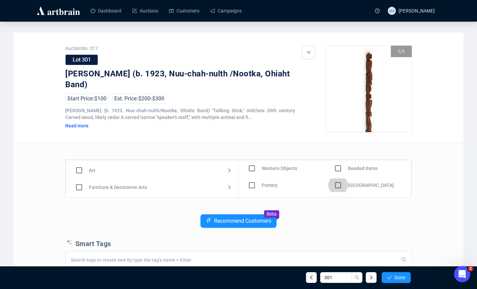
click at [338, 187] on input "checkbox" at bounding box center [339, 186] width 20 height 20
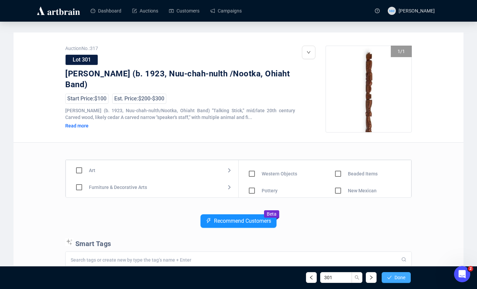
click at [393, 278] on button "Done" at bounding box center [396, 277] width 29 height 11
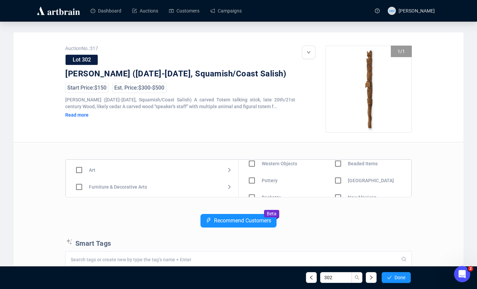
click at [339, 181] on input "checkbox" at bounding box center [339, 181] width 20 height 20
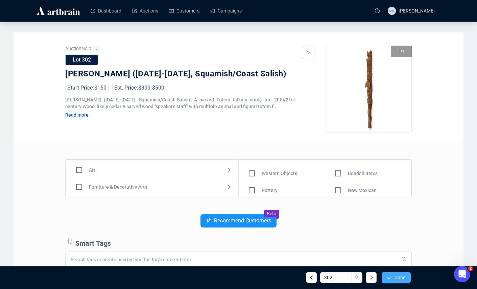
click at [395, 278] on span "Done" at bounding box center [400, 277] width 11 height 5
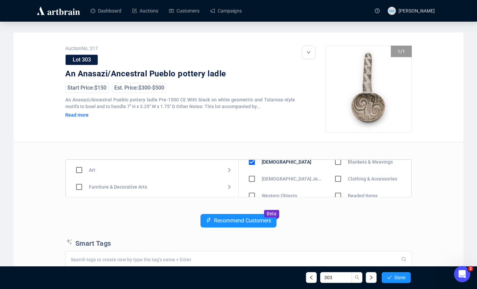
scroll to position [8, 0]
click at [399, 281] on button "Done" at bounding box center [396, 277] width 29 height 11
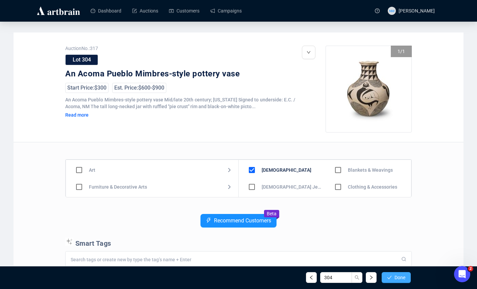
click at [395, 280] on span "Done" at bounding box center [400, 277] width 11 height 5
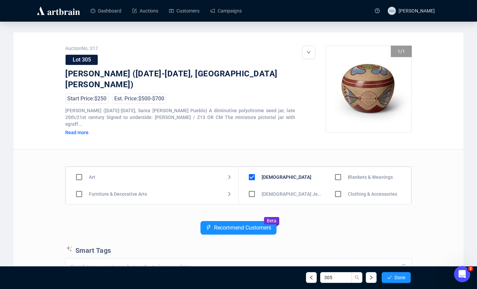
click at [393, 286] on div "305 Done" at bounding box center [238, 277] width 355 height 23
click at [393, 283] on div "305 Done" at bounding box center [238, 277] width 355 height 23
click at [395, 278] on span "Done" at bounding box center [400, 277] width 11 height 5
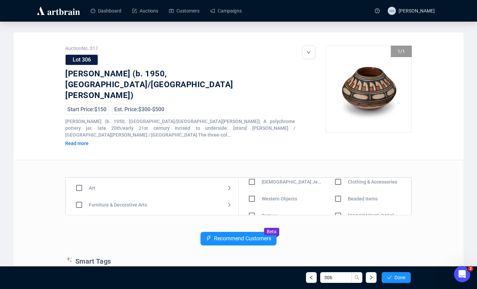
scroll to position [32, 0]
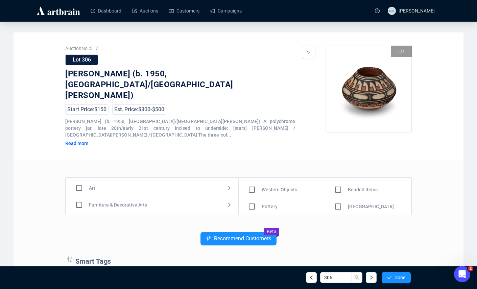
click at [398, 285] on div "306 Done" at bounding box center [238, 277] width 355 height 23
click at [398, 279] on span "Done" at bounding box center [400, 277] width 11 height 5
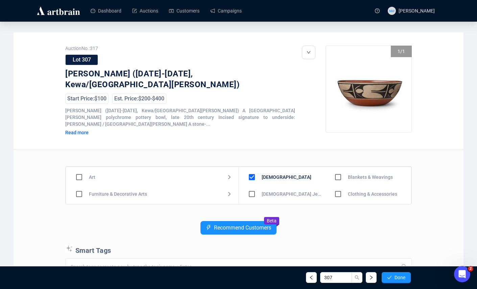
scroll to position [12, 0]
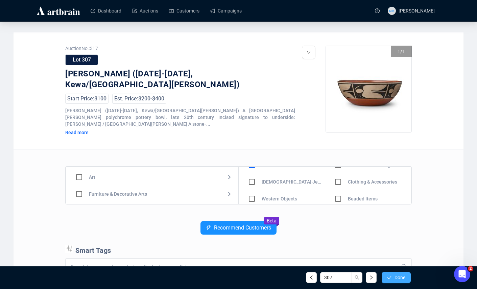
click at [397, 281] on button "Done" at bounding box center [396, 277] width 29 height 11
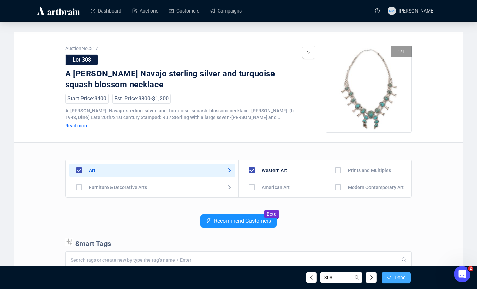
click at [395, 279] on span "Done" at bounding box center [400, 277] width 11 height 5
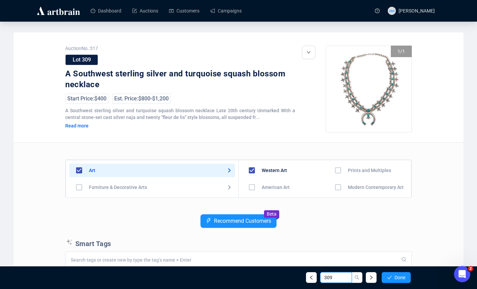
click at [328, 279] on input "309" at bounding box center [336, 277] width 32 height 11
click at [332, 279] on input "309" at bounding box center [336, 277] width 32 height 11
type input "308"
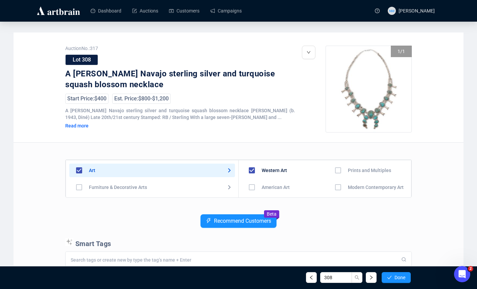
click at [77, 174] on input "checkbox" at bounding box center [79, 171] width 20 height 20
checkbox input "false"
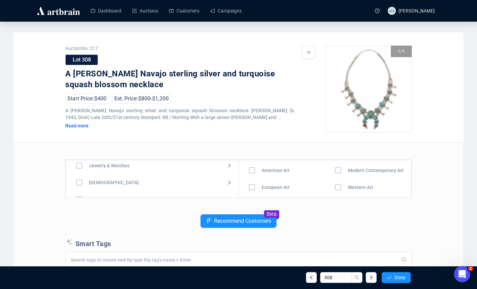
scroll to position [41, 0]
click at [77, 164] on input "checkbox" at bounding box center [79, 164] width 20 height 20
checkbox input "true"
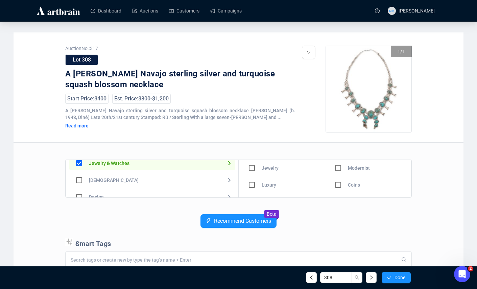
scroll to position [0, 0]
click at [251, 172] on input "checkbox" at bounding box center [252, 171] width 20 height 20
checkbox input "true"
click at [395, 282] on button "Done" at bounding box center [396, 277] width 29 height 11
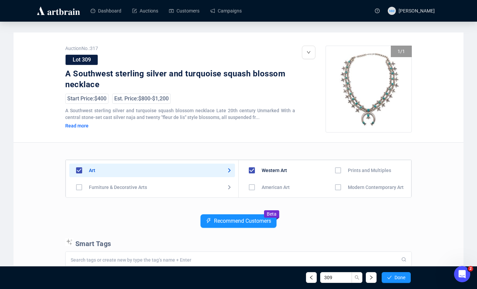
click at [81, 172] on input "checkbox" at bounding box center [79, 171] width 20 height 20
click at [81, 169] on input "checkbox" at bounding box center [79, 171] width 20 height 20
checkbox input "false"
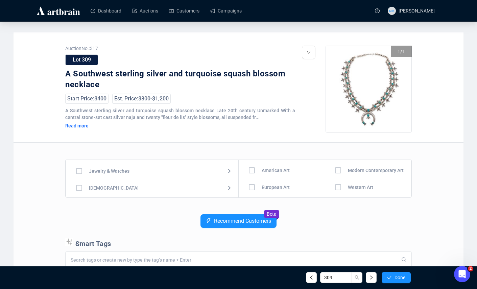
scroll to position [35, 0]
click at [78, 170] on input "checkbox" at bounding box center [79, 170] width 20 height 20
checkbox input "true"
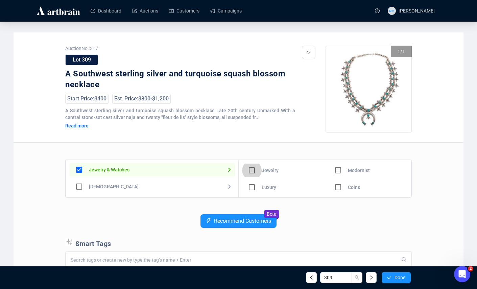
click at [252, 171] on input "checkbox" at bounding box center [252, 171] width 20 height 20
checkbox input "true"
click at [403, 279] on span "Done" at bounding box center [400, 277] width 11 height 5
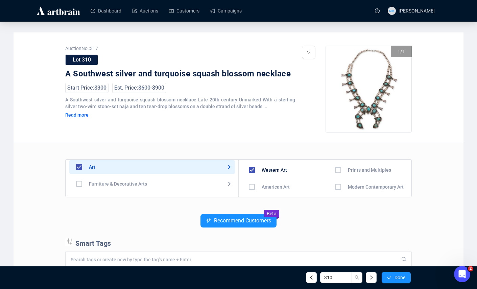
scroll to position [4, 0]
click at [78, 164] on input "checkbox" at bounding box center [79, 166] width 20 height 20
checkbox input "false"
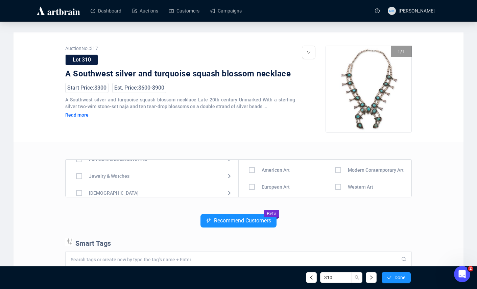
scroll to position [34, 0]
click at [84, 172] on input "checkbox" at bounding box center [79, 170] width 20 height 20
checkbox input "true"
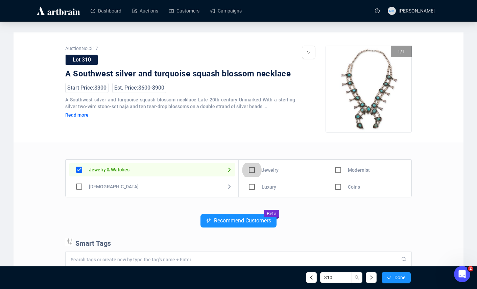
click at [252, 171] on input "checkbox" at bounding box center [252, 170] width 20 height 20
checkbox input "true"
click at [395, 276] on span "Done" at bounding box center [400, 277] width 11 height 5
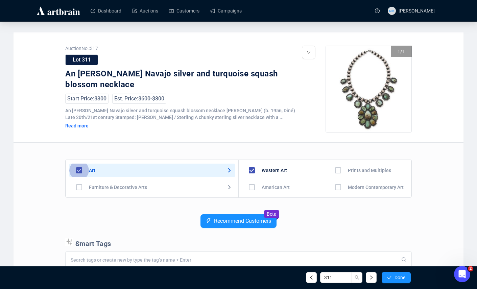
click at [80, 173] on input "checkbox" at bounding box center [79, 171] width 20 height 20
checkbox input "false"
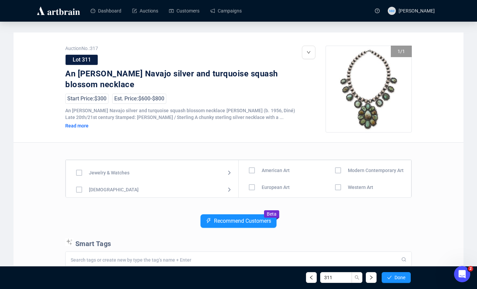
scroll to position [40, 0]
click at [80, 165] on input "checkbox" at bounding box center [79, 165] width 20 height 20
checkbox input "true"
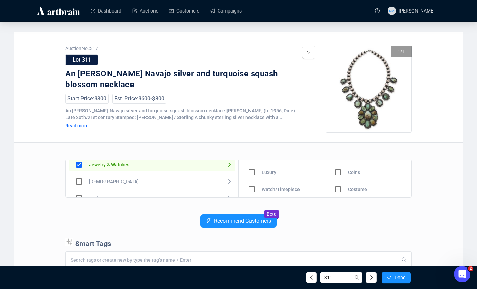
scroll to position [0, 0]
click at [252, 173] on input "checkbox" at bounding box center [252, 171] width 20 height 20
checkbox input "true"
click at [398, 276] on span "Done" at bounding box center [400, 277] width 11 height 5
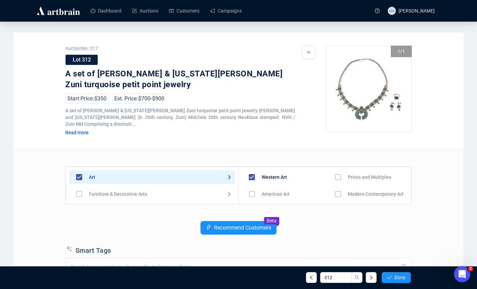
click at [80, 172] on input "checkbox" at bounding box center [79, 177] width 20 height 20
checkbox input "false"
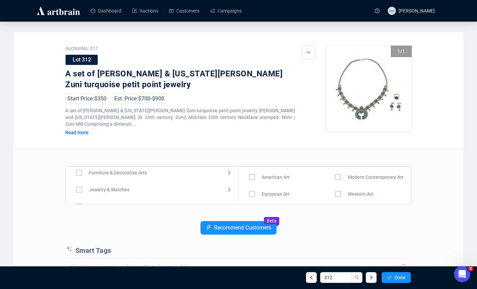
scroll to position [28, 0]
click at [77, 179] on input "checkbox" at bounding box center [79, 183] width 20 height 20
checkbox input "true"
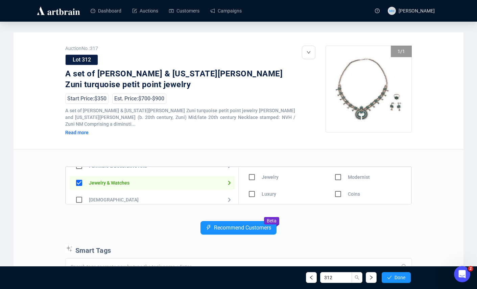
click at [252, 170] on input "checkbox" at bounding box center [252, 177] width 20 height 20
checkbox input "true"
click at [390, 279] on icon "check" at bounding box center [389, 277] width 5 height 5
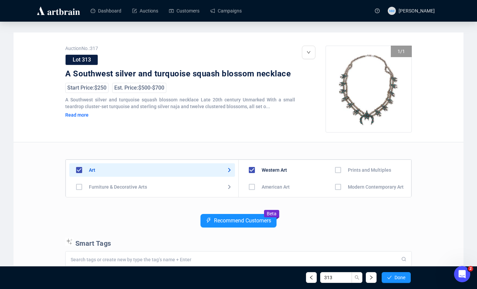
click at [80, 171] on input "checkbox" at bounding box center [79, 170] width 20 height 20
checkbox input "false"
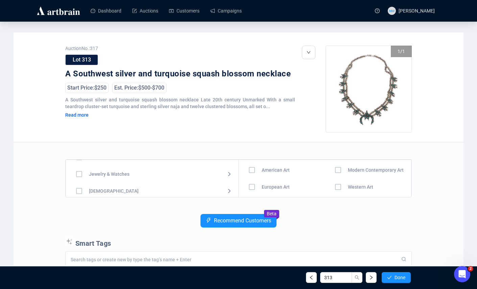
scroll to position [33, 0]
click at [81, 172] on input "checkbox" at bounding box center [79, 171] width 20 height 20
checkbox input "true"
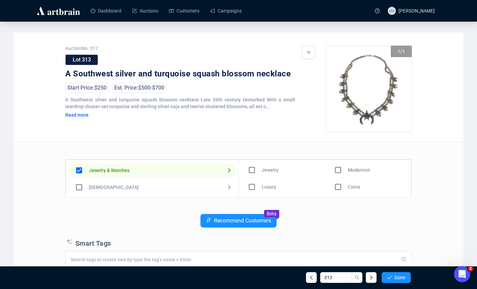
click at [250, 168] on input "checkbox" at bounding box center [252, 170] width 20 height 20
checkbox input "true"
click at [404, 281] on button "Done" at bounding box center [396, 277] width 29 height 11
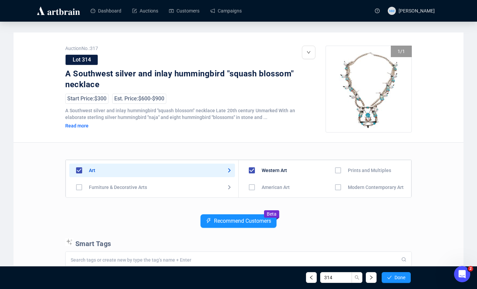
click at [79, 178] on input "checkbox" at bounding box center [79, 171] width 20 height 20
checkbox input "false"
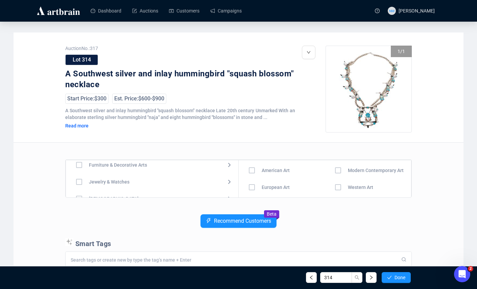
scroll to position [27, 0]
click at [80, 184] on input "checkbox" at bounding box center [79, 178] width 20 height 20
checkbox input "true"
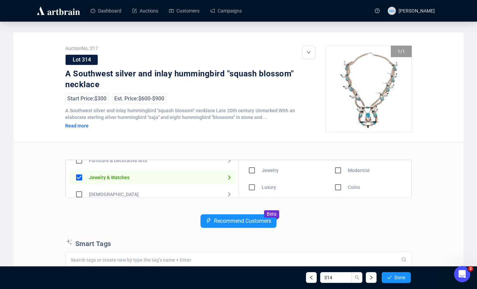
click at [251, 177] on input "checkbox" at bounding box center [252, 171] width 20 height 20
checkbox input "true"
click at [398, 277] on span "Done" at bounding box center [400, 277] width 11 height 5
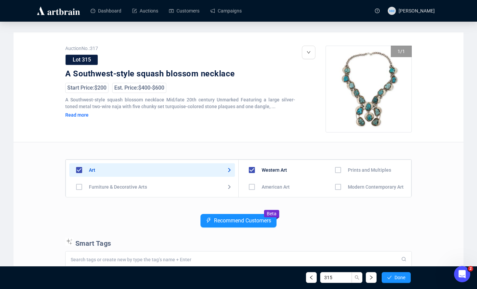
click at [78, 170] on input "checkbox" at bounding box center [79, 170] width 20 height 20
checkbox input "false"
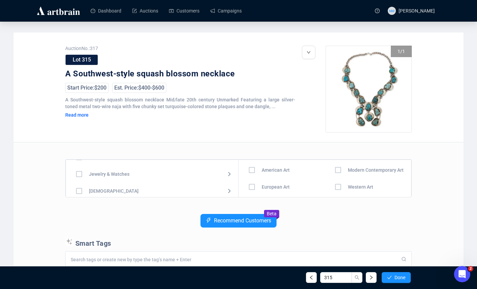
scroll to position [34, 0]
click at [79, 170] on input "checkbox" at bounding box center [79, 170] width 20 height 20
checkbox input "true"
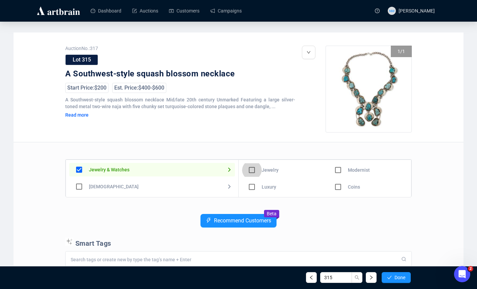
click at [250, 169] on input "checkbox" at bounding box center [252, 170] width 20 height 20
checkbox input "true"
click at [395, 276] on span "Done" at bounding box center [400, 277] width 11 height 5
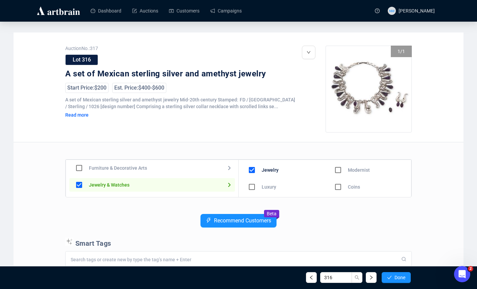
scroll to position [21, 0]
click at [78, 181] on input "checkbox" at bounding box center [79, 183] width 20 height 20
checkbox input "false"
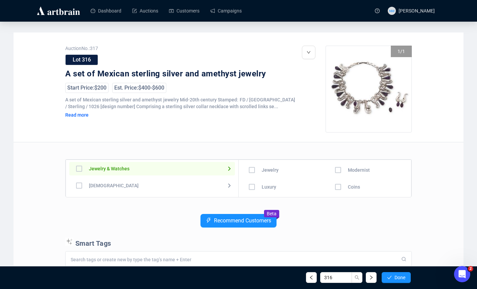
scroll to position [36, 0]
click at [81, 187] on input "checkbox" at bounding box center [79, 185] width 20 height 20
checkbox input "true"
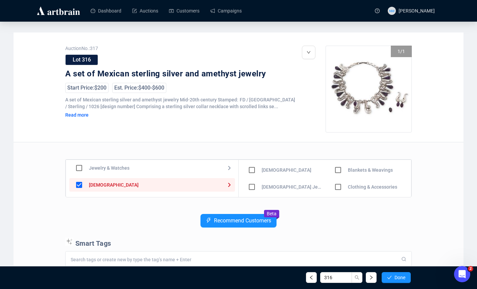
click at [254, 185] on input "checkbox" at bounding box center [252, 187] width 20 height 20
checkbox input "true"
click at [251, 188] on input "checkbox" at bounding box center [252, 187] width 20 height 20
checkbox input "true"
click at [405, 278] on span "Done" at bounding box center [400, 277] width 11 height 5
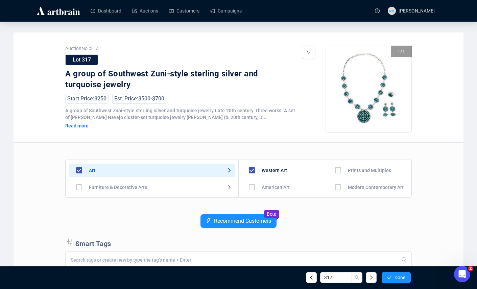
click at [76, 170] on input "checkbox" at bounding box center [79, 171] width 20 height 20
checkbox input "false"
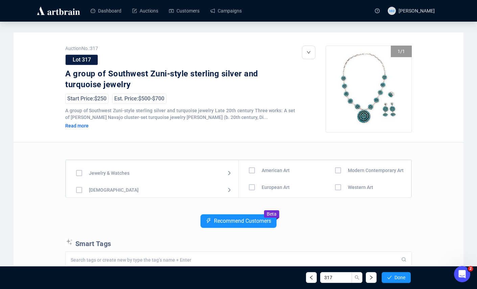
scroll to position [30, 0]
click at [78, 190] on input "checkbox" at bounding box center [79, 191] width 20 height 20
checkbox input "true"
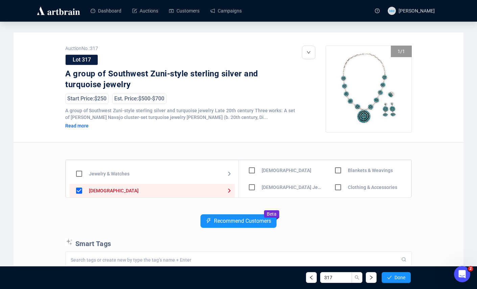
click at [253, 188] on input "checkbox" at bounding box center [252, 188] width 20 height 20
checkbox input "true"
click at [399, 279] on span "Done" at bounding box center [400, 277] width 11 height 5
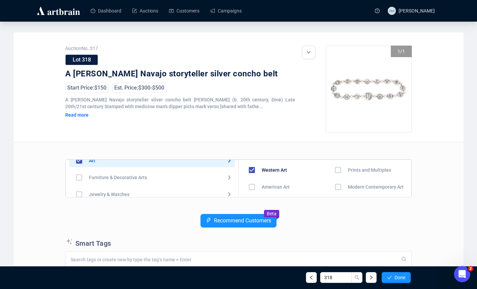
scroll to position [12, 0]
click at [81, 162] on input "checkbox" at bounding box center [79, 159] width 20 height 20
checkbox input "false"
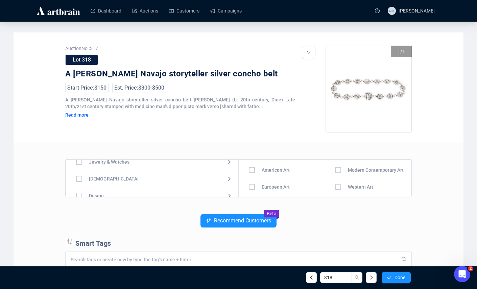
scroll to position [43, 0]
click at [78, 177] on input "checkbox" at bounding box center [79, 178] width 20 height 20
checkbox input "true"
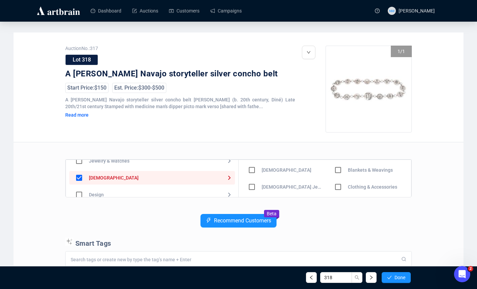
click at [255, 185] on input "checkbox" at bounding box center [252, 187] width 20 height 20
checkbox input "true"
click at [400, 279] on span "Done" at bounding box center [400, 277] width 11 height 5
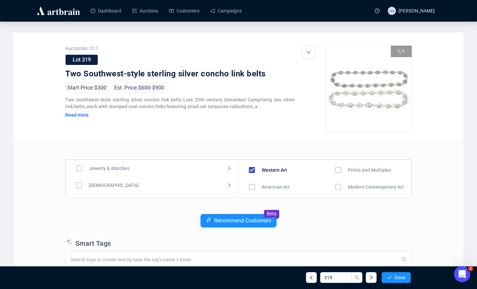
scroll to position [36, 0]
click at [81, 184] on input "checkbox" at bounding box center [79, 185] width 20 height 20
checkbox input "true"
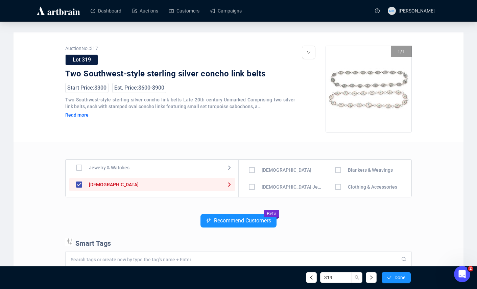
click at [255, 191] on input "checkbox" at bounding box center [252, 187] width 20 height 20
checkbox input "true"
click at [409, 277] on button "Done" at bounding box center [396, 277] width 29 height 11
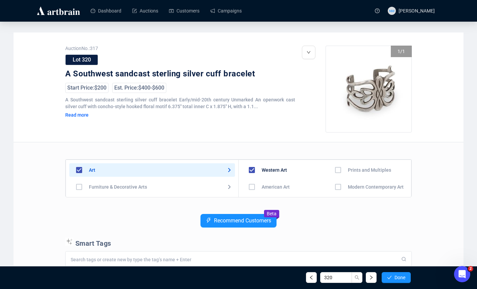
click at [78, 170] on input "checkbox" at bounding box center [79, 170] width 20 height 20
checkbox input "false"
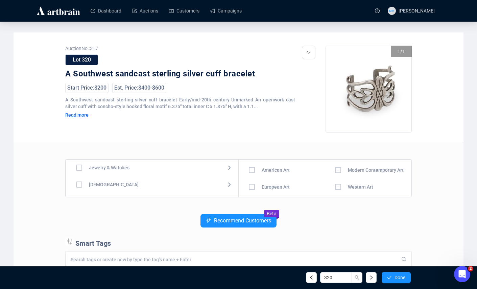
scroll to position [41, 0]
click at [79, 174] on input "checkbox" at bounding box center [79, 180] width 20 height 20
checkbox input "true"
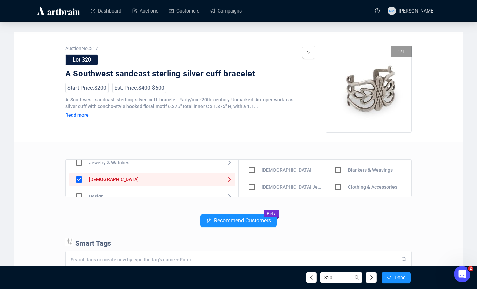
click at [251, 185] on input "checkbox" at bounding box center [252, 187] width 20 height 20
checkbox input "true"
click at [395, 277] on span "Done" at bounding box center [400, 277] width 11 height 5
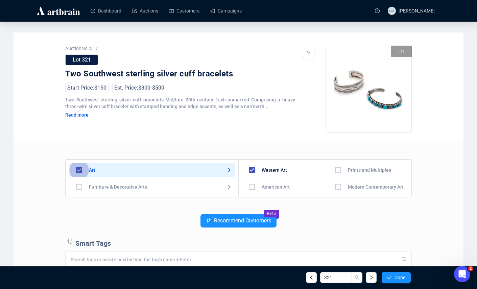
click at [81, 171] on input "checkbox" at bounding box center [79, 170] width 20 height 20
checkbox input "false"
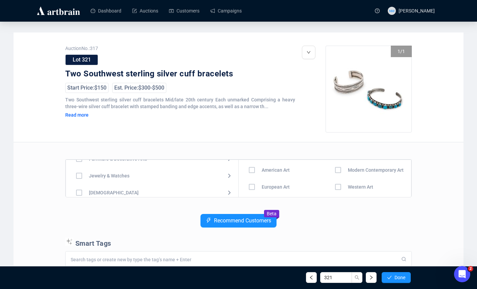
scroll to position [29, 0]
drag, startPoint x: 81, startPoint y: 176, endPoint x: 134, endPoint y: 171, distance: 53.1
click at [134, 171] on div "Jewelry & Watches" at bounding box center [152, 175] width 166 height 14
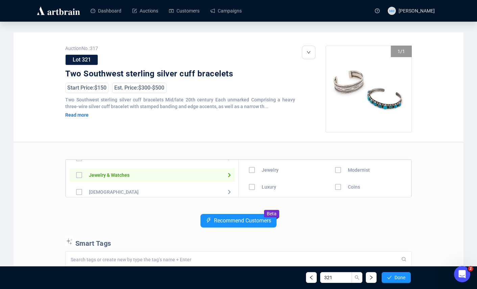
click at [81, 191] on input "checkbox" at bounding box center [79, 192] width 20 height 20
checkbox input "true"
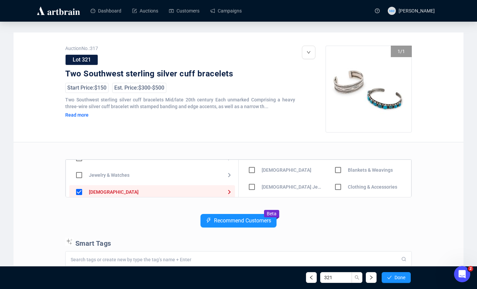
click at [247, 187] on input "checkbox" at bounding box center [252, 187] width 20 height 20
checkbox input "true"
click at [402, 279] on span "Done" at bounding box center [400, 277] width 11 height 5
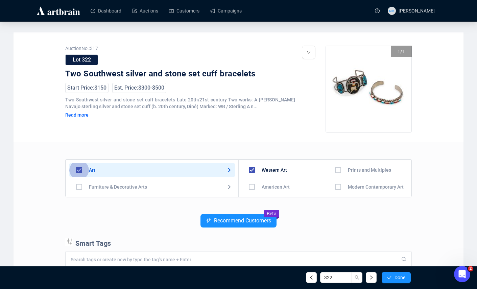
click at [82, 173] on input "checkbox" at bounding box center [79, 170] width 20 height 20
checkbox input "false"
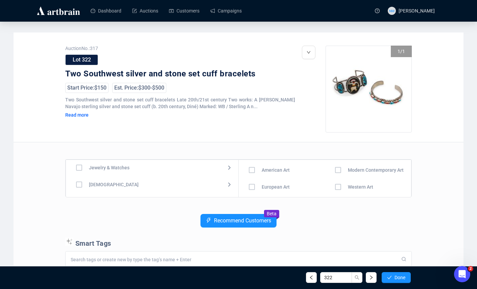
scroll to position [29, 0]
click at [78, 174] on input "checkbox" at bounding box center [79, 175] width 20 height 20
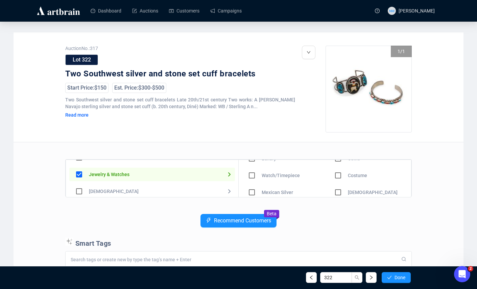
scroll to position [30, 0]
click at [82, 176] on input "checkbox" at bounding box center [79, 175] width 20 height 20
checkbox input "false"
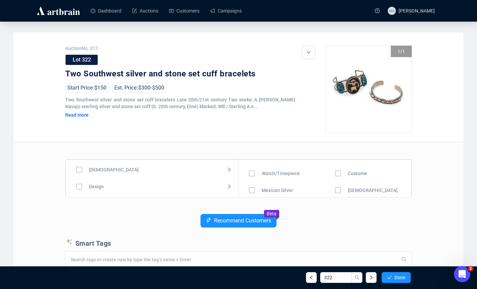
scroll to position [49, 0]
click at [76, 172] on input "checkbox" at bounding box center [79, 172] width 20 height 20
checkbox input "true"
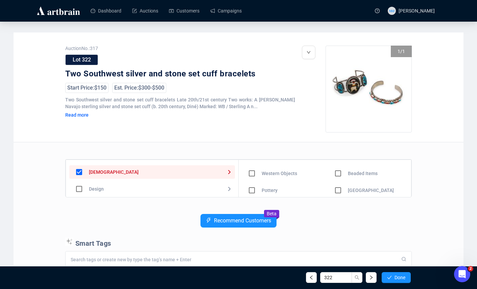
scroll to position [0, 0]
click at [253, 186] on input "checkbox" at bounding box center [252, 187] width 20 height 20
checkbox input "true"
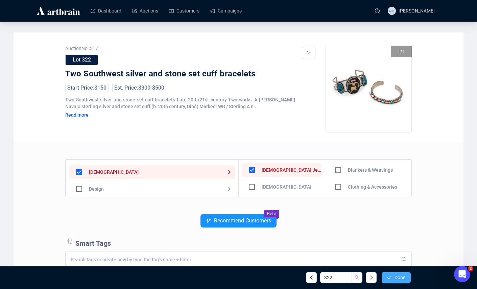
click at [400, 277] on span "Done" at bounding box center [400, 277] width 11 height 5
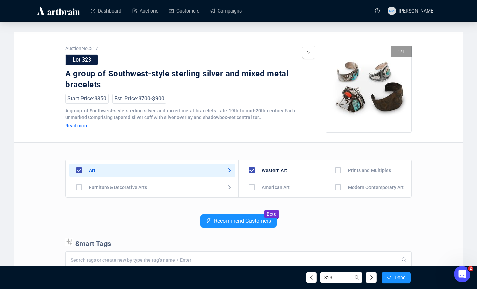
click at [81, 173] on input "checkbox" at bounding box center [79, 171] width 20 height 20
checkbox input "false"
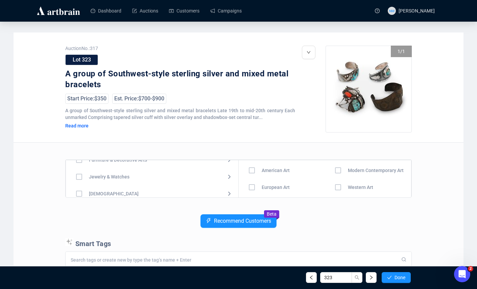
scroll to position [29, 0]
click at [76, 177] on input "checkbox" at bounding box center [79, 176] width 20 height 20
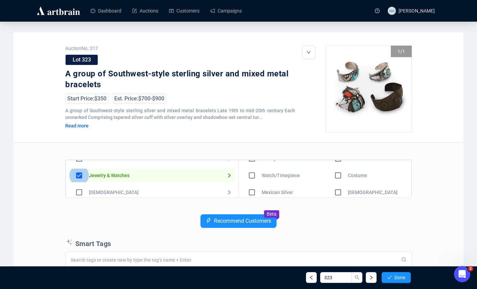
click at [78, 178] on input "checkbox" at bounding box center [79, 176] width 20 height 20
checkbox input "false"
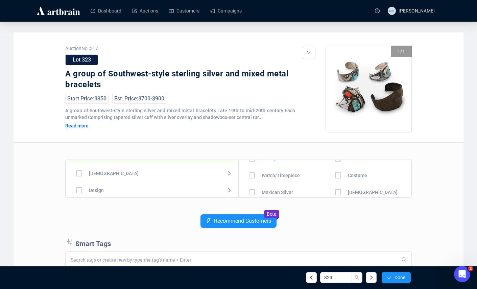
scroll to position [53, 0]
click at [78, 173] on input "checkbox" at bounding box center [79, 169] width 20 height 20
checkbox input "true"
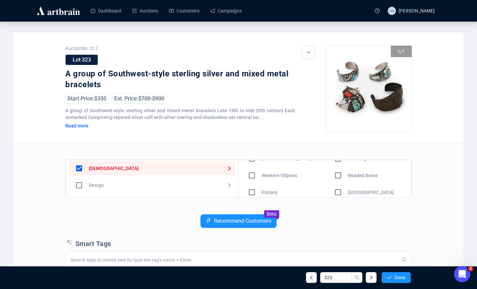
scroll to position [0, 0]
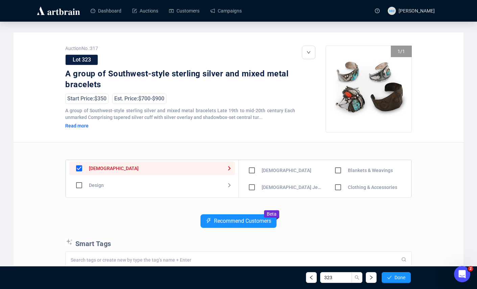
click at [251, 188] on input "checkbox" at bounding box center [252, 188] width 20 height 20
checkbox input "true"
click at [396, 277] on span "Done" at bounding box center [400, 277] width 11 height 5
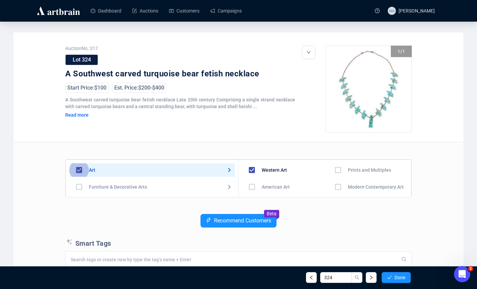
click at [78, 170] on input "checkbox" at bounding box center [79, 170] width 20 height 20
checkbox input "false"
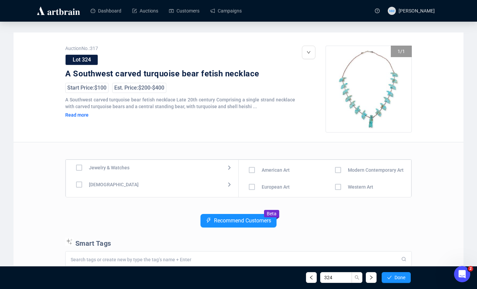
scroll to position [35, 0]
click at [81, 187] on input "checkbox" at bounding box center [79, 186] width 20 height 20
checkbox input "true"
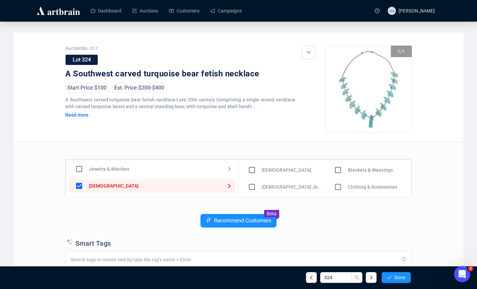
click at [247, 186] on input "checkbox" at bounding box center [252, 187] width 20 height 20
click at [392, 279] on button "Done" at bounding box center [396, 277] width 29 height 11
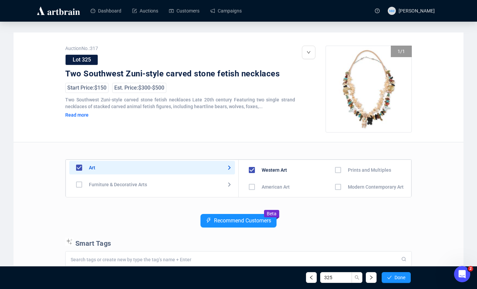
scroll to position [0, 0]
click at [80, 173] on input "checkbox" at bounding box center [79, 170] width 20 height 20
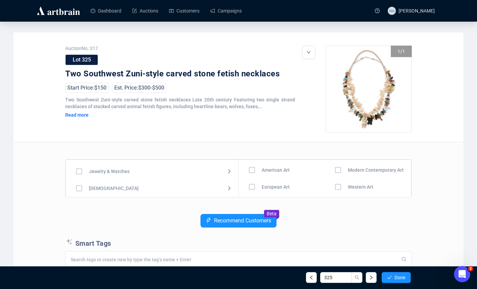
scroll to position [33, 0]
click at [77, 171] on input "checkbox" at bounding box center [79, 171] width 20 height 20
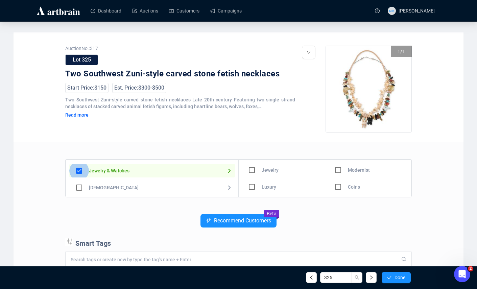
click at [77, 168] on input "checkbox" at bounding box center [79, 171] width 20 height 20
click at [78, 187] on input "checkbox" at bounding box center [79, 188] width 20 height 20
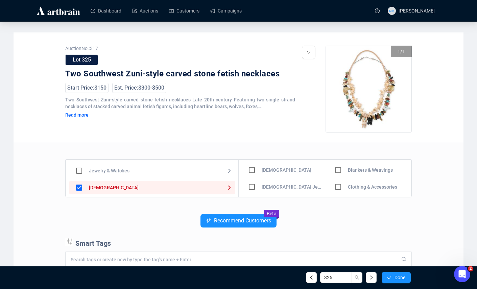
click at [251, 190] on input "checkbox" at bounding box center [252, 187] width 20 height 20
click at [410, 278] on button "Done" at bounding box center [396, 277] width 29 height 11
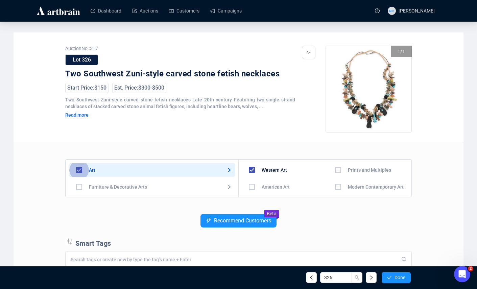
click at [75, 171] on input "checkbox" at bounding box center [79, 170] width 20 height 20
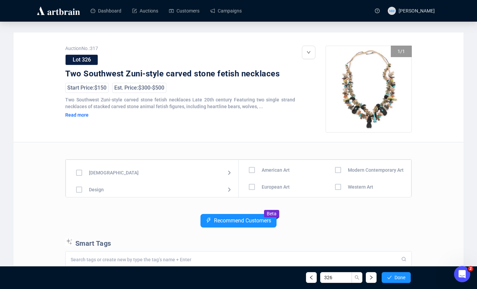
scroll to position [51, 0]
click at [80, 174] on input "checkbox" at bounding box center [79, 170] width 20 height 20
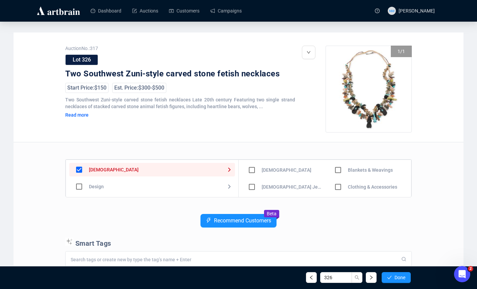
click at [248, 189] on input "checkbox" at bounding box center [252, 187] width 20 height 20
click at [396, 277] on span "Done" at bounding box center [400, 277] width 11 height 5
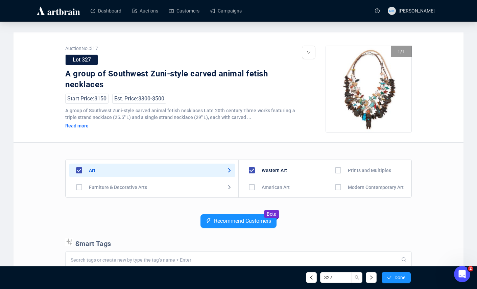
click at [80, 172] on input "checkbox" at bounding box center [79, 171] width 20 height 20
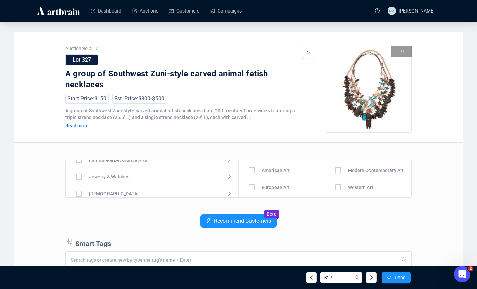
scroll to position [28, 0]
click at [77, 194] on input "checkbox" at bounding box center [79, 193] width 20 height 20
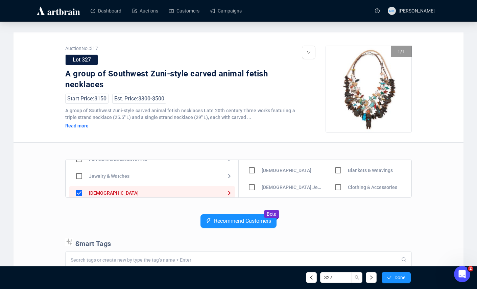
click at [250, 187] on input "checkbox" at bounding box center [252, 188] width 20 height 20
click at [390, 274] on button "Done" at bounding box center [396, 277] width 29 height 11
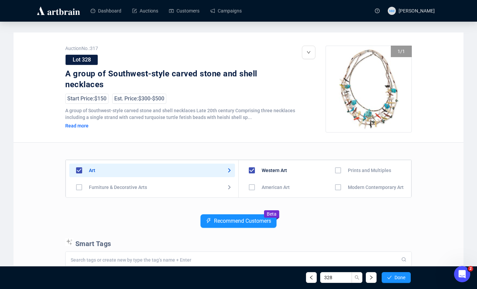
click at [77, 171] on input "checkbox" at bounding box center [79, 171] width 20 height 20
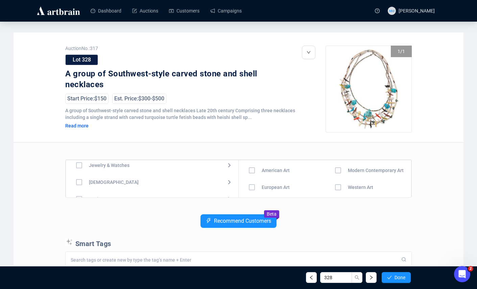
scroll to position [40, 0]
click at [85, 181] on input "checkbox" at bounding box center [79, 182] width 20 height 20
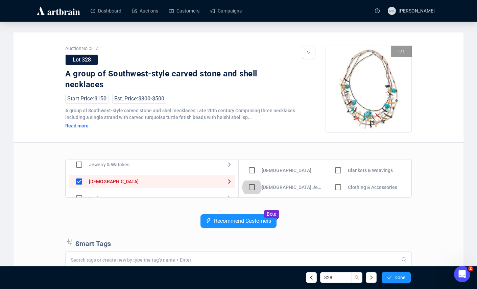
click at [244, 186] on input "checkbox" at bounding box center [252, 188] width 20 height 20
click at [392, 284] on div "328 Done" at bounding box center [238, 277] width 355 height 23
click at [395, 283] on button "Done" at bounding box center [396, 277] width 29 height 11
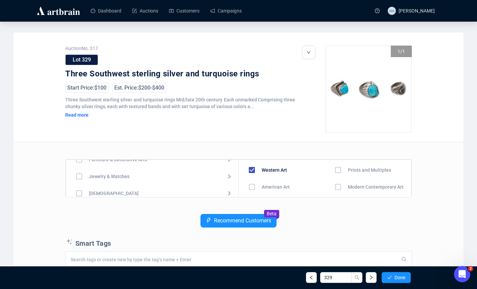
scroll to position [6, 0]
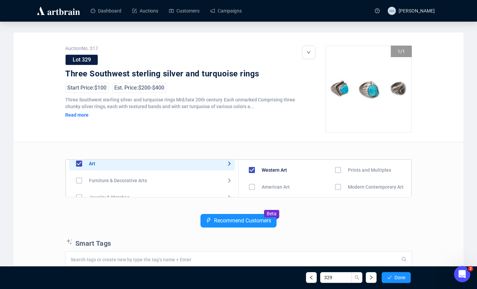
click at [83, 163] on input "checkbox" at bounding box center [79, 164] width 20 height 20
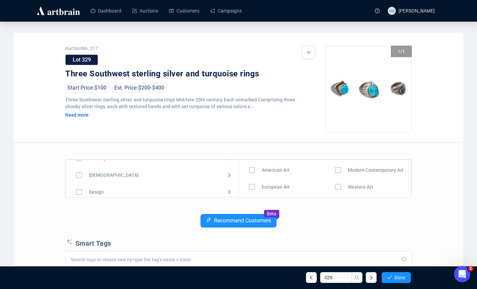
scroll to position [49, 0]
click at [77, 173] on input "checkbox" at bounding box center [79, 172] width 20 height 20
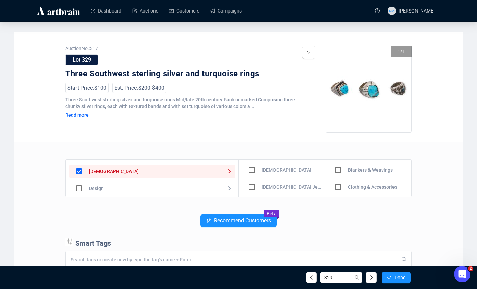
click at [250, 190] on input "checkbox" at bounding box center [252, 187] width 20 height 20
click at [400, 278] on span "Done" at bounding box center [400, 277] width 11 height 5
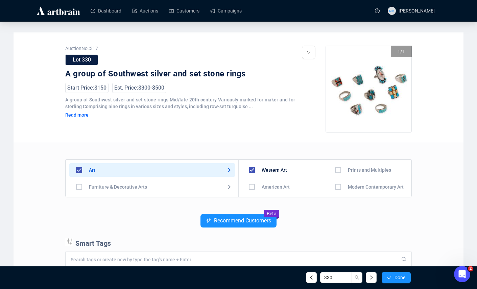
click at [78, 168] on input "checkbox" at bounding box center [79, 170] width 20 height 20
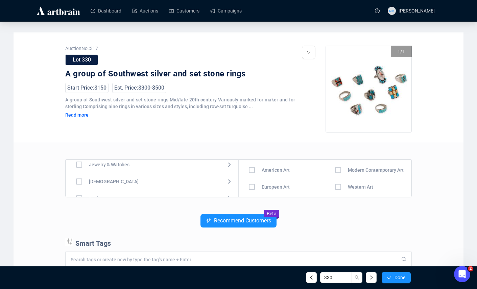
scroll to position [42, 0]
click at [76, 177] on input "checkbox" at bounding box center [79, 180] width 20 height 20
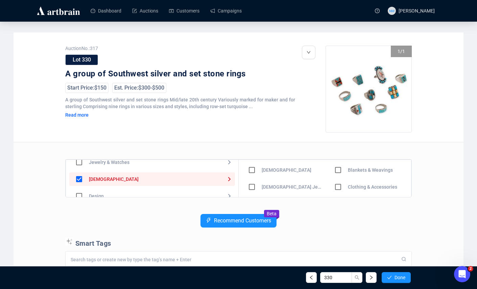
click at [254, 186] on input "checkbox" at bounding box center [252, 187] width 20 height 20
click at [391, 276] on button "Done" at bounding box center [396, 277] width 29 height 11
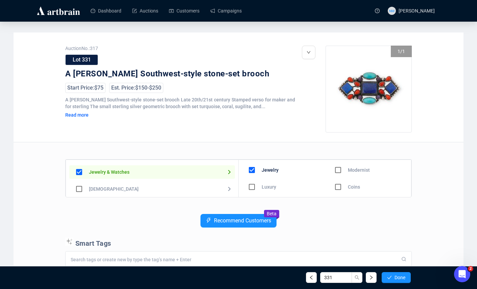
scroll to position [40, 0]
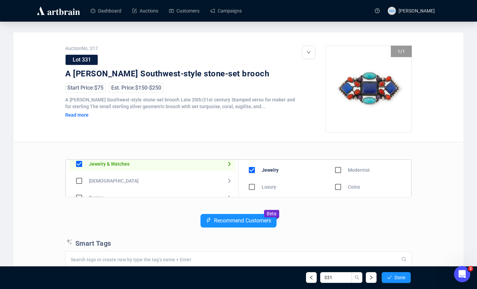
click at [82, 166] on input "checkbox" at bounding box center [79, 164] width 20 height 20
click at [78, 176] on input "checkbox" at bounding box center [79, 178] width 20 height 20
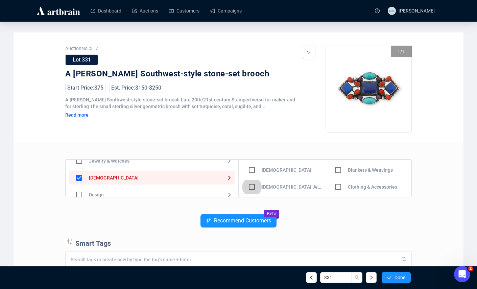
click at [249, 186] on input "checkbox" at bounding box center [252, 187] width 20 height 20
click at [401, 276] on span "Done" at bounding box center [400, 277] width 11 height 5
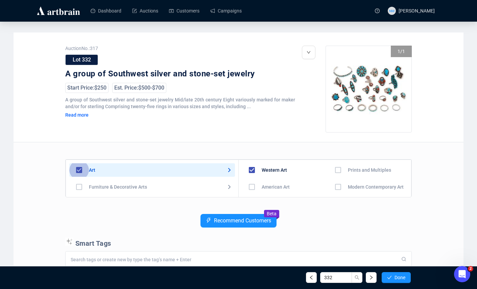
click at [75, 169] on input "checkbox" at bounding box center [79, 170] width 20 height 20
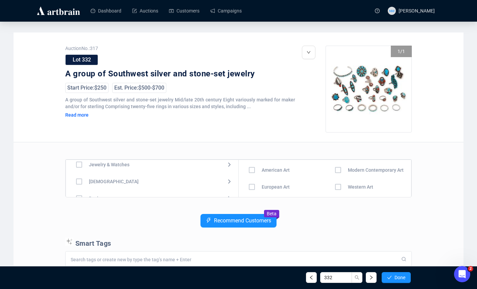
scroll to position [49, 0]
click at [81, 173] on input "checkbox" at bounding box center [79, 172] width 20 height 20
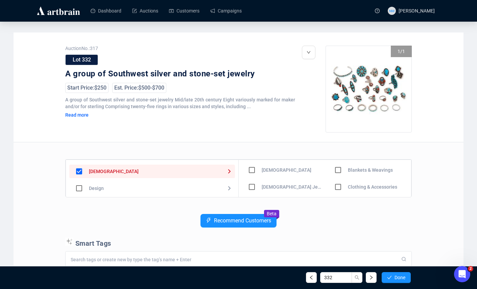
click at [251, 188] on input "checkbox" at bounding box center [252, 187] width 20 height 20
click at [403, 279] on span "Done" at bounding box center [400, 277] width 11 height 5
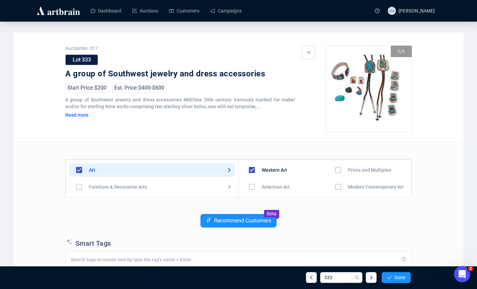
click at [79, 171] on input "checkbox" at bounding box center [79, 170] width 20 height 20
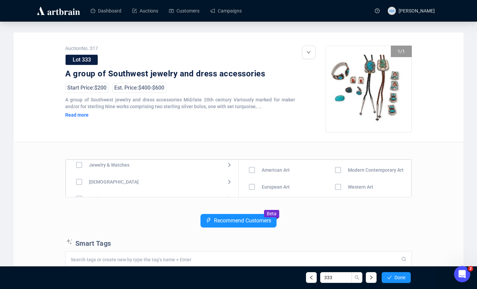
scroll to position [40, 0]
click at [76, 182] on input "checkbox" at bounding box center [79, 182] width 20 height 20
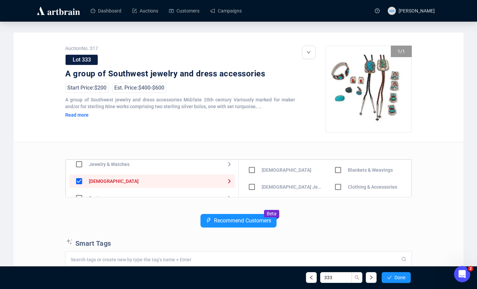
click at [252, 183] on input "checkbox" at bounding box center [252, 187] width 20 height 20
click at [398, 276] on span "Done" at bounding box center [400, 277] width 11 height 5
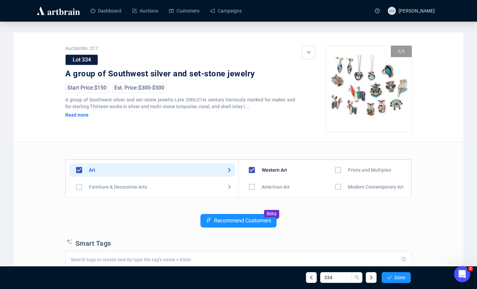
click at [81, 172] on input "checkbox" at bounding box center [79, 170] width 20 height 20
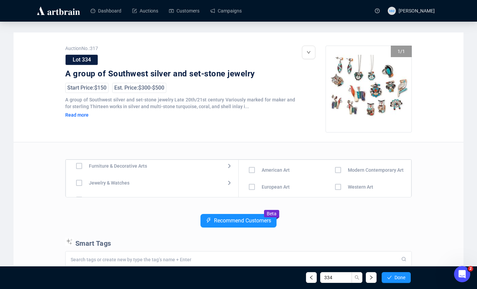
scroll to position [22, 0]
click at [83, 183] on input "checkbox" at bounding box center [79, 182] width 20 height 20
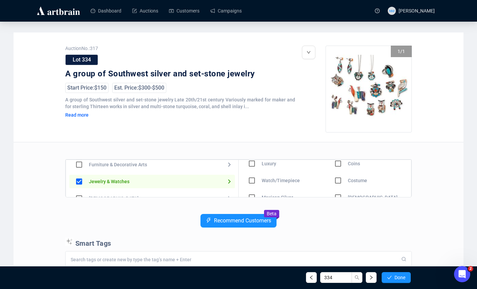
scroll to position [24, 0]
click at [83, 180] on input "checkbox" at bounding box center [79, 182] width 20 height 20
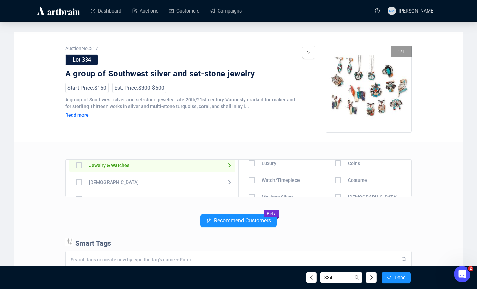
scroll to position [41, 0]
click at [77, 182] on input "checkbox" at bounding box center [79, 180] width 20 height 20
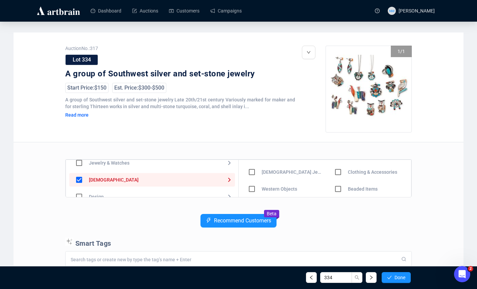
scroll to position [17, 0]
click at [250, 170] on input "checkbox" at bounding box center [252, 170] width 20 height 20
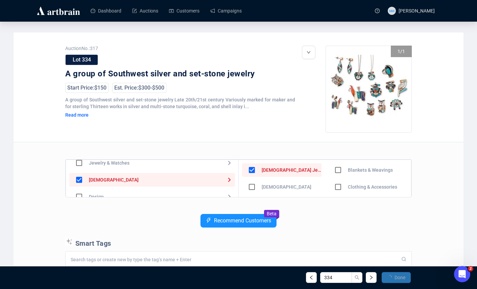
click at [393, 279] on button "Done" at bounding box center [396, 277] width 29 height 11
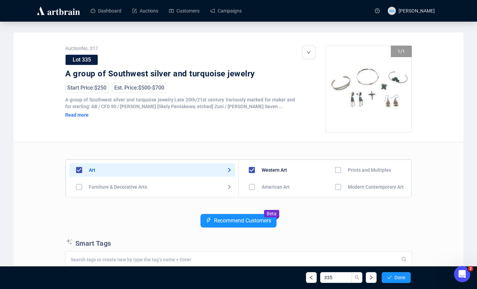
click at [78, 167] on input "checkbox" at bounding box center [79, 170] width 20 height 20
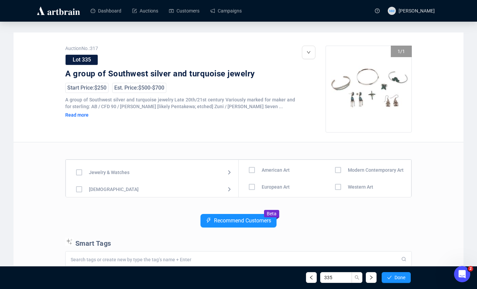
scroll to position [41, 0]
click at [78, 179] on input "checkbox" at bounding box center [79, 181] width 20 height 20
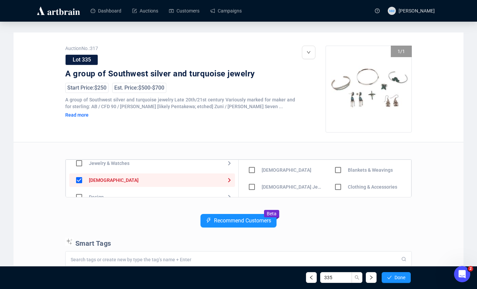
click at [252, 187] on input "checkbox" at bounding box center [252, 187] width 20 height 20
click at [382, 275] on button "Done" at bounding box center [396, 277] width 29 height 11
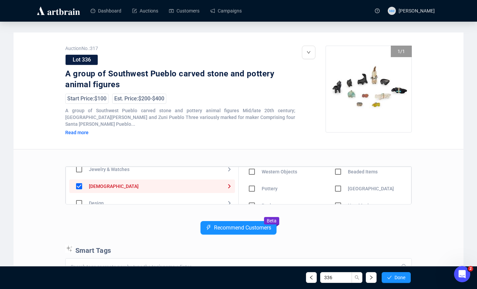
scroll to position [42, 0]
click at [255, 177] on input "checkbox" at bounding box center [252, 187] width 20 height 20
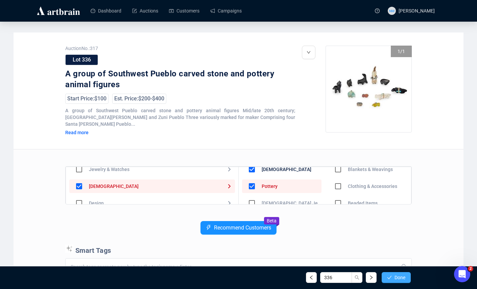
click at [402, 277] on span "Done" at bounding box center [400, 277] width 11 height 5
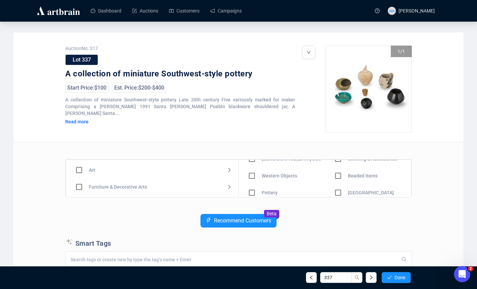
scroll to position [32, 0]
click at [253, 188] on input "checkbox" at bounding box center [252, 189] width 20 height 20
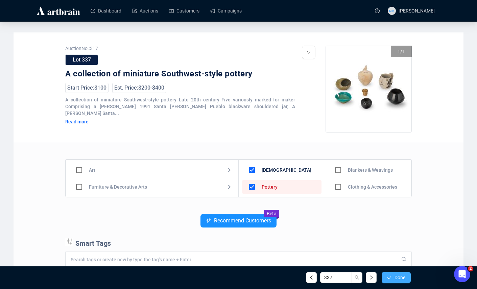
click at [395, 275] on span "Done" at bounding box center [400, 277] width 11 height 5
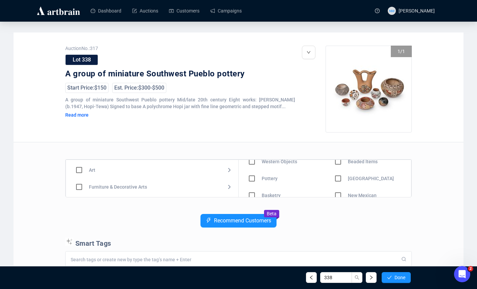
click at [255, 178] on input "checkbox" at bounding box center [252, 179] width 20 height 20
click at [394, 284] on div "338 Done" at bounding box center [238, 277] width 355 height 23
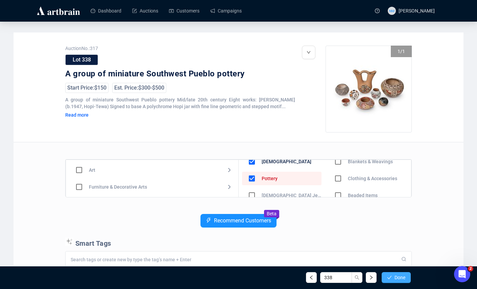
click at [395, 278] on span "Done" at bounding box center [400, 277] width 11 height 5
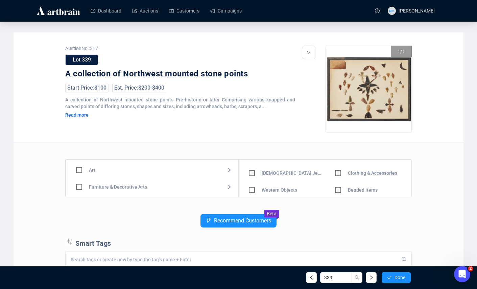
scroll to position [14, 0]
click at [389, 279] on icon "check" at bounding box center [389, 277] width 5 height 5
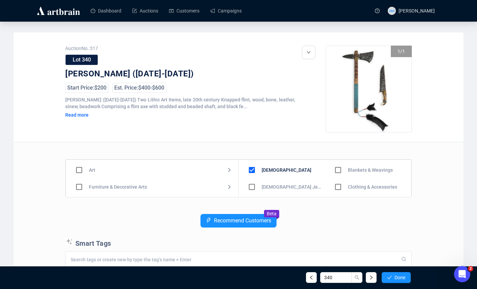
click at [335, 186] on input "checkbox" at bounding box center [339, 187] width 20 height 20
click at [398, 279] on span "Done" at bounding box center [400, 277] width 11 height 5
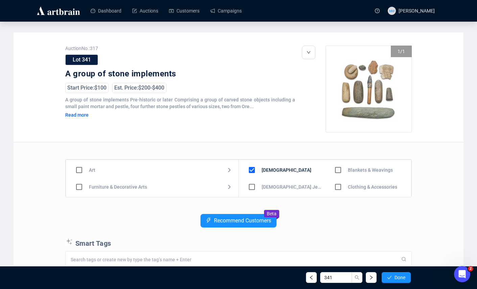
click at [337, 188] on input "checkbox" at bounding box center [339, 187] width 20 height 20
click at [398, 282] on button "Done" at bounding box center [396, 277] width 29 height 11
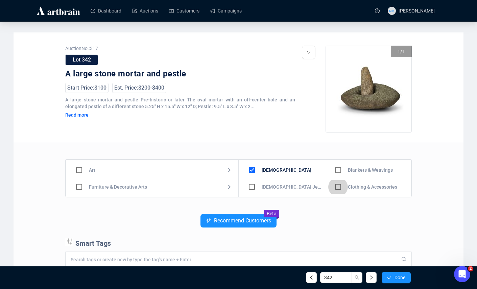
click at [339, 186] on input "checkbox" at bounding box center [339, 187] width 20 height 20
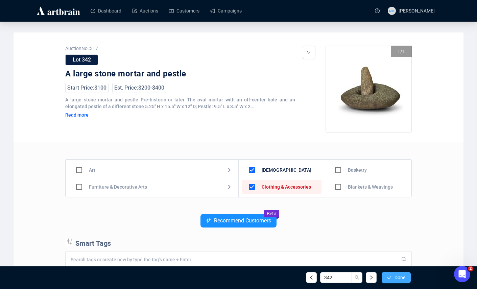
click at [403, 275] on span "Done" at bounding box center [400, 277] width 11 height 5
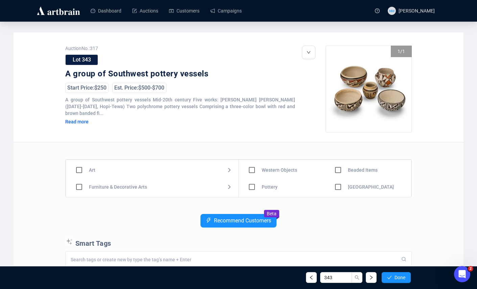
scroll to position [35, 0]
click at [252, 185] on input "checkbox" at bounding box center [252, 186] width 20 height 20
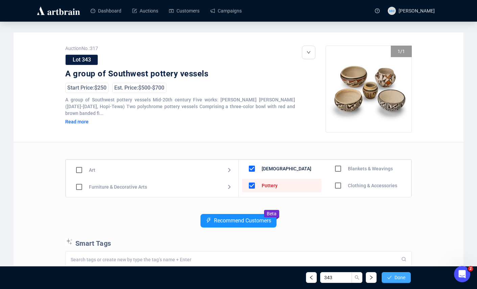
click at [406, 275] on button "Done" at bounding box center [396, 277] width 29 height 11
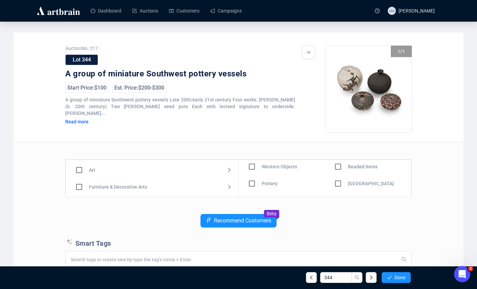
scroll to position [37, 0]
click at [252, 168] on input "checkbox" at bounding box center [252, 167] width 20 height 20
click at [249, 183] on input "checkbox" at bounding box center [252, 184] width 20 height 20
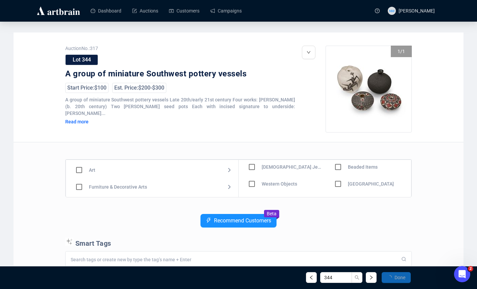
scroll to position [3, 0]
click at [398, 276] on span "Done" at bounding box center [400, 277] width 11 height 5
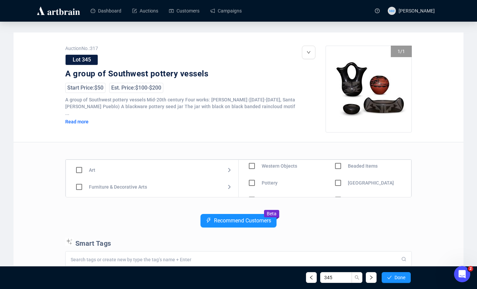
scroll to position [38, 0]
click at [251, 183] on input "checkbox" at bounding box center [252, 183] width 20 height 20
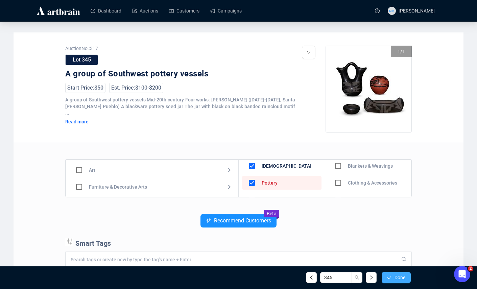
click at [392, 279] on button "Done" at bounding box center [396, 277] width 29 height 11
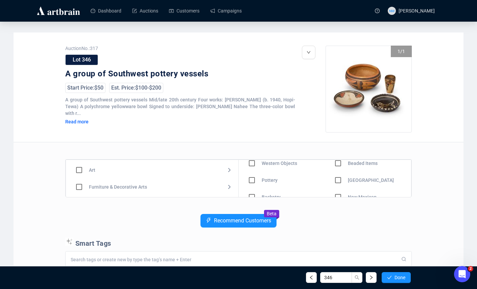
scroll to position [43, 0]
click at [251, 178] on input "checkbox" at bounding box center [252, 178] width 20 height 20
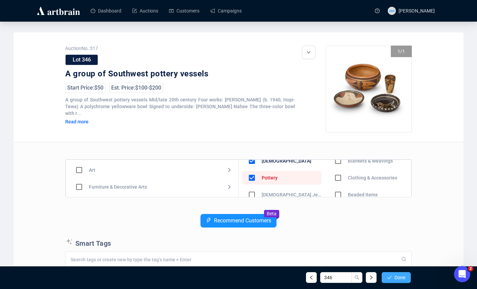
click at [395, 279] on span "Done" at bounding box center [400, 277] width 11 height 5
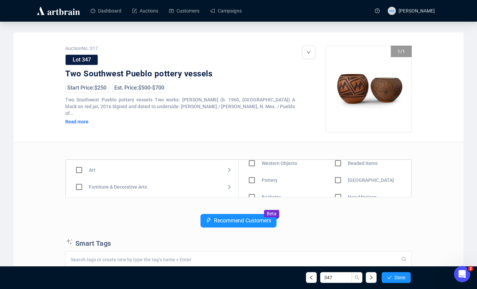
click at [249, 180] on input "checkbox" at bounding box center [252, 181] width 20 height 20
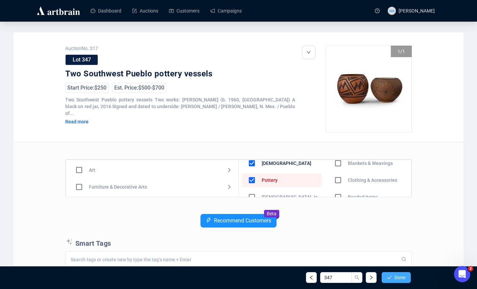
click at [400, 273] on button "Done" at bounding box center [396, 277] width 29 height 11
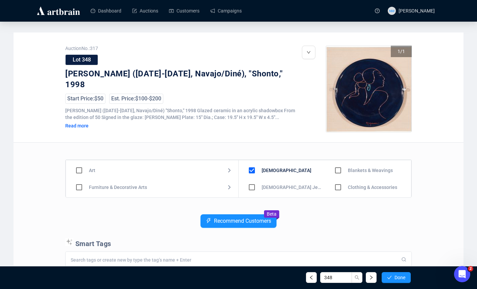
click at [77, 171] on input "checkbox" at bounding box center [79, 171] width 20 height 20
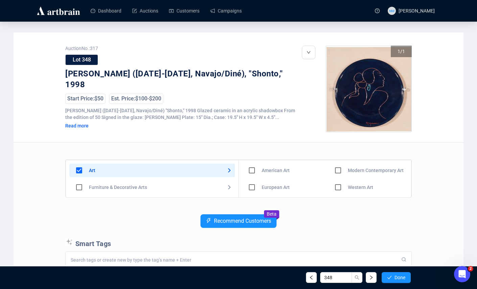
click at [333, 186] on input "checkbox" at bounding box center [339, 188] width 20 height 20
click at [336, 185] on input "checkbox" at bounding box center [339, 188] width 20 height 20
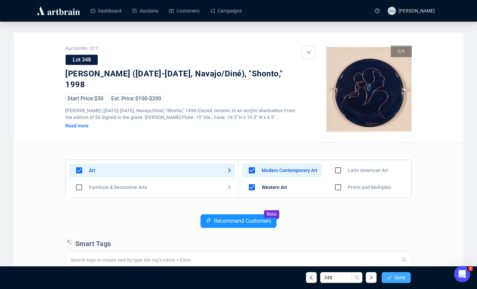
click at [395, 277] on span "Done" at bounding box center [400, 277] width 11 height 5
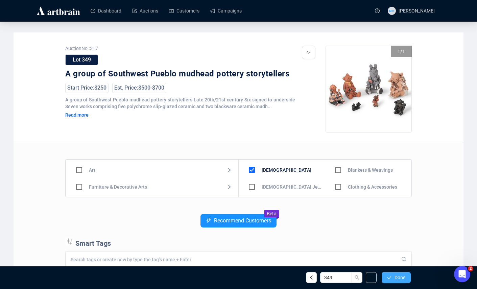
click at [396, 279] on span "Done" at bounding box center [400, 277] width 11 height 5
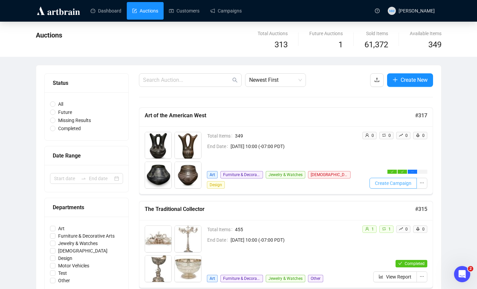
click at [382, 183] on span "Create Campaign" at bounding box center [393, 183] width 37 height 7
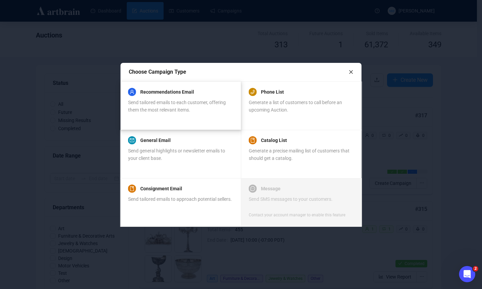
click at [202, 94] on div "Recommendations Email" at bounding box center [180, 92] width 105 height 8
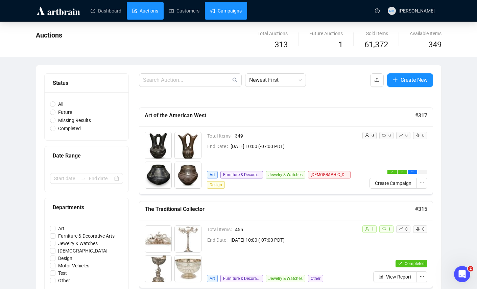
click at [230, 18] on link "Campaigns" at bounding box center [225, 11] width 31 height 18
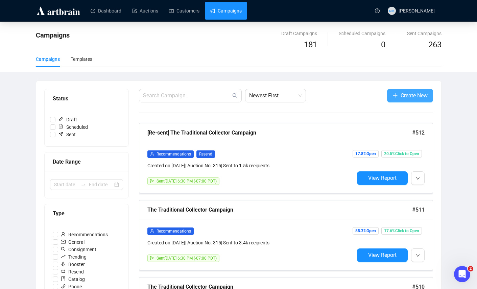
click at [401, 97] on span "Create New" at bounding box center [414, 95] width 27 height 8
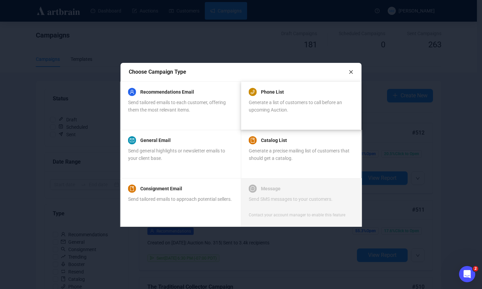
click at [300, 95] on div "Phone List" at bounding box center [301, 92] width 105 height 8
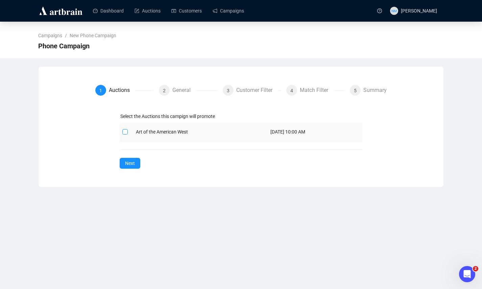
click at [123, 134] on input "checkbox" at bounding box center [124, 131] width 5 height 5
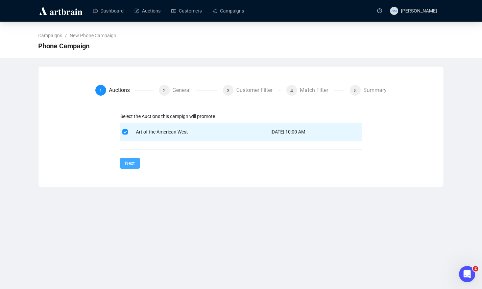
click at [128, 158] on button "Next" at bounding box center [130, 163] width 21 height 11
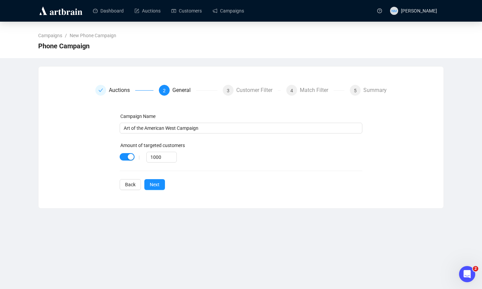
click at [133, 154] on div "| 1000" at bounding box center [241, 157] width 218 height 11
click at [131, 158] on div "button" at bounding box center [131, 157] width 6 height 6
click at [153, 184] on span "Next" at bounding box center [155, 184] width 10 height 7
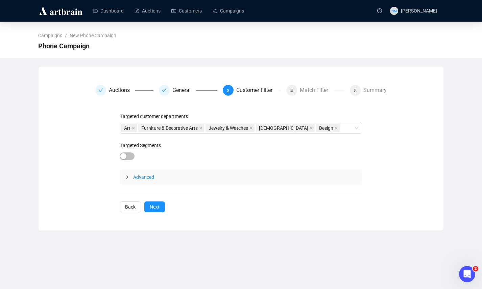
click at [128, 176] on icon "collapsed" at bounding box center [127, 177] width 4 height 4
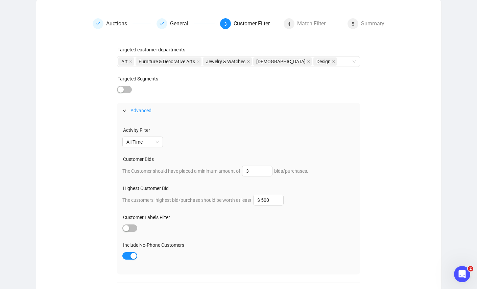
scroll to position [94, 0]
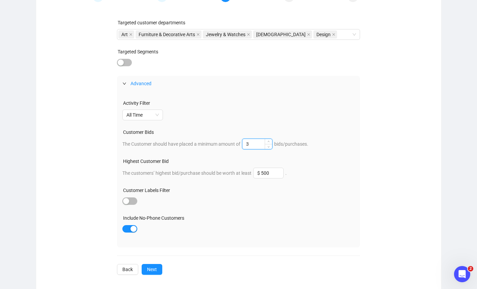
click at [256, 144] on input "3" at bounding box center [258, 144] width 30 height 10
click at [261, 173] on input "$ 500" at bounding box center [269, 173] width 30 height 10
click at [274, 174] on input "$ 500" at bounding box center [269, 173] width 30 height 10
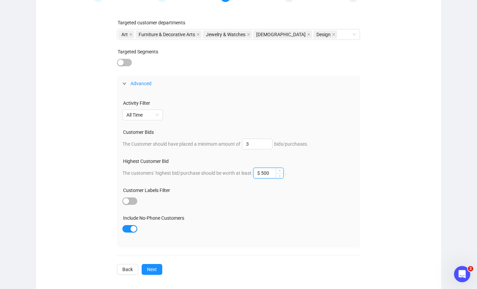
click at [274, 174] on input "$ 500" at bounding box center [269, 173] width 30 height 10
click at [258, 145] on input "3" at bounding box center [258, 144] width 30 height 10
click at [272, 175] on input "$ 500" at bounding box center [269, 173] width 30 height 10
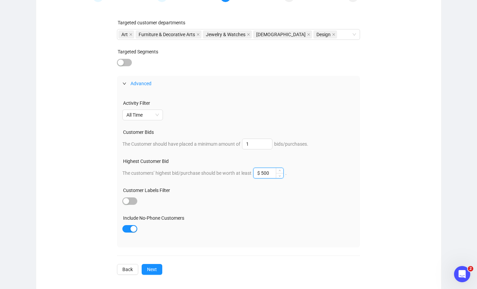
click at [272, 175] on input "$ 500" at bounding box center [269, 173] width 30 height 10
click at [163, 264] on div "Targeted customer departments Art Furniture & Decorative Arts Jewelry & Watches…" at bounding box center [238, 147] width 243 height 256
click at [155, 269] on span "Next" at bounding box center [152, 269] width 10 height 7
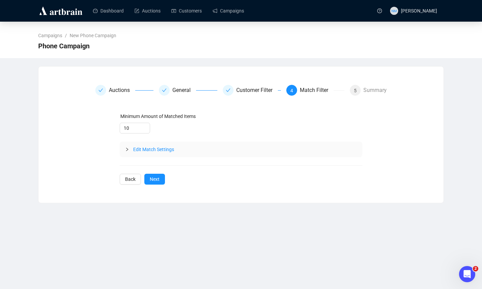
click at [125, 151] on icon "collapsed" at bounding box center [127, 150] width 4 height 4
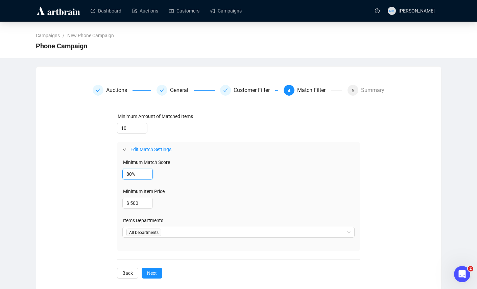
drag, startPoint x: 132, startPoint y: 176, endPoint x: 114, endPoint y: 174, distance: 18.3
click at [114, 174] on div "Minimum Amount of Matched Items 10 Edit Match Settings Minimum Match Score 80% …" at bounding box center [239, 196] width 292 height 166
click at [131, 204] on input "$ 500" at bounding box center [138, 203] width 30 height 10
click at [133, 204] on input "$ 500" at bounding box center [138, 203] width 30 height 10
click at [328, 230] on div at bounding box center [235, 232] width 223 height 9
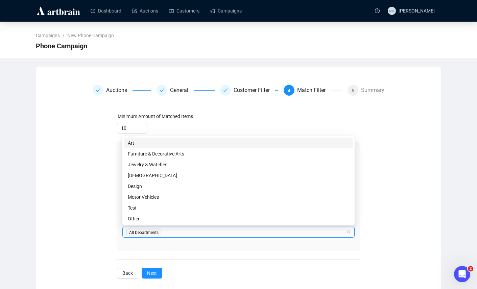
click at [136, 144] on div "Art" at bounding box center [239, 142] width 222 height 7
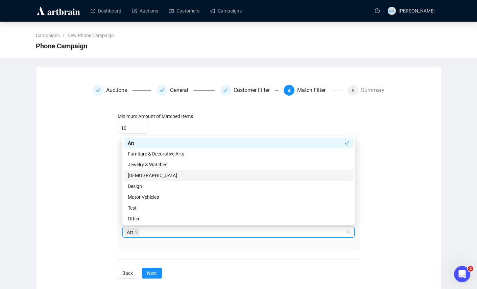
click at [141, 178] on div "[DEMOGRAPHIC_DATA]" at bounding box center [239, 175] width 222 height 7
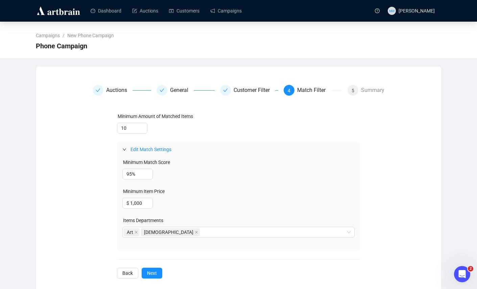
click at [199, 269] on div "Minimum Amount of Matched Items 10 Edit Match Settings Minimum Match Score 95% …" at bounding box center [238, 196] width 243 height 166
click at [160, 275] on button "Next" at bounding box center [152, 273] width 21 height 11
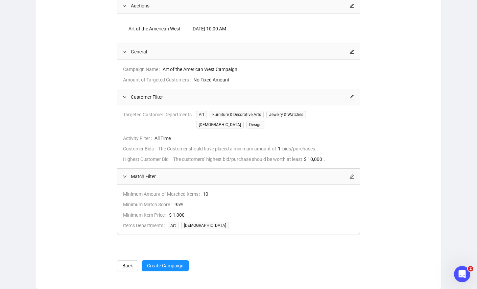
scroll to position [116, 0]
click at [169, 262] on span "Create Campaign" at bounding box center [165, 265] width 37 height 7
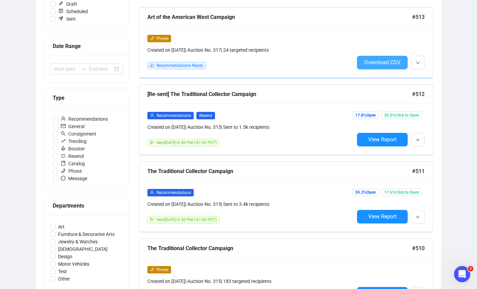
click at [385, 64] on span "Download CSV" at bounding box center [383, 62] width 36 height 6
